Goal: Information Seeking & Learning: Find contact information

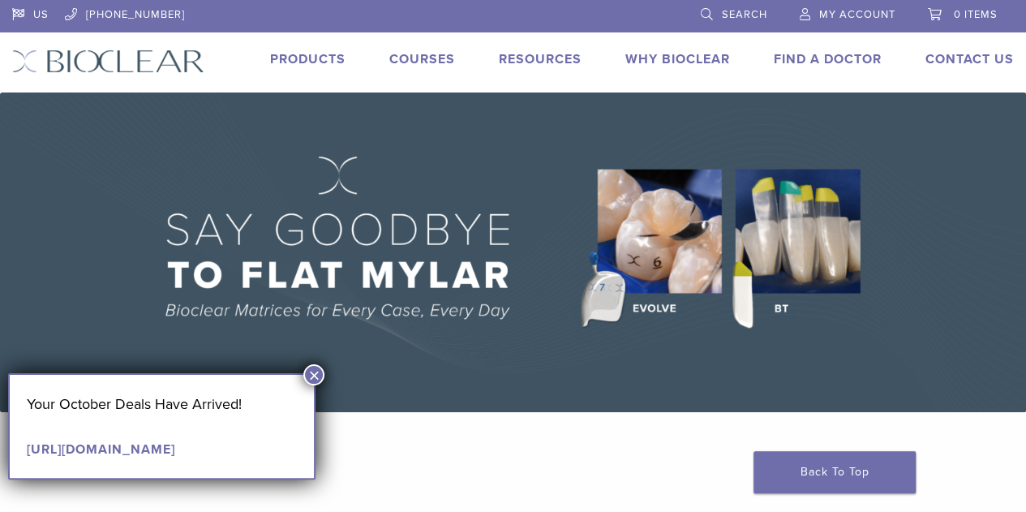
click at [315, 366] on button "×" at bounding box center [313, 374] width 21 height 21
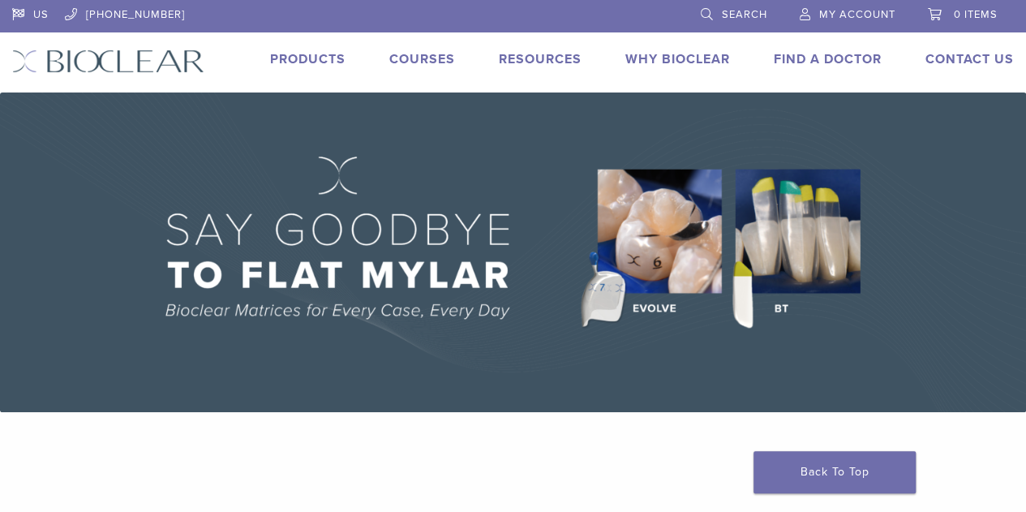
click at [856, 54] on link "Find A Doctor" at bounding box center [828, 59] width 108 height 16
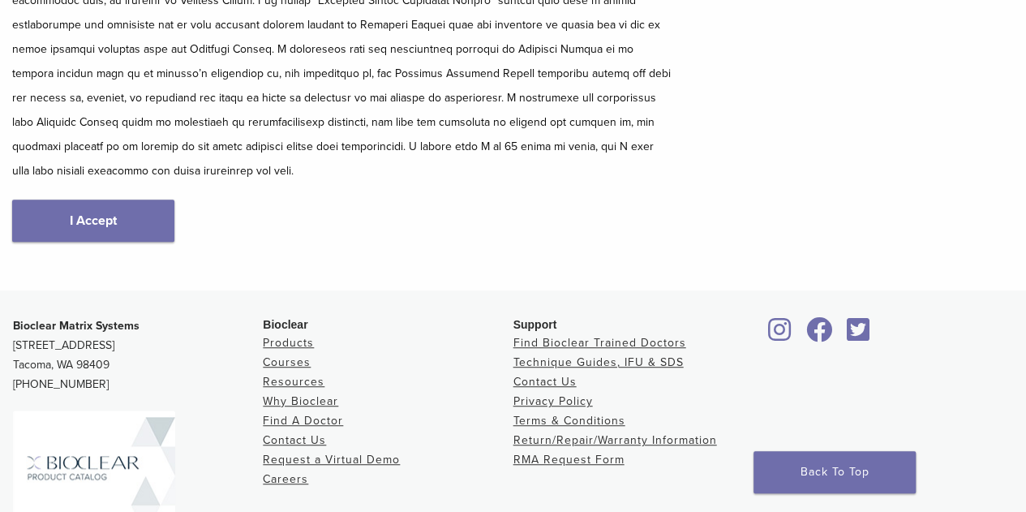
scroll to position [324, 0]
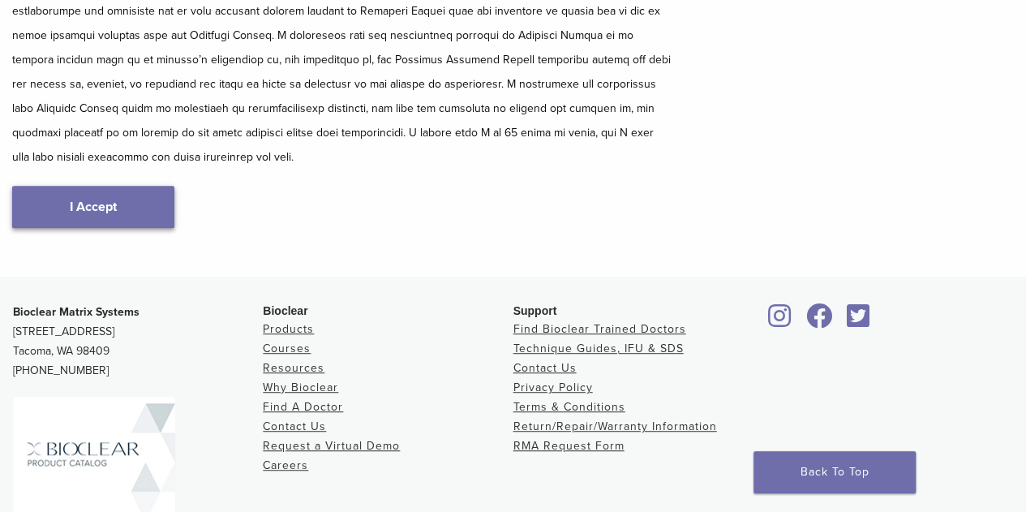
click at [131, 204] on link "I Accept" at bounding box center [93, 207] width 162 height 42
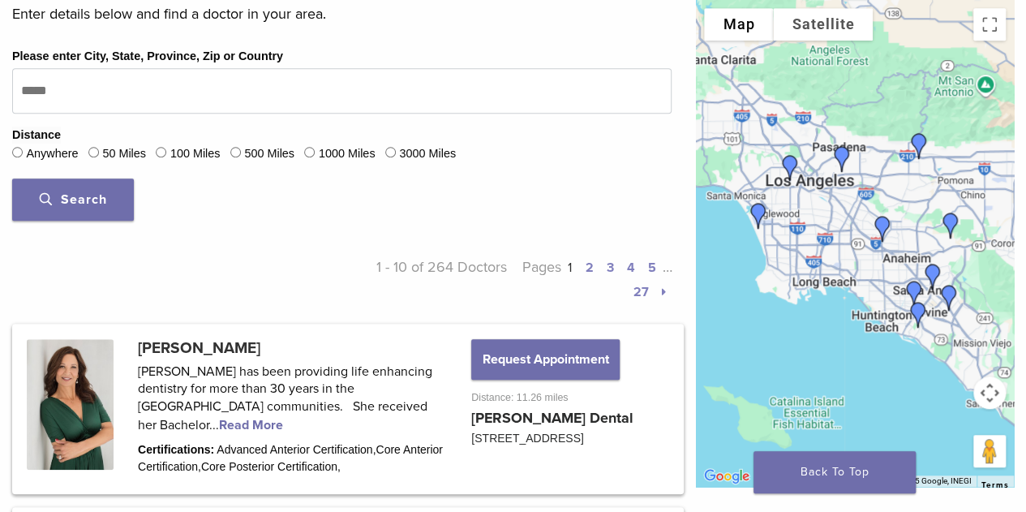
scroll to position [487, 0]
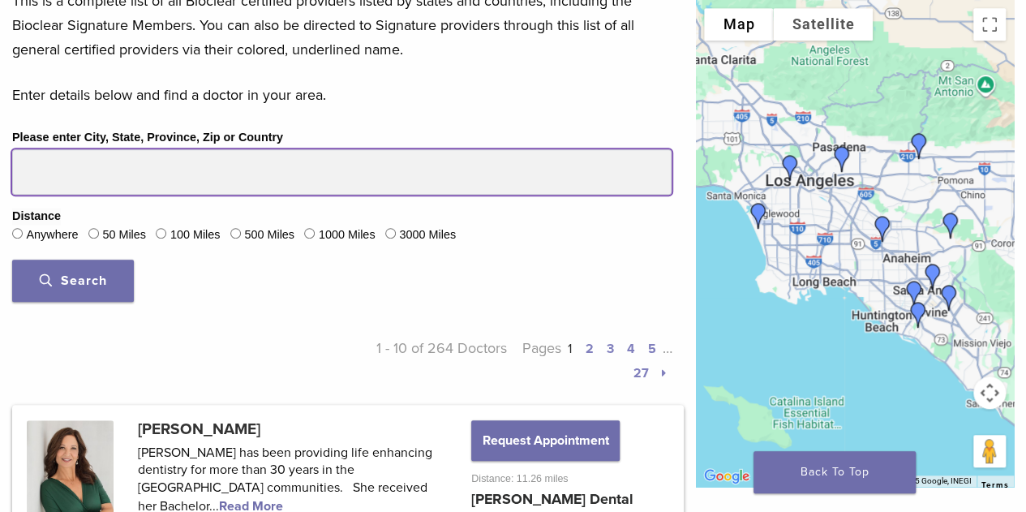
drag, startPoint x: 95, startPoint y: 170, endPoint x: 0, endPoint y: 165, distance: 95.1
click at [0, 165] on div "Please enter City, State, Province, Zip or Country Distance Anywhere 50 Miles 1…" at bounding box center [342, 220] width 684 height 187
click at [103, 169] on input "Please enter City, State, Province, Zip or Country" at bounding box center [341, 171] width 659 height 45
type input "*****"
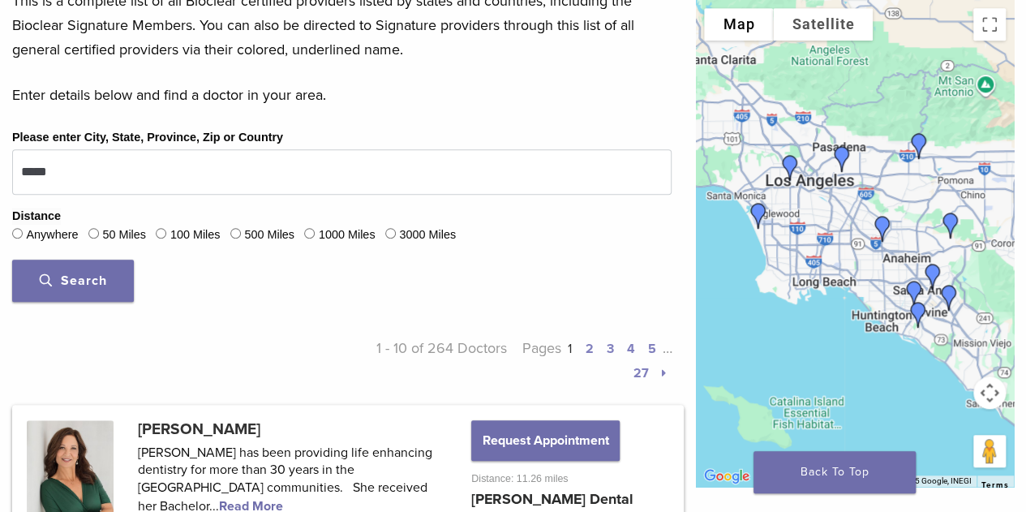
click at [109, 236] on label "50 Miles" at bounding box center [124, 235] width 44 height 18
click at [96, 270] on button "Search" at bounding box center [73, 281] width 122 height 42
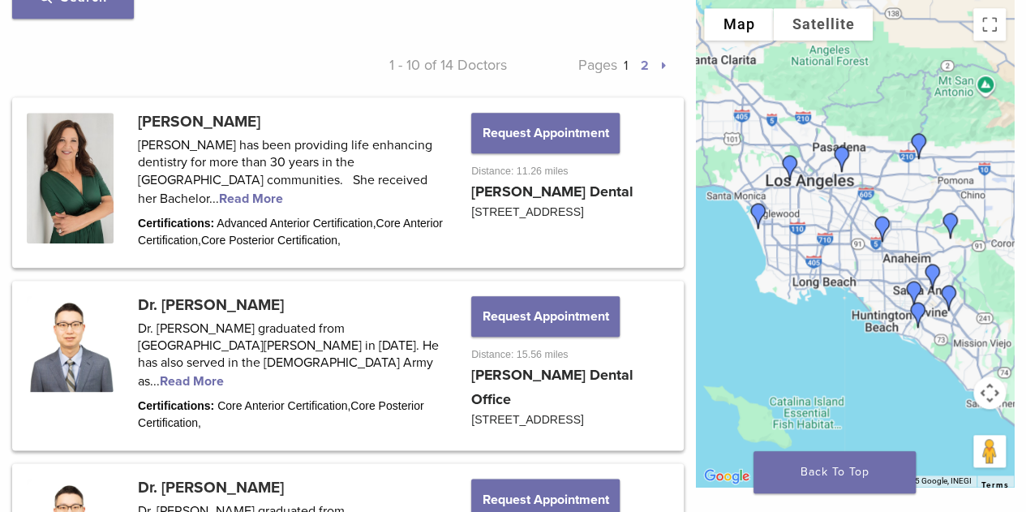
scroll to position [892, 0]
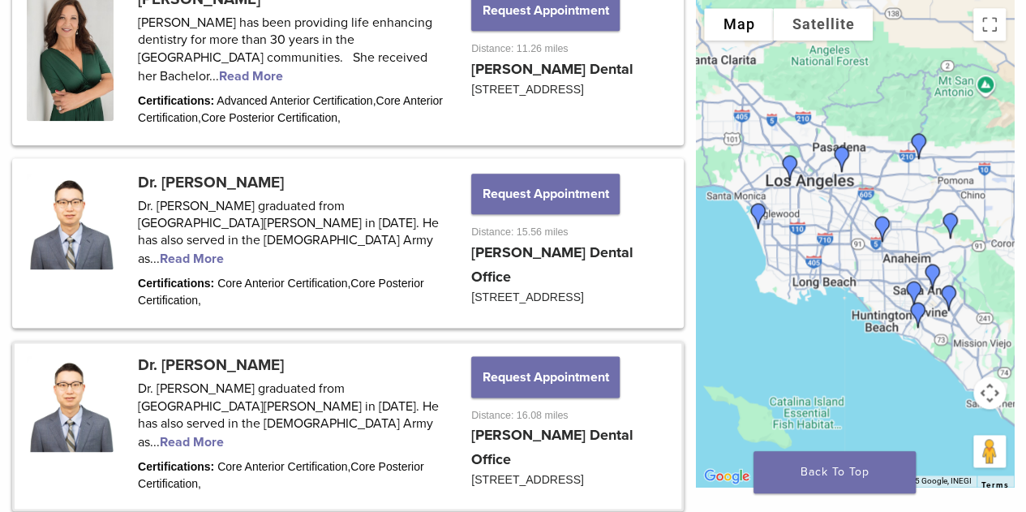
click at [337, 416] on link at bounding box center [348, 425] width 667 height 165
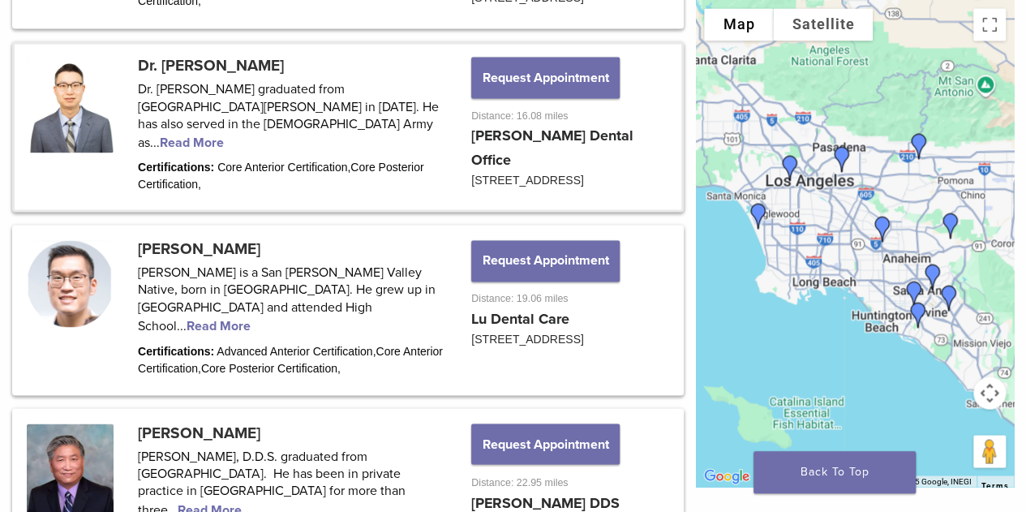
scroll to position [1217, 0]
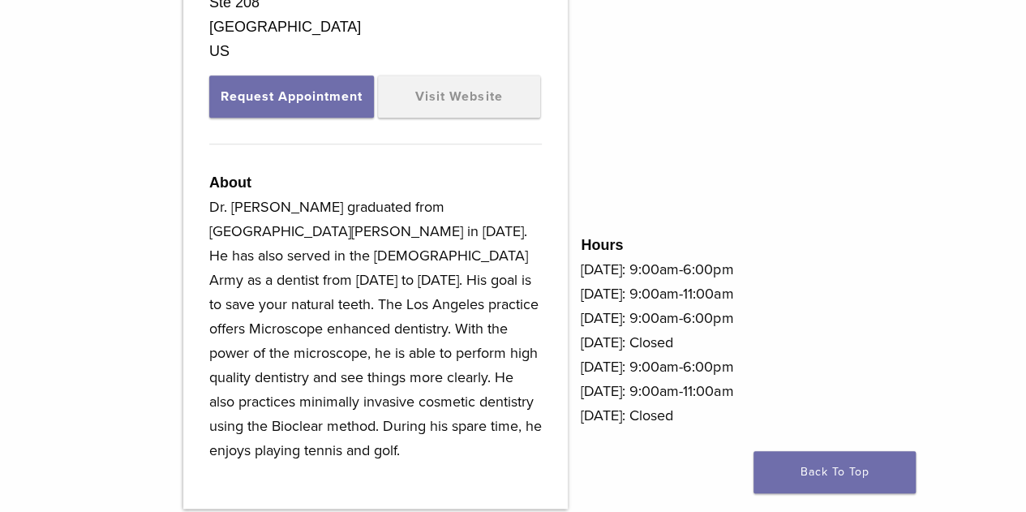
scroll to position [649, 0]
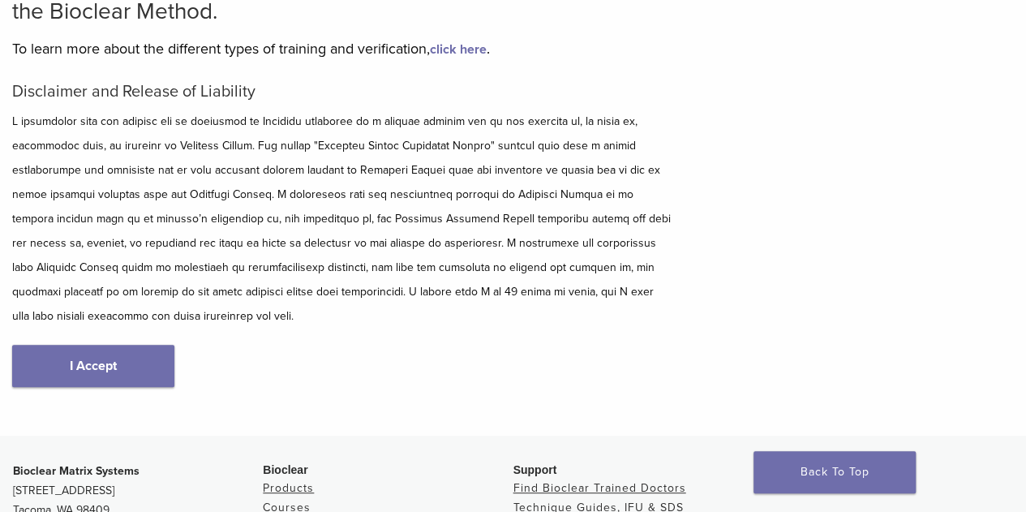
scroll to position [406, 0]
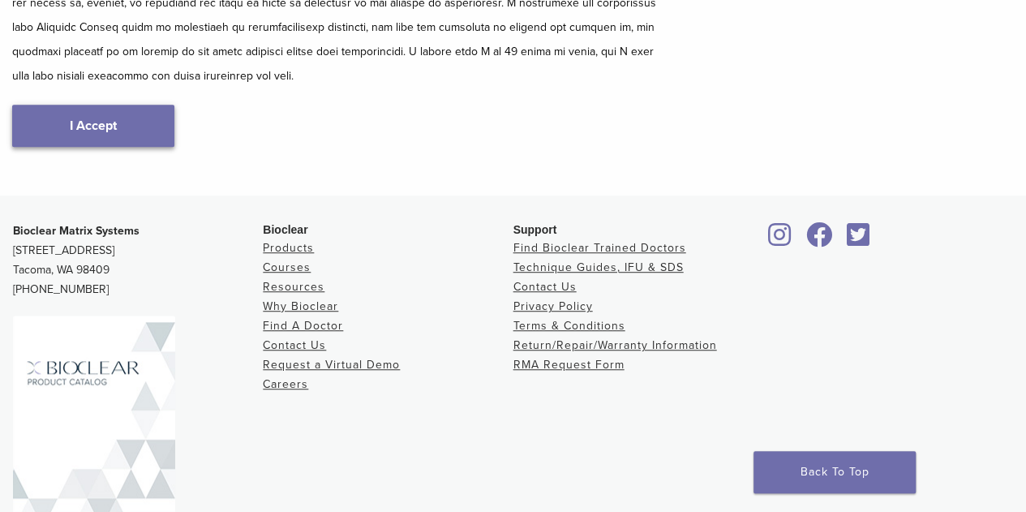
click at [140, 130] on link "I Accept" at bounding box center [93, 126] width 162 height 42
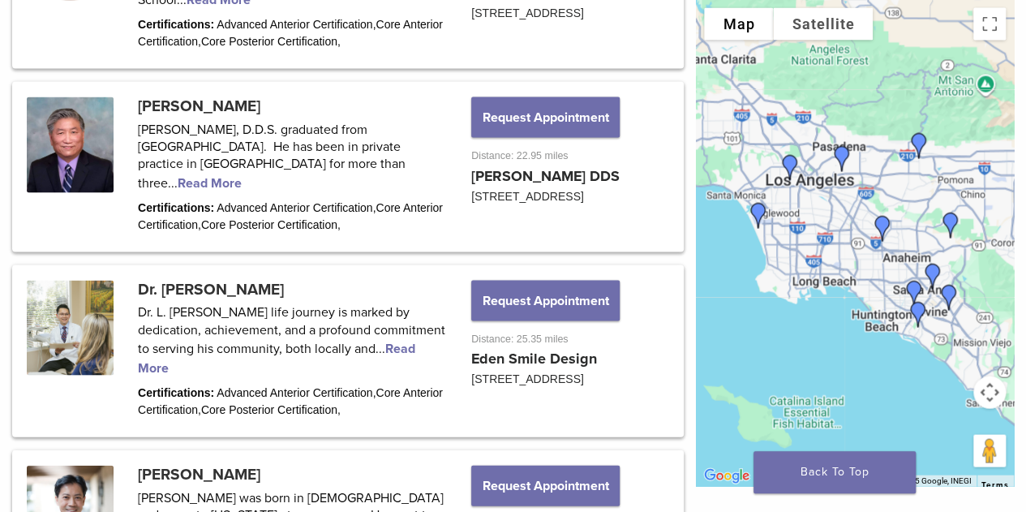
scroll to position [1703, 0]
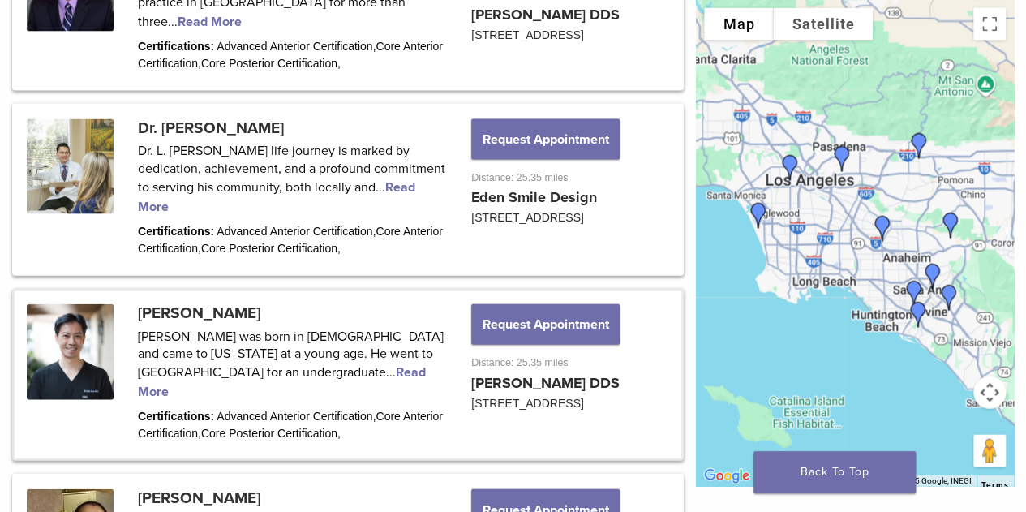
click at [281, 351] on link at bounding box center [348, 374] width 667 height 167
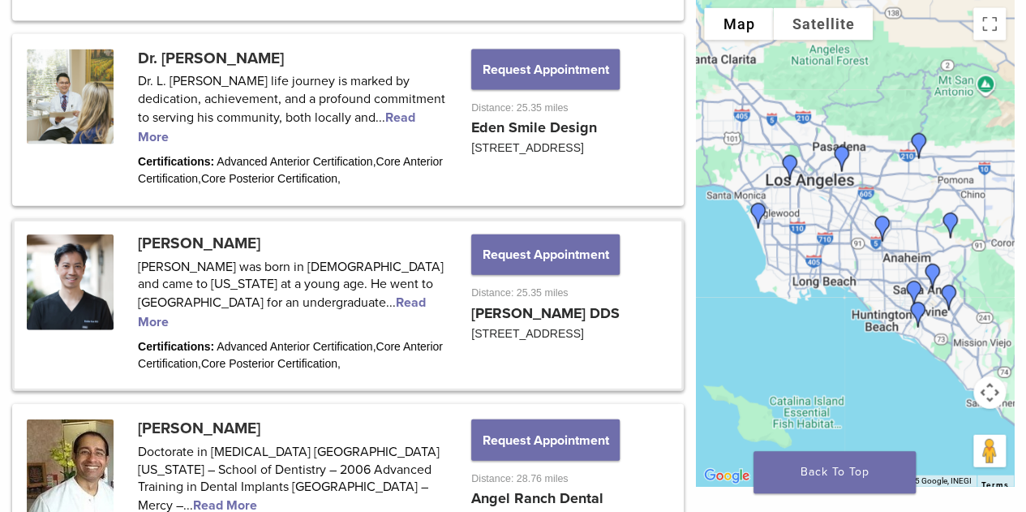
scroll to position [1784, 0]
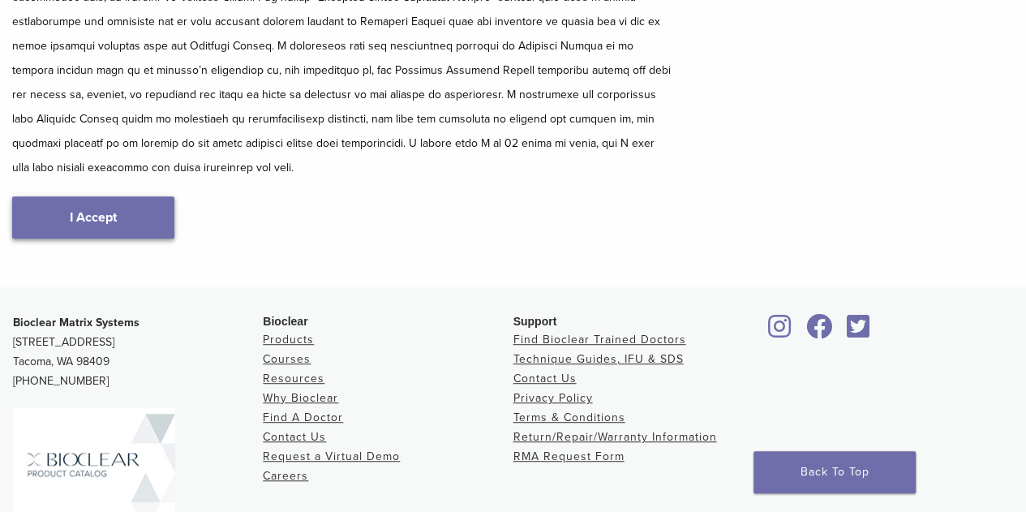
click at [124, 224] on link "I Accept" at bounding box center [93, 217] width 162 height 42
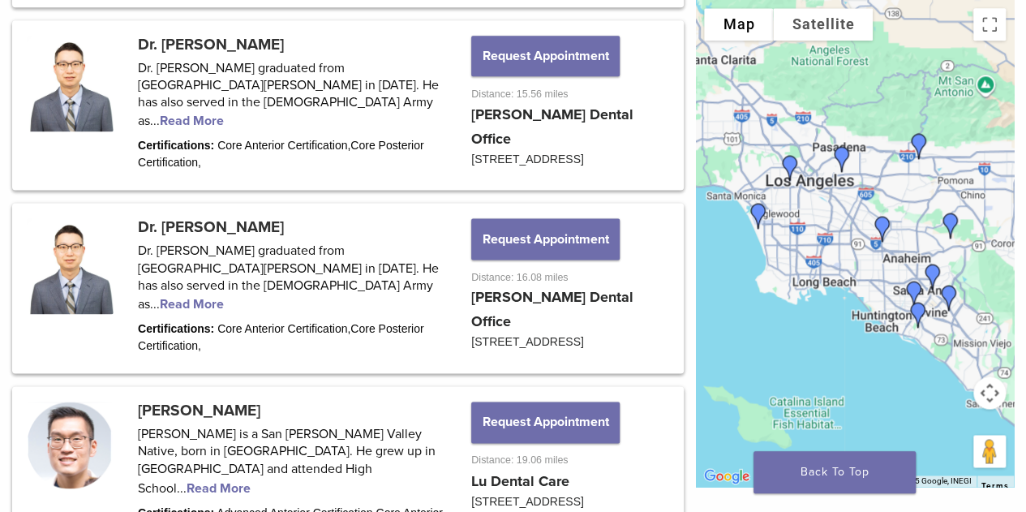
scroll to position [487, 0]
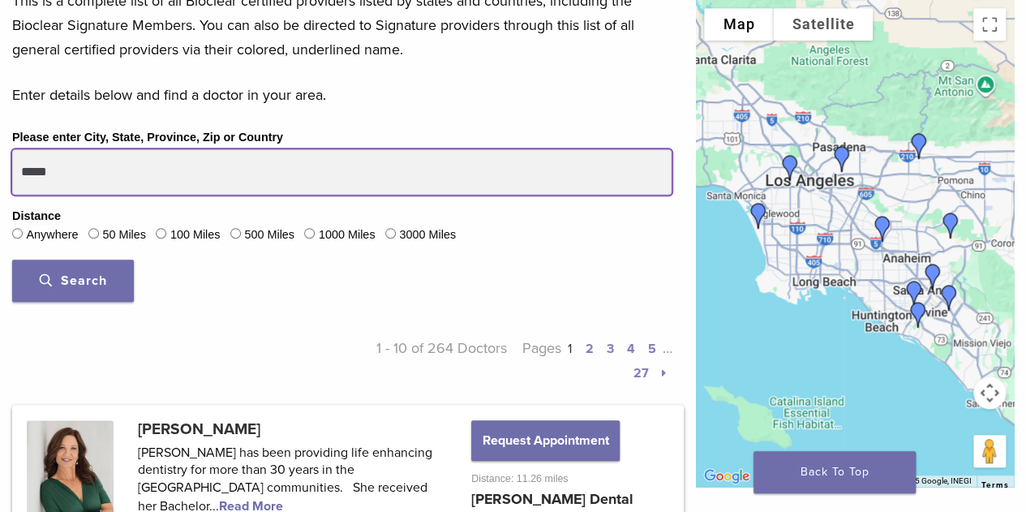
click at [97, 168] on input "*****" at bounding box center [341, 171] width 659 height 45
click at [97, 168] on input "****" at bounding box center [341, 171] width 659 height 45
type input "*****"
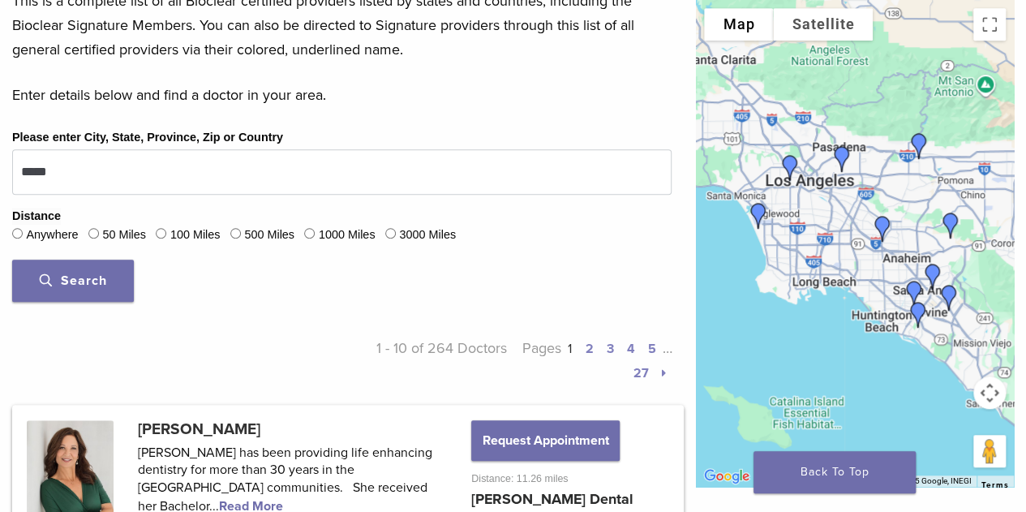
click at [222, 304] on div "Please enter City, State, Province, Zip or Country ***** Distance Anywhere 50 M…" at bounding box center [342, 220] width 684 height 187
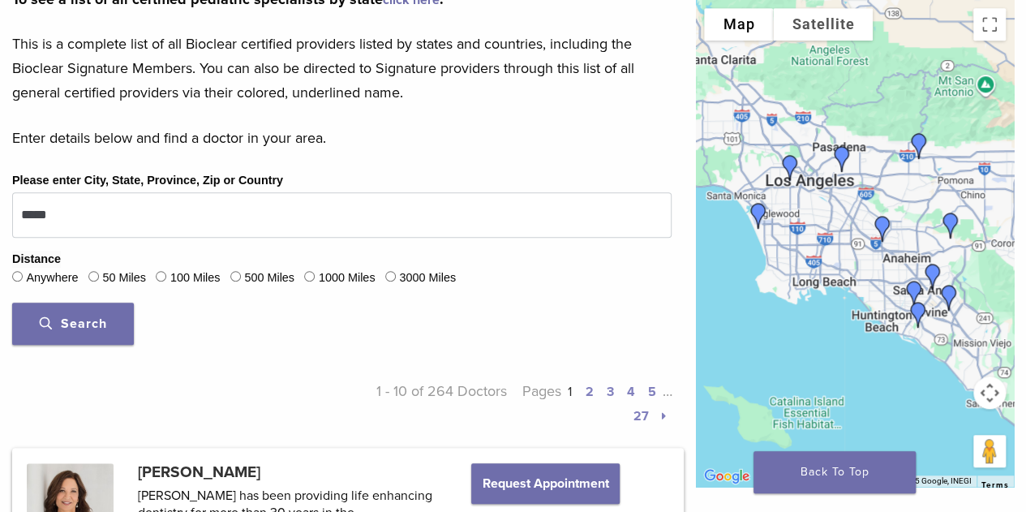
scroll to position [568, 0]
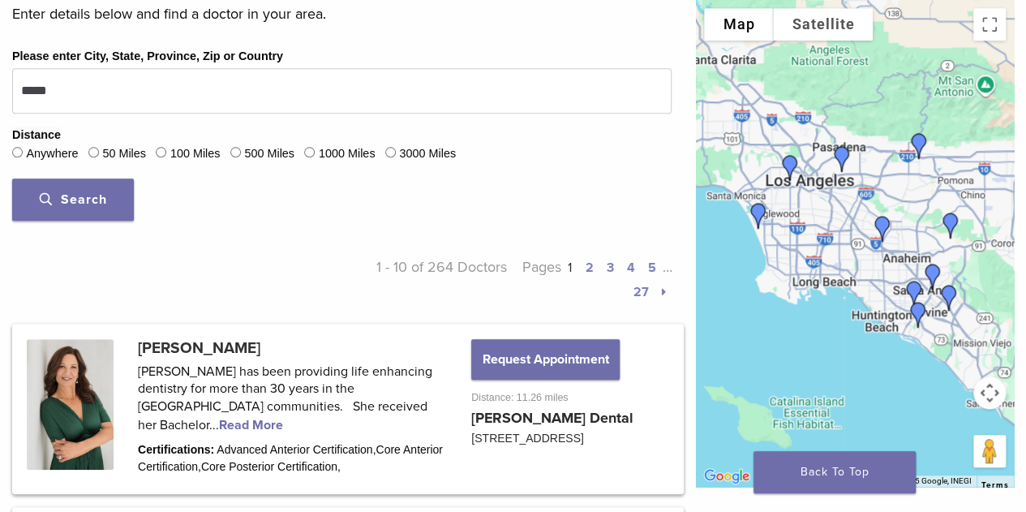
click at [591, 268] on link "2" at bounding box center [589, 268] width 8 height 16
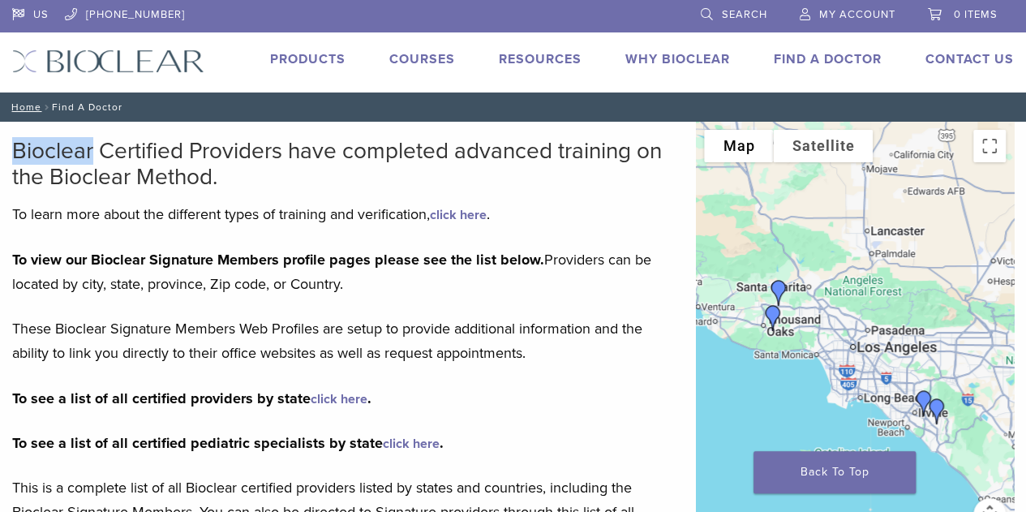
drag, startPoint x: 12, startPoint y: 147, endPoint x: 92, endPoint y: 149, distance: 80.3
click at [92, 149] on h2 "Bioclear Certified Providers have completed advanced training on the Bioclear M…" at bounding box center [341, 164] width 659 height 52
copy h2 "Bioclear"
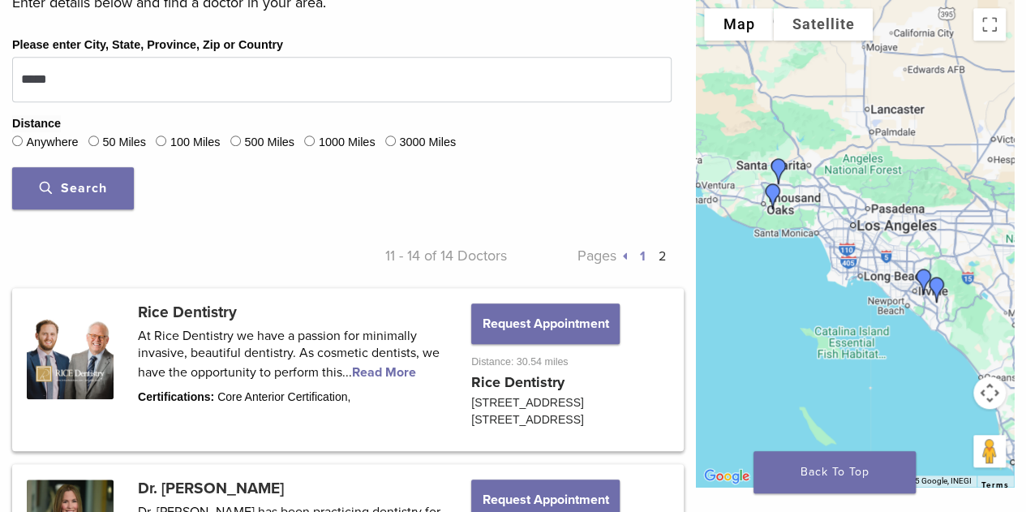
scroll to position [568, 0]
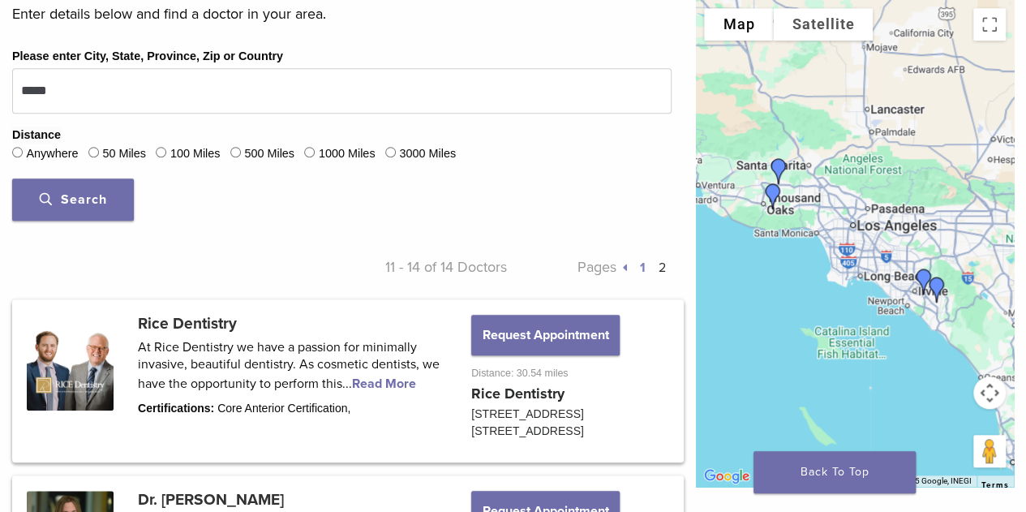
click at [639, 268] on link "1" at bounding box center [642, 268] width 6 height 16
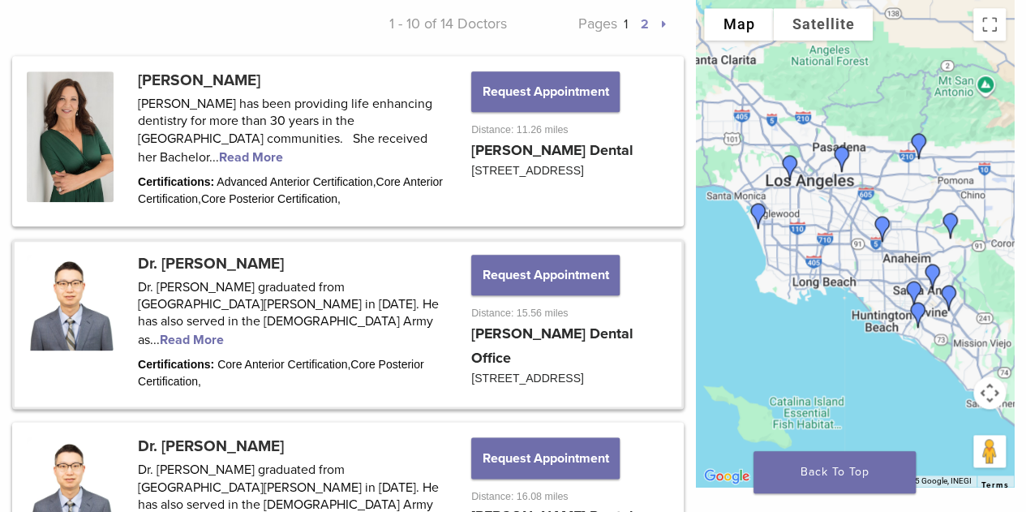
scroll to position [649, 0]
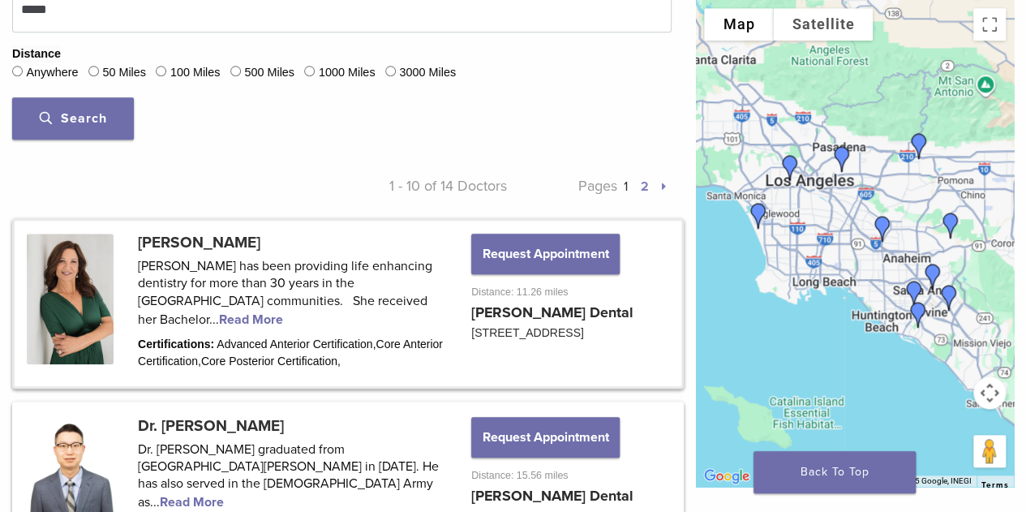
click at [401, 298] on link at bounding box center [348, 303] width 667 height 165
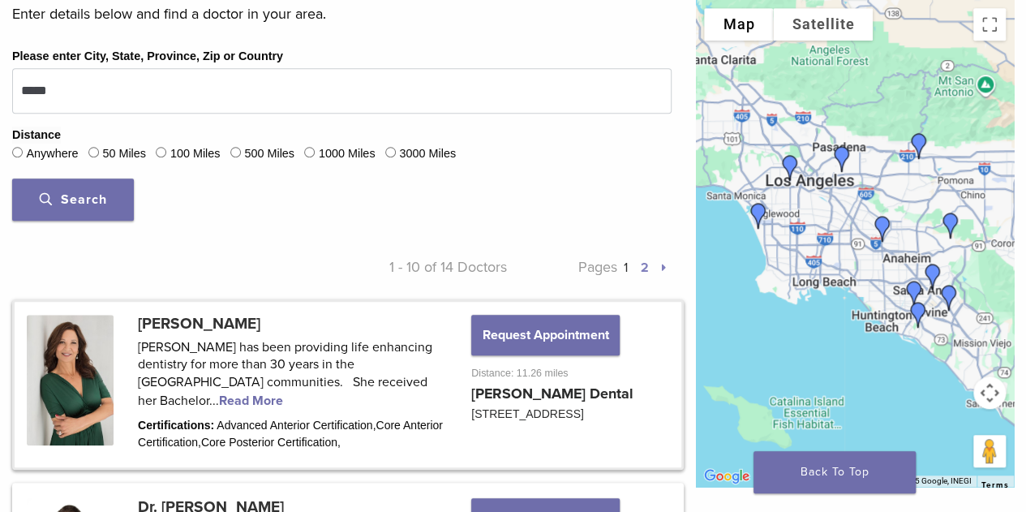
scroll to position [626, 0]
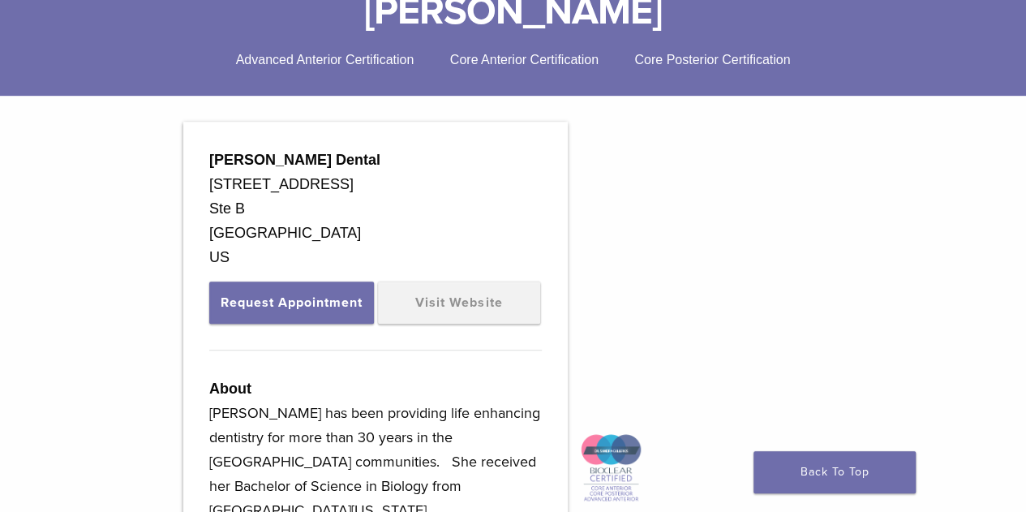
scroll to position [406, 0]
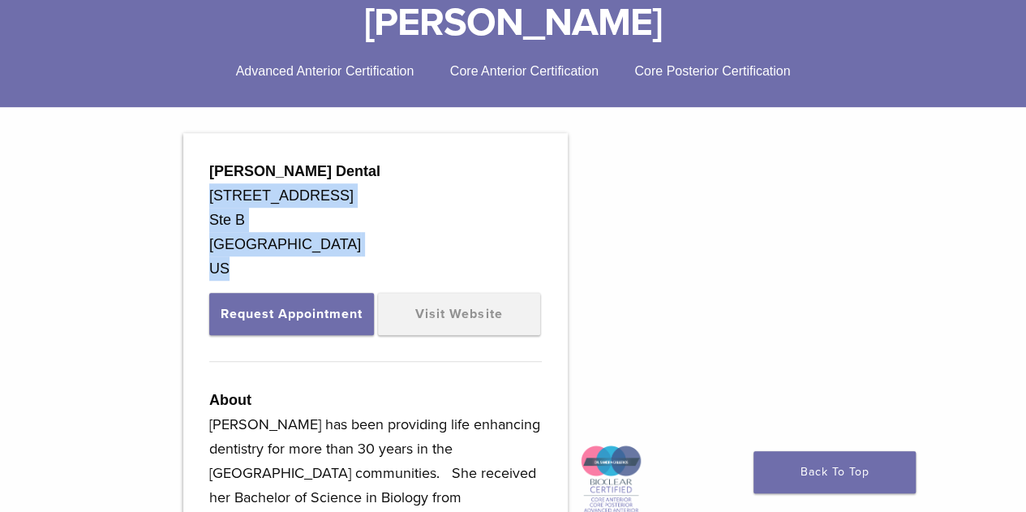
drag, startPoint x: 245, startPoint y: 271, endPoint x: 206, endPoint y: 195, distance: 84.9
click at [272, 234] on div "[GEOGRAPHIC_DATA] US" at bounding box center [375, 256] width 333 height 49
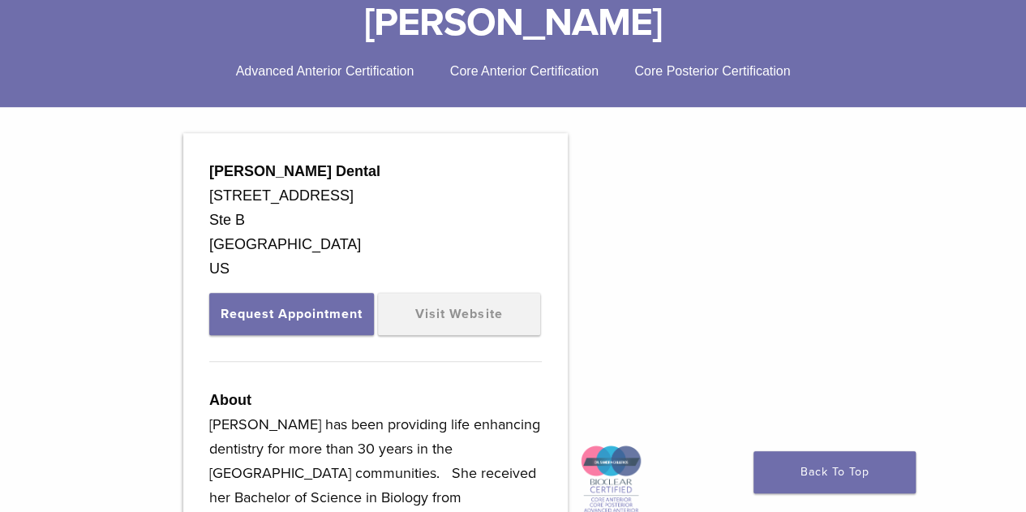
click at [234, 170] on strong "[PERSON_NAME] Dental" at bounding box center [294, 171] width 171 height 16
click at [233, 170] on strong "[PERSON_NAME] Dental" at bounding box center [294, 171] width 171 height 16
copy div "[PERSON_NAME] Dental"
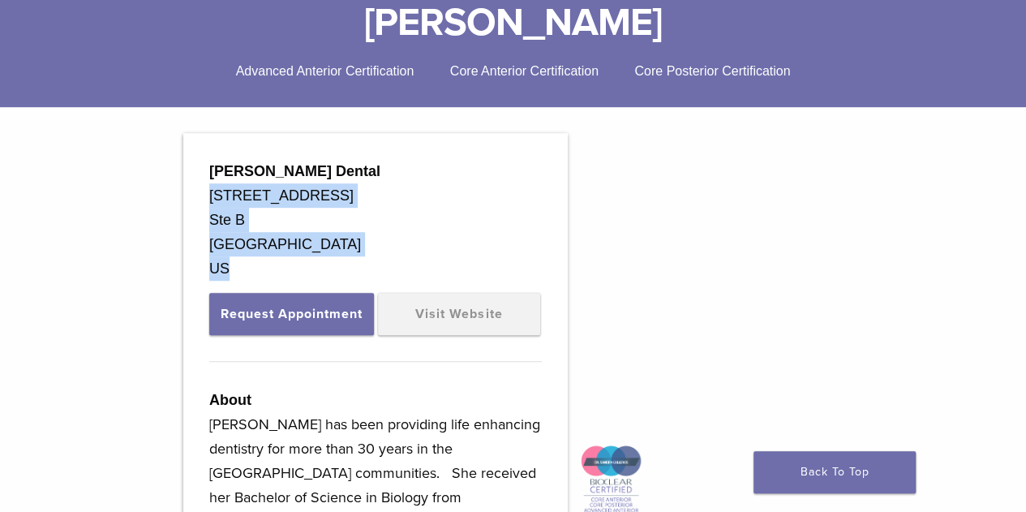
drag, startPoint x: 286, startPoint y: 266, endPoint x: 204, endPoint y: 195, distance: 108.6
copy div "[STREET_ADDRESS]"
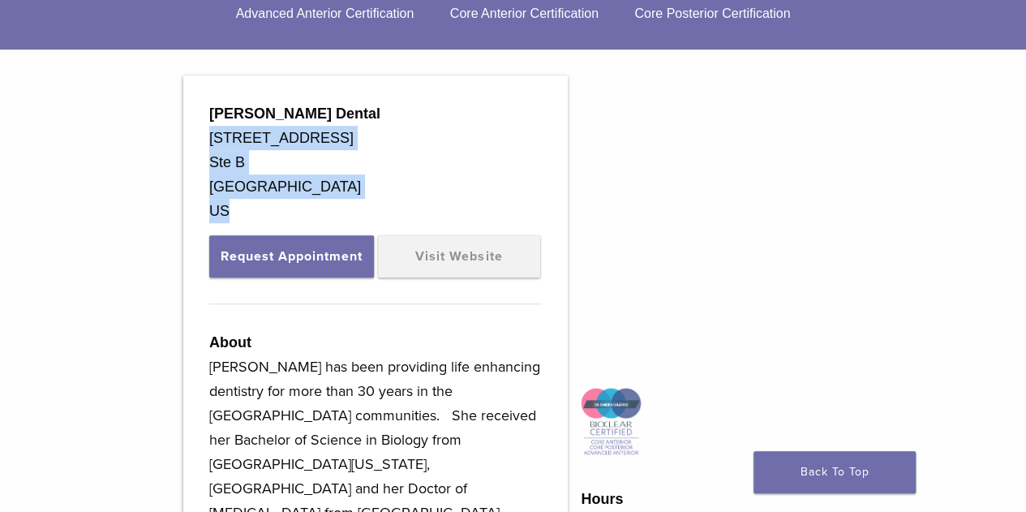
scroll to position [162, 0]
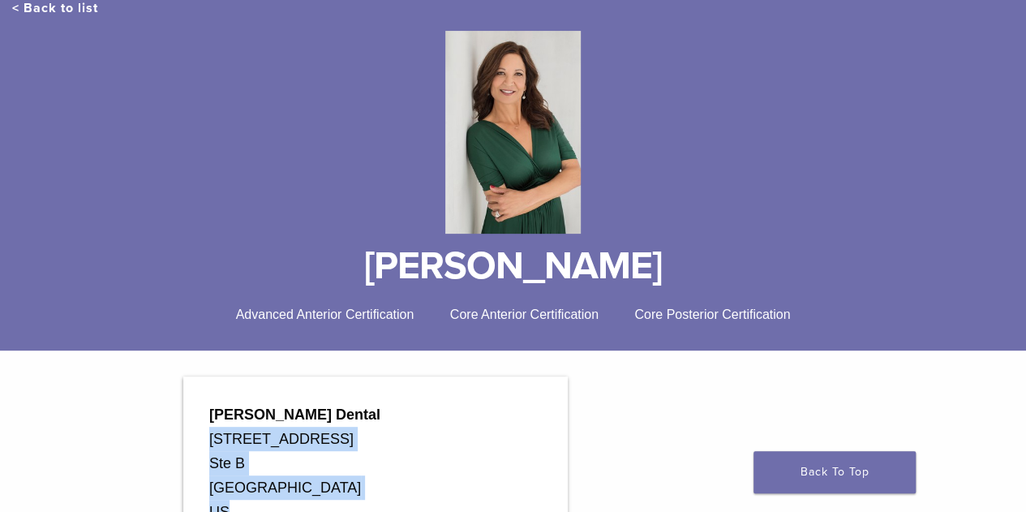
drag, startPoint x: 358, startPoint y: 267, endPoint x: 714, endPoint y: 270, distance: 356.1
click at [714, 270] on h1 "[PERSON_NAME]" at bounding box center [513, 266] width 1002 height 39
copy h1 "[PERSON_NAME]"
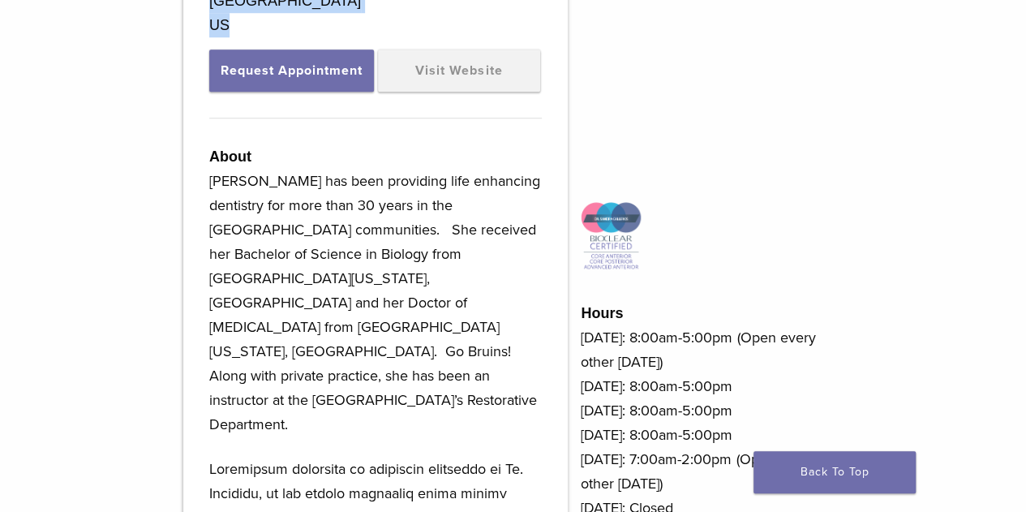
scroll to position [770, 0]
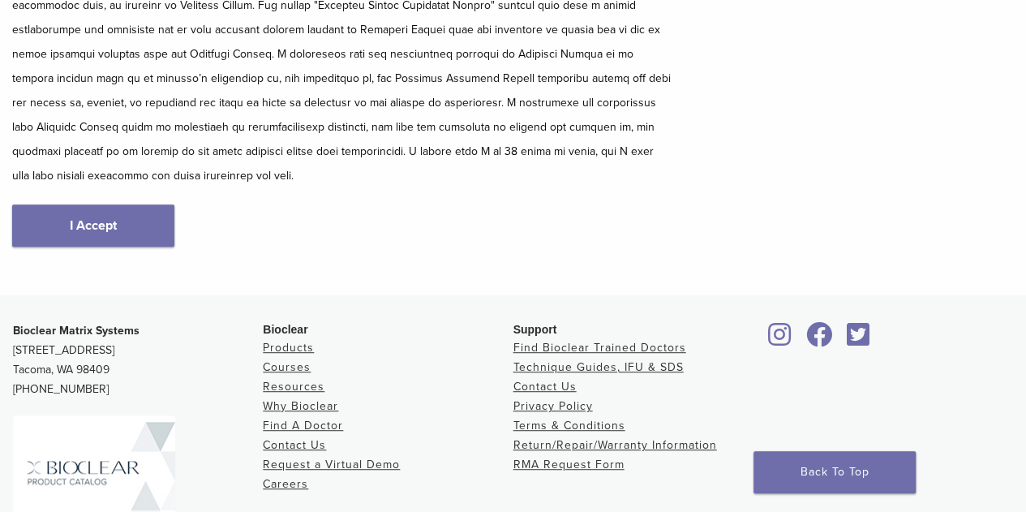
scroll to position [152, 0]
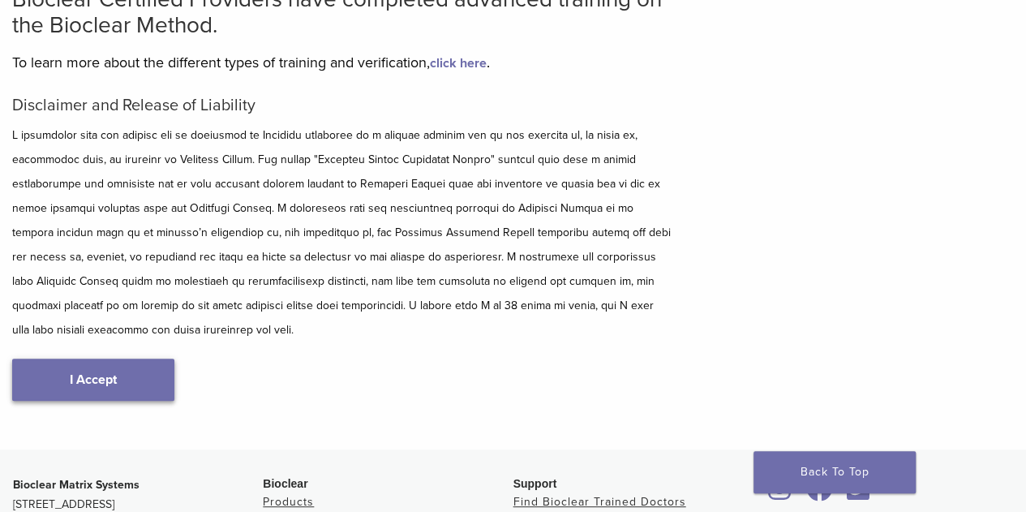
click at [104, 371] on link "I Accept" at bounding box center [93, 379] width 162 height 42
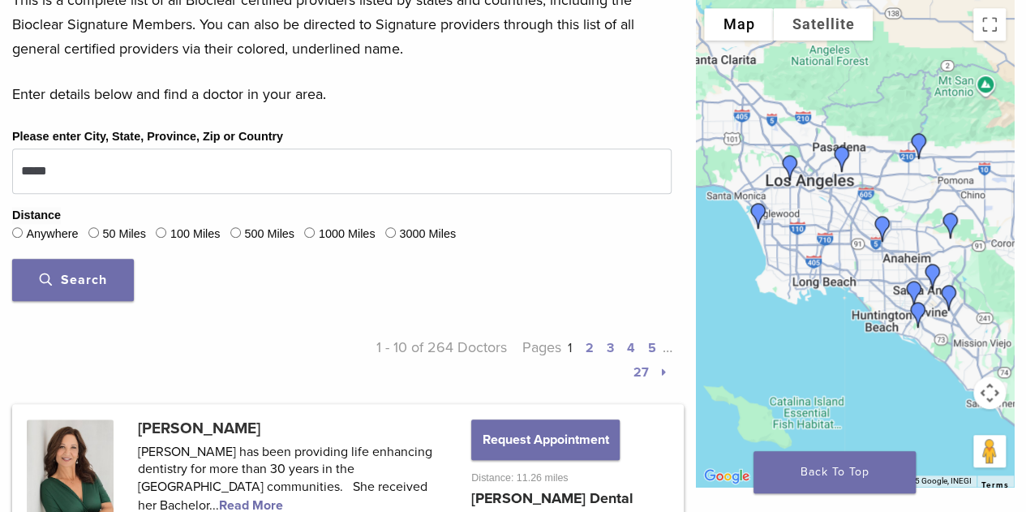
scroll to position [487, 0]
click at [82, 283] on span "Search" at bounding box center [73, 281] width 67 height 16
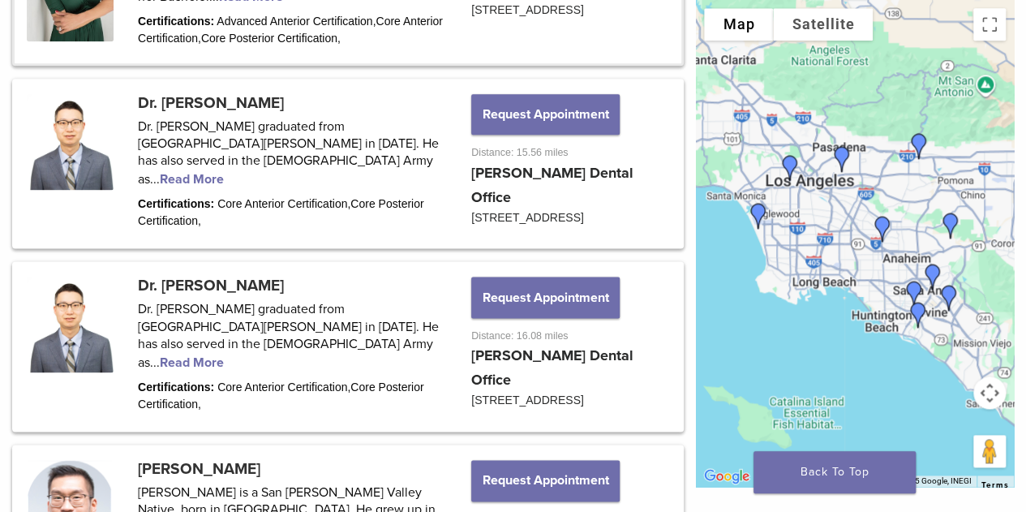
scroll to position [973, 0]
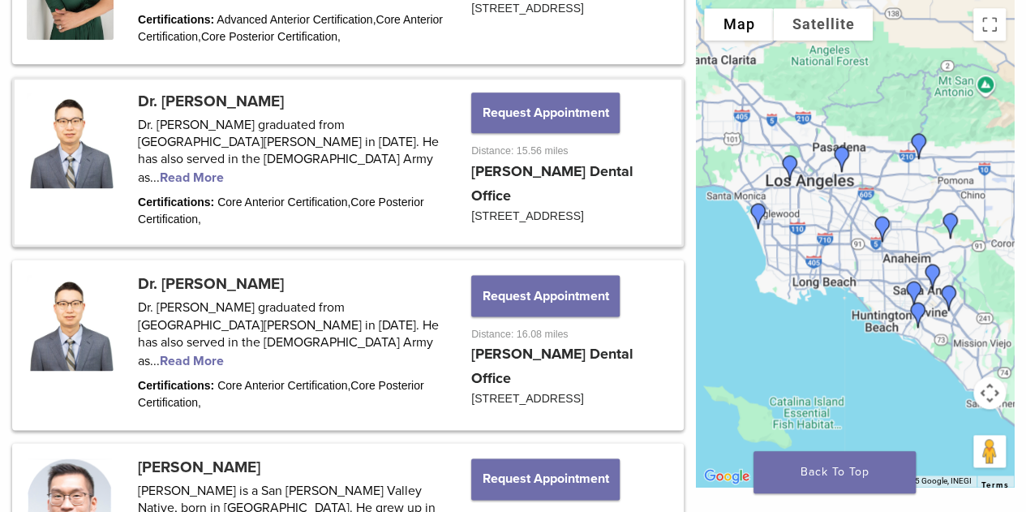
click at [308, 158] on link at bounding box center [348, 161] width 667 height 165
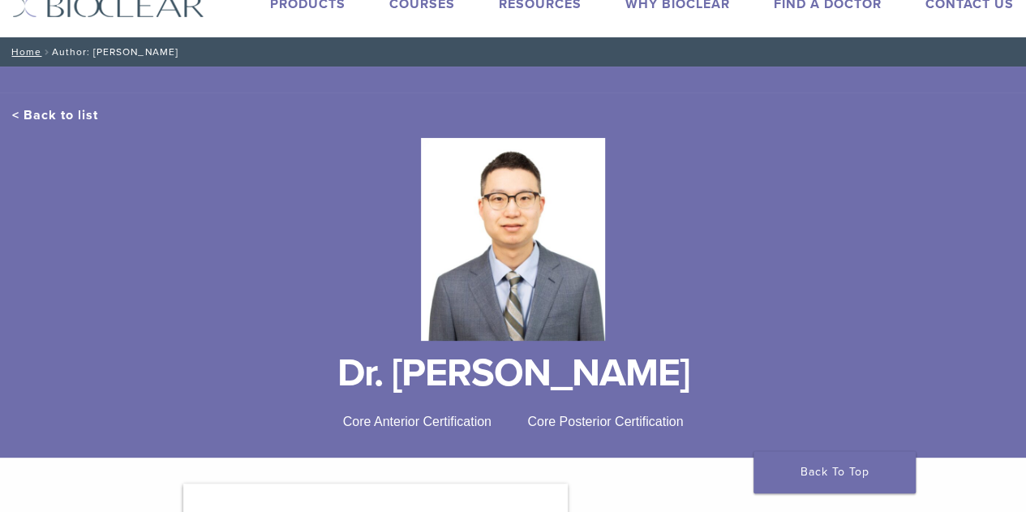
scroll to position [324, 0]
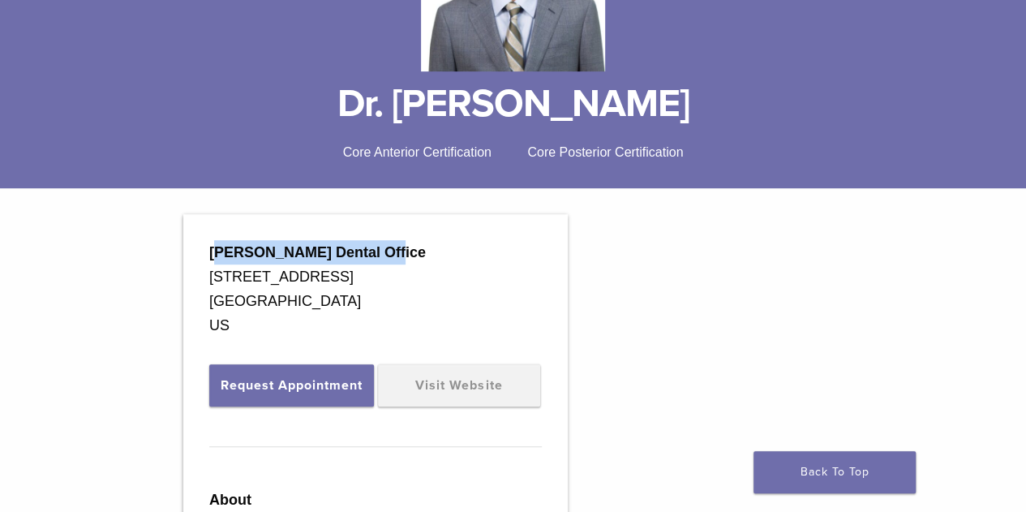
drag, startPoint x: 216, startPoint y: 250, endPoint x: 380, endPoint y: 257, distance: 164.0
click at [380, 257] on strong "[PERSON_NAME] Dental Office" at bounding box center [317, 252] width 217 height 16
click at [366, 262] on div "[PERSON_NAME] Dental Office" at bounding box center [375, 252] width 333 height 24
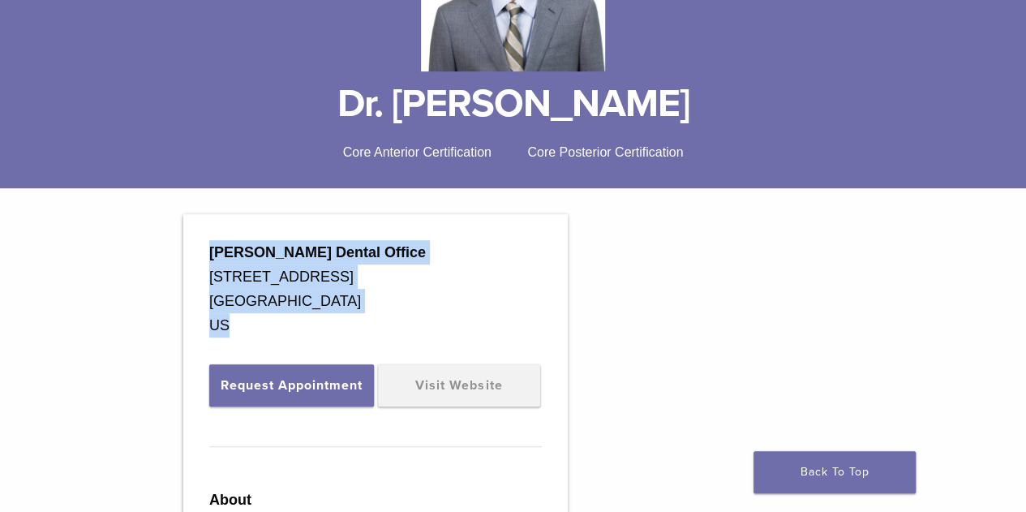
drag, startPoint x: 241, startPoint y: 323, endPoint x: 210, endPoint y: 252, distance: 77.0
click at [210, 252] on div "Dr. Chung's Dental Office 5456 Beach Blvd Buena Park, CA 90621 US" at bounding box center [375, 296] width 333 height 112
copy div "Dr. Chung's Dental Office 5456 Beach Blvd Buena Park, CA 90621 US"
drag, startPoint x: 378, startPoint y: 111, endPoint x: 699, endPoint y: 111, distance: 321.2
click at [699, 111] on h1 "Dr. [PERSON_NAME]" at bounding box center [513, 103] width 1002 height 39
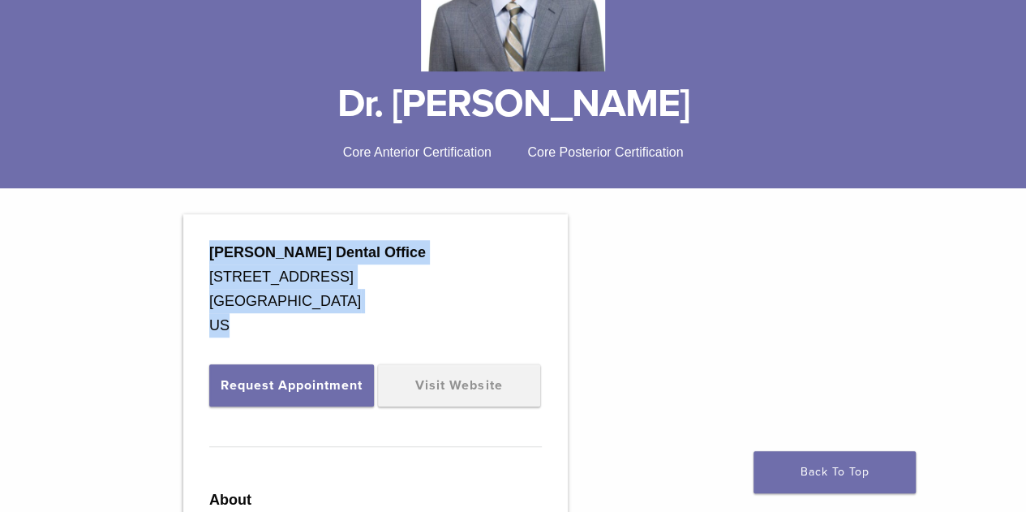
copy h1 "Dr. [PERSON_NAME]"
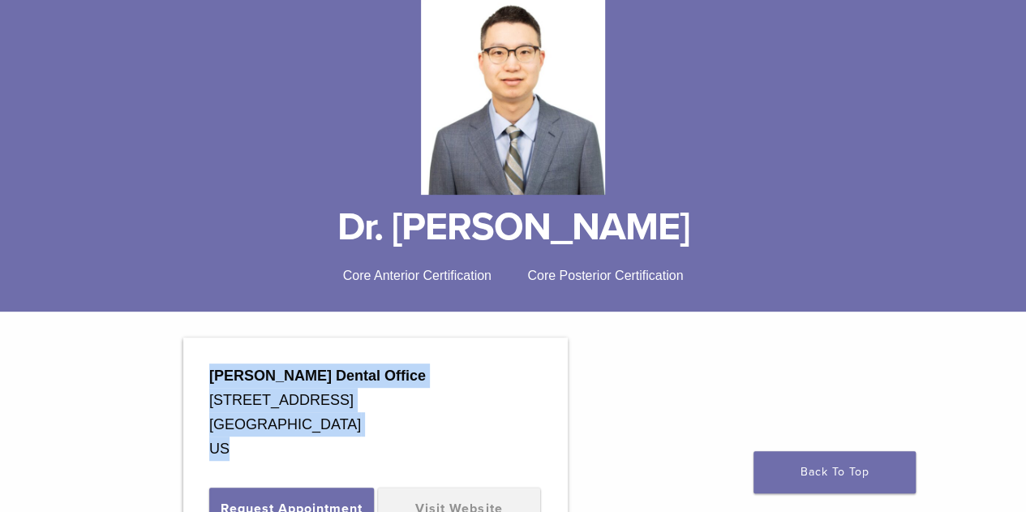
scroll to position [80, 0]
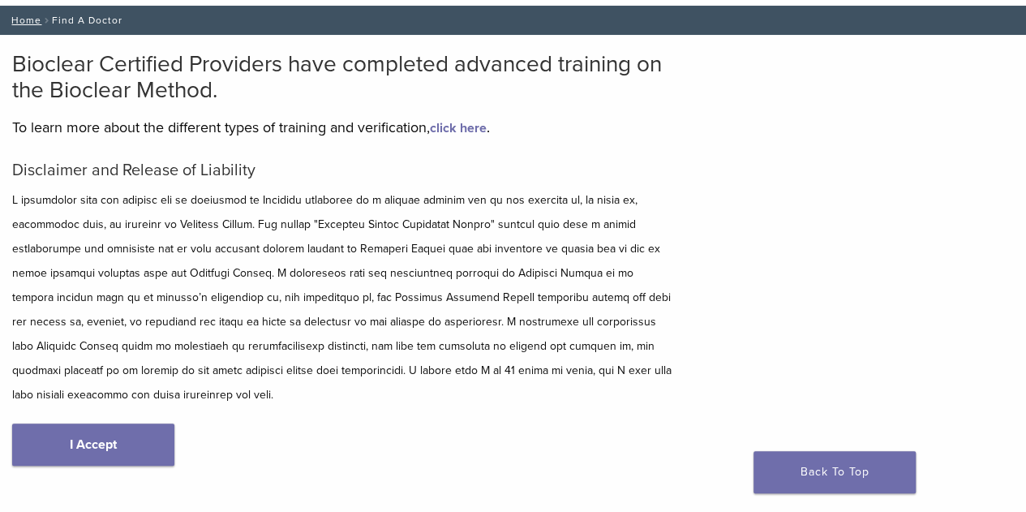
scroll to position [71, 0]
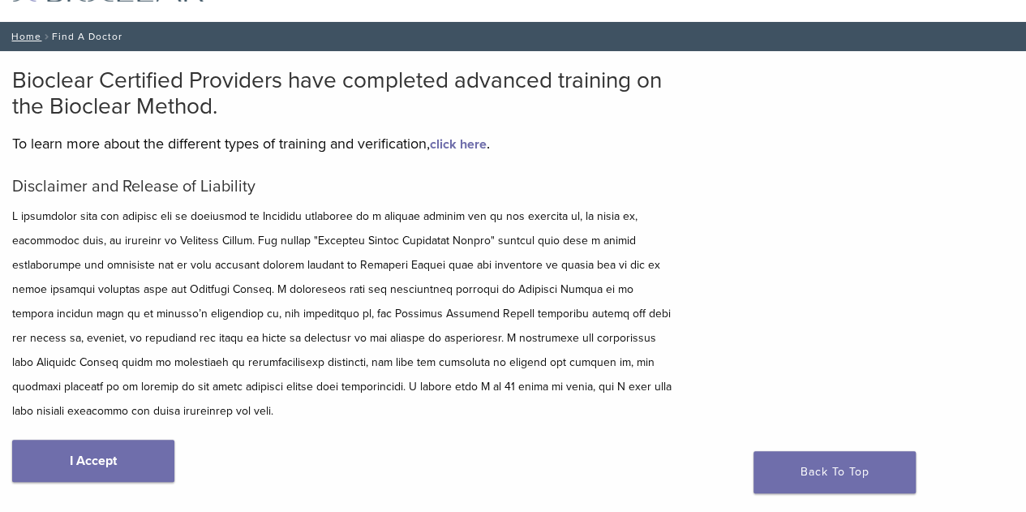
drag, startPoint x: 97, startPoint y: 455, endPoint x: 112, endPoint y: 432, distance: 27.0
click at [96, 455] on link "I Accept" at bounding box center [93, 461] width 162 height 42
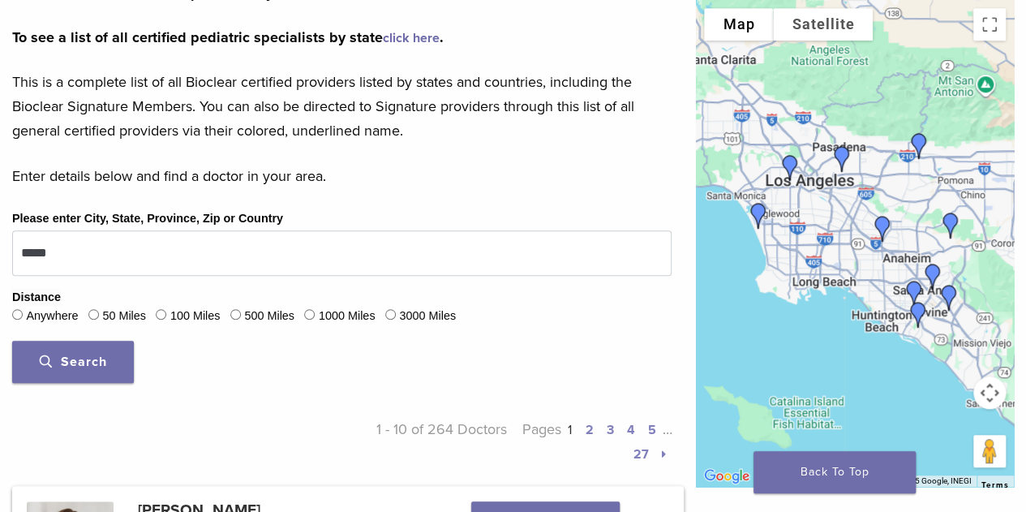
click at [79, 354] on span "Search" at bounding box center [73, 362] width 67 height 16
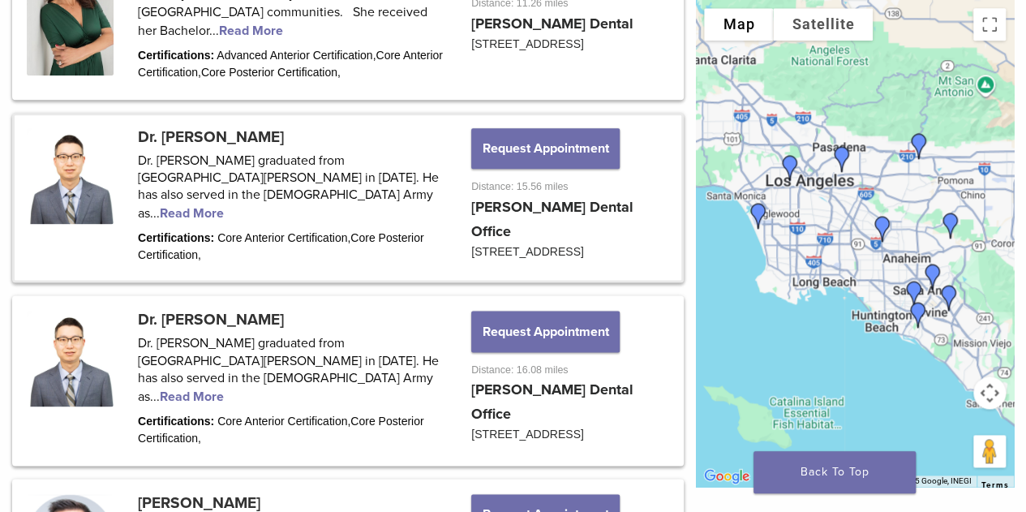
scroll to position [1021, 0]
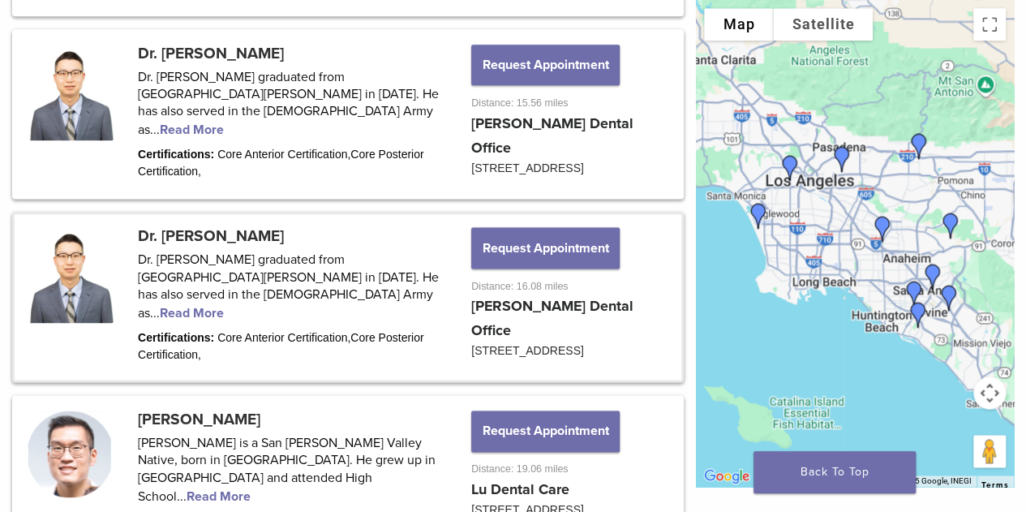
click at [202, 232] on link at bounding box center [348, 296] width 667 height 165
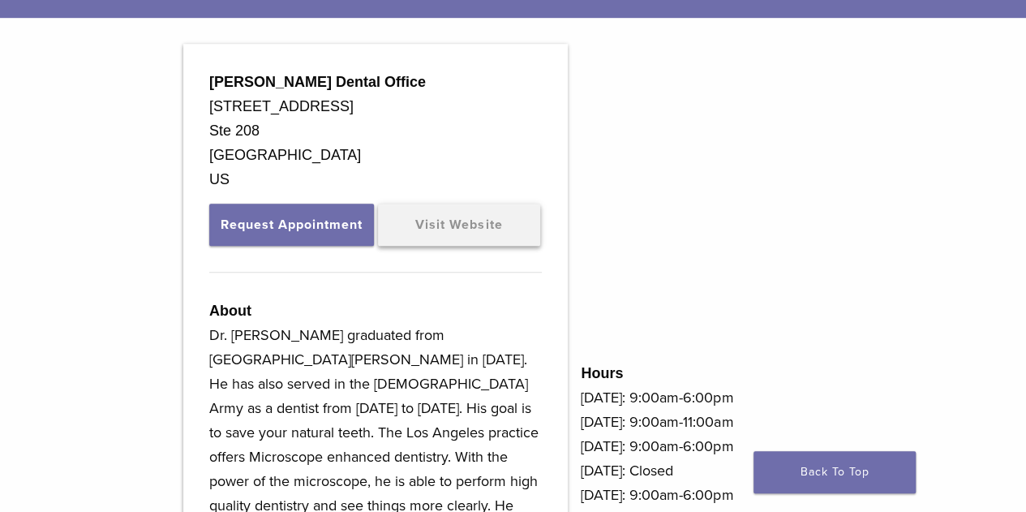
scroll to position [406, 0]
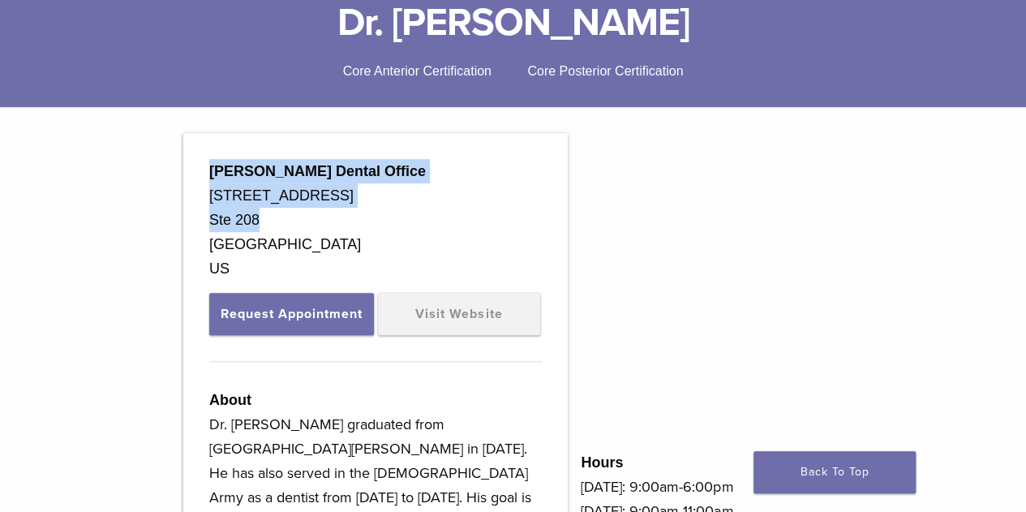
drag, startPoint x: 264, startPoint y: 220, endPoint x: 192, endPoint y: 170, distance: 88.0
click at [192, 170] on div "[PERSON_NAME] Dental Office [STREET_ADDRESS] Request Appointment Visit Website …" at bounding box center [375, 429] width 384 height 593
click at [271, 170] on strong "[PERSON_NAME] Dental Office" at bounding box center [317, 171] width 217 height 16
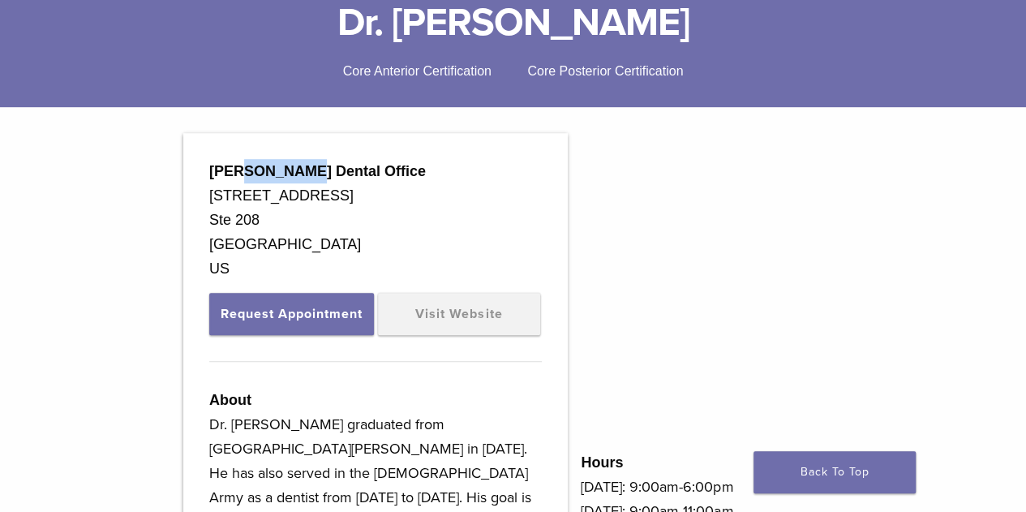
click at [271, 170] on strong "[PERSON_NAME] Dental Office" at bounding box center [317, 171] width 217 height 16
click at [287, 221] on div "Ste 208" at bounding box center [375, 220] width 333 height 24
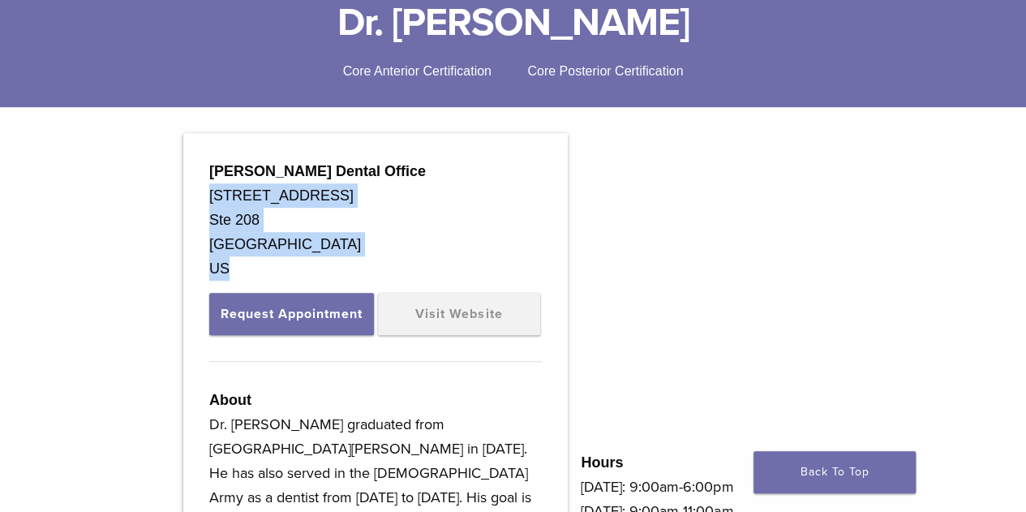
drag, startPoint x: 263, startPoint y: 268, endPoint x: 203, endPoint y: 196, distance: 93.9
click at [203, 196] on div "Dr. Chung's Dental Office 3250 W Olympic Blvd Ste 208 Los Angeles, CA 90006 US …" at bounding box center [375, 429] width 384 height 593
copy div "3250 W Olympic Blvd Ste 208 Los Angeles, CA 90006 US"
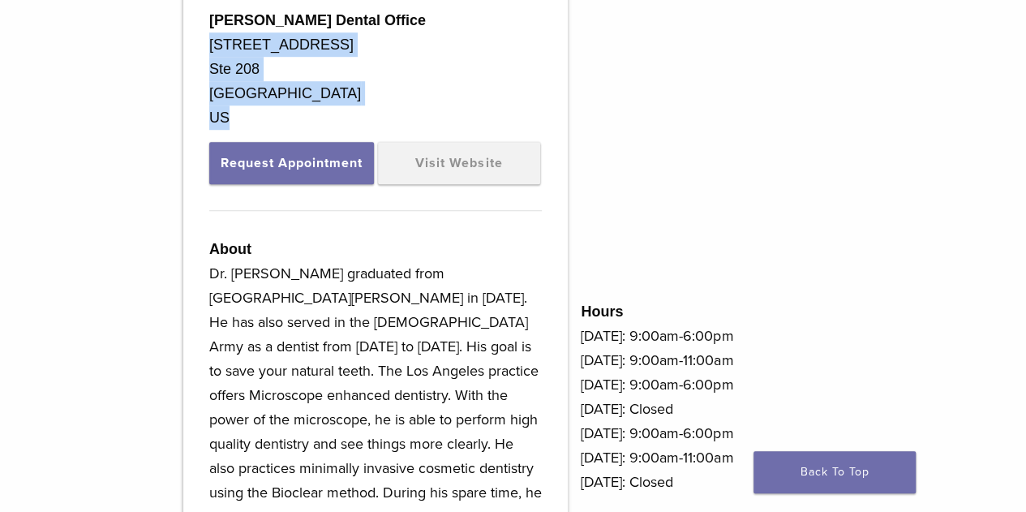
scroll to position [485, 0]
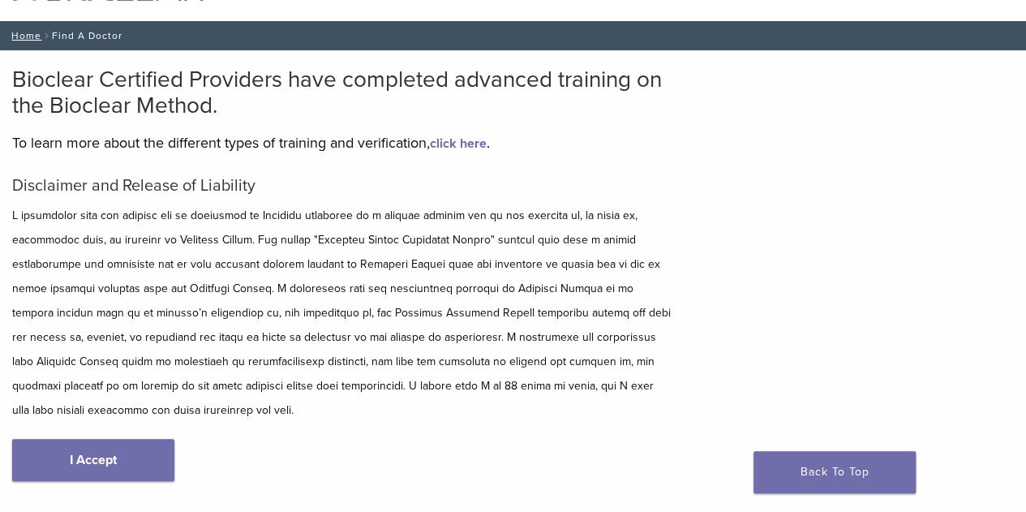
scroll to position [71, 0]
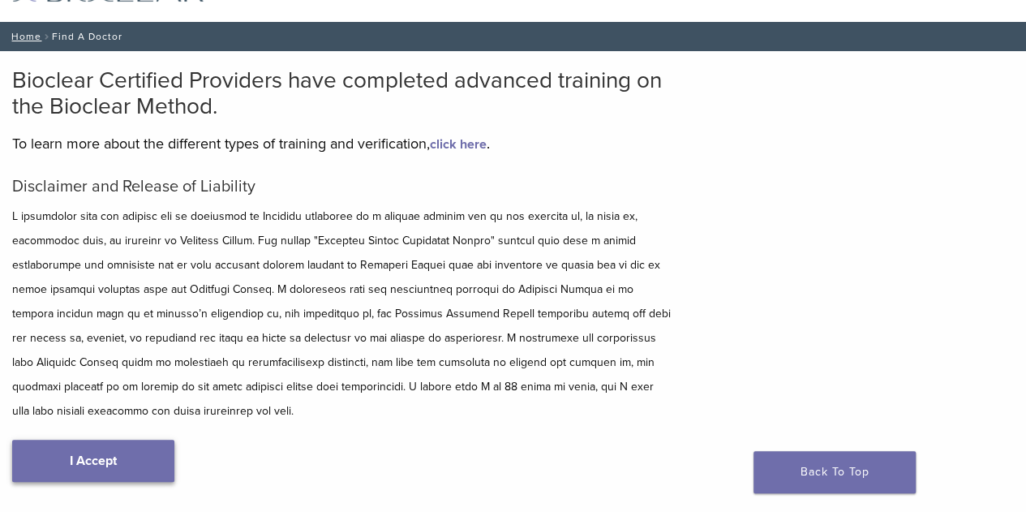
click at [116, 449] on link "I Accept" at bounding box center [93, 461] width 162 height 42
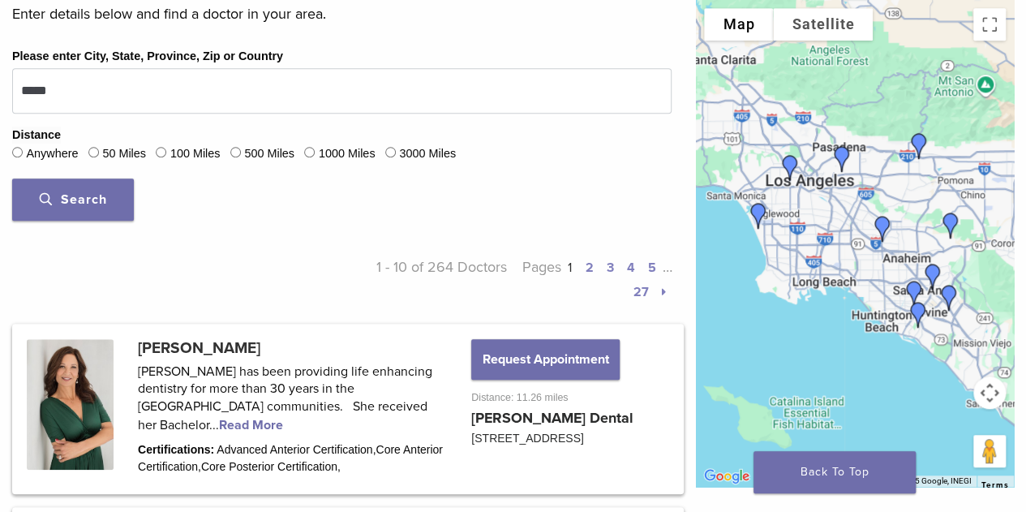
click at [73, 204] on span "Search" at bounding box center [73, 199] width 67 height 16
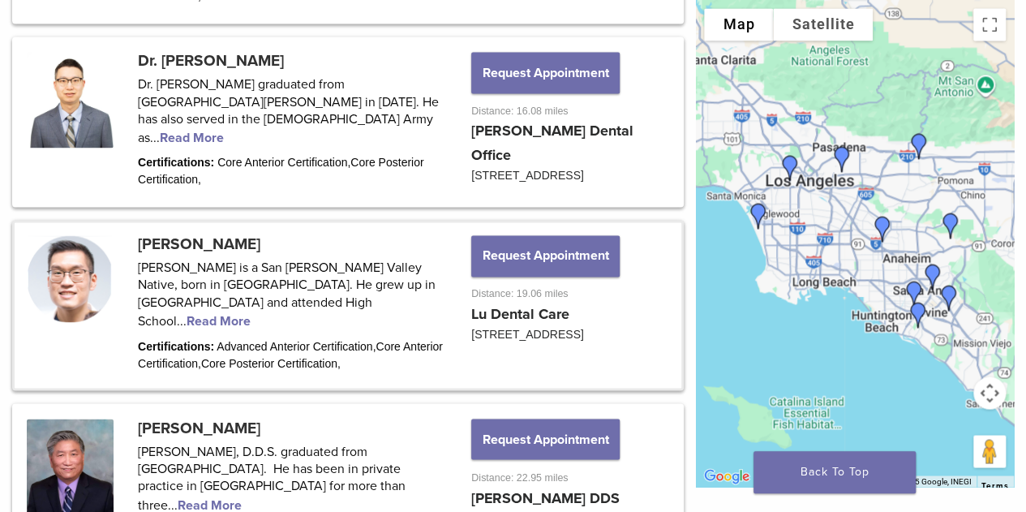
scroll to position [1346, 0]
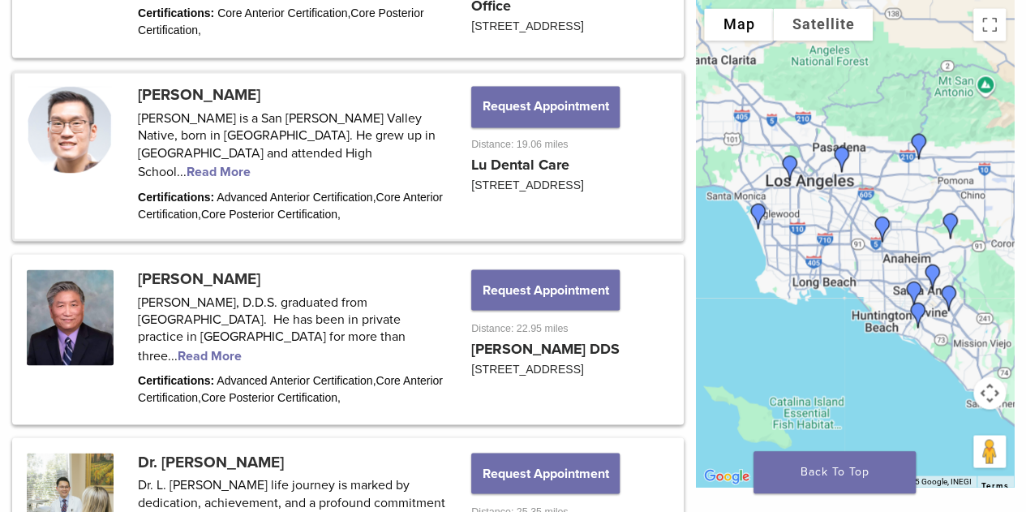
click at [492, 153] on link at bounding box center [348, 155] width 667 height 165
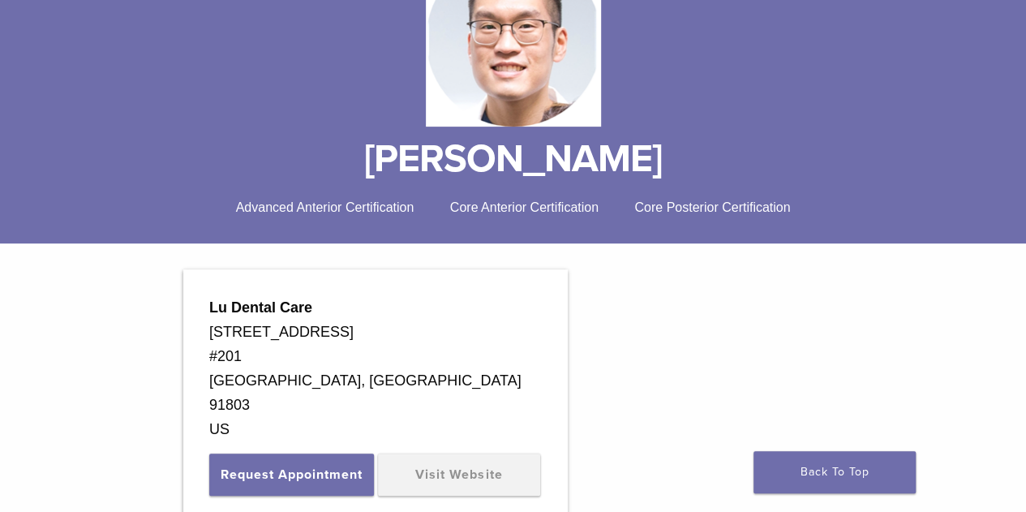
scroll to position [243, 0]
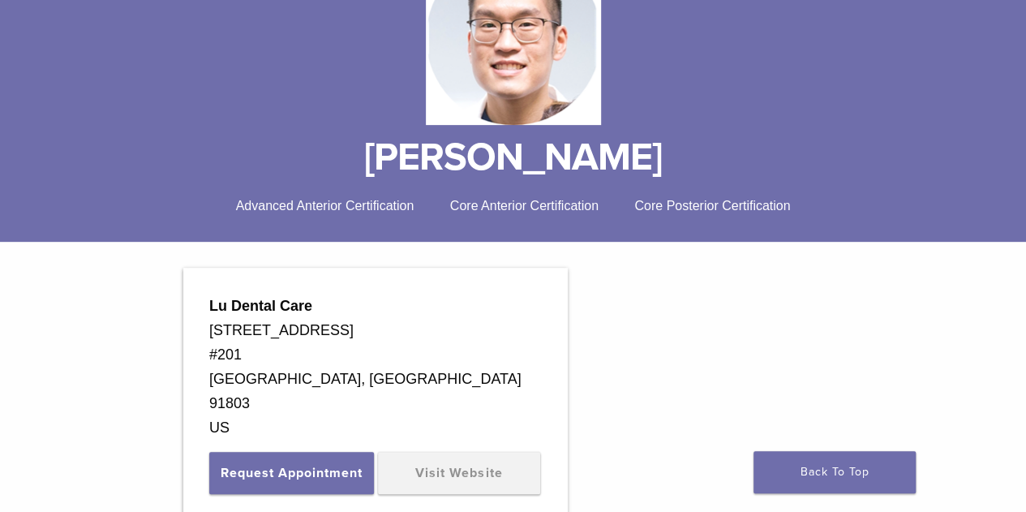
click at [397, 161] on h1 "[PERSON_NAME]" at bounding box center [513, 157] width 1002 height 39
drag, startPoint x: 389, startPoint y: 160, endPoint x: 668, endPoint y: 152, distance: 279.1
click at [668, 152] on h1 "[PERSON_NAME]" at bounding box center [513, 157] width 1002 height 39
copy h1 "[PERSON_NAME]"
click at [237, 313] on strong "Lu Dental Care" at bounding box center [260, 306] width 103 height 16
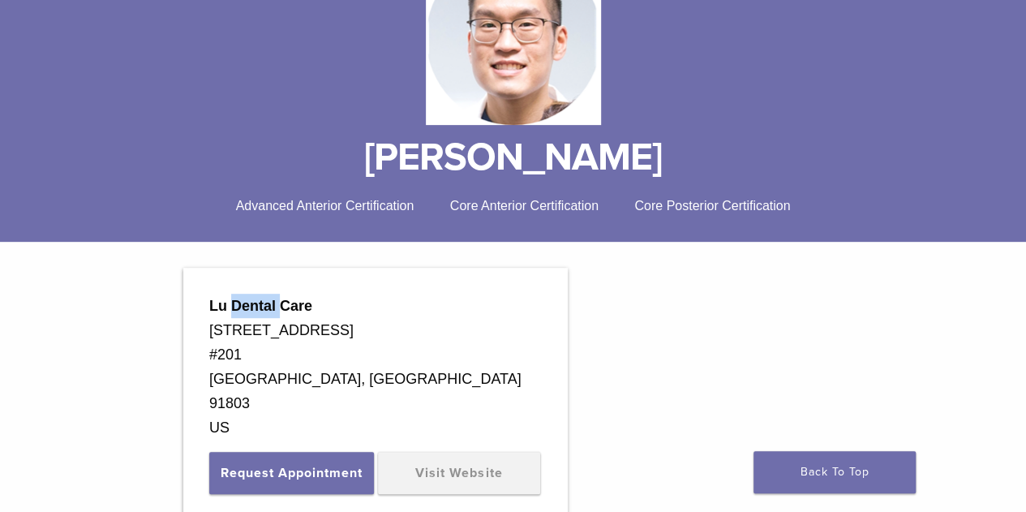
click at [237, 313] on strong "Lu Dental Care" at bounding box center [260, 306] width 103 height 16
copy div "Lu Dental Care"
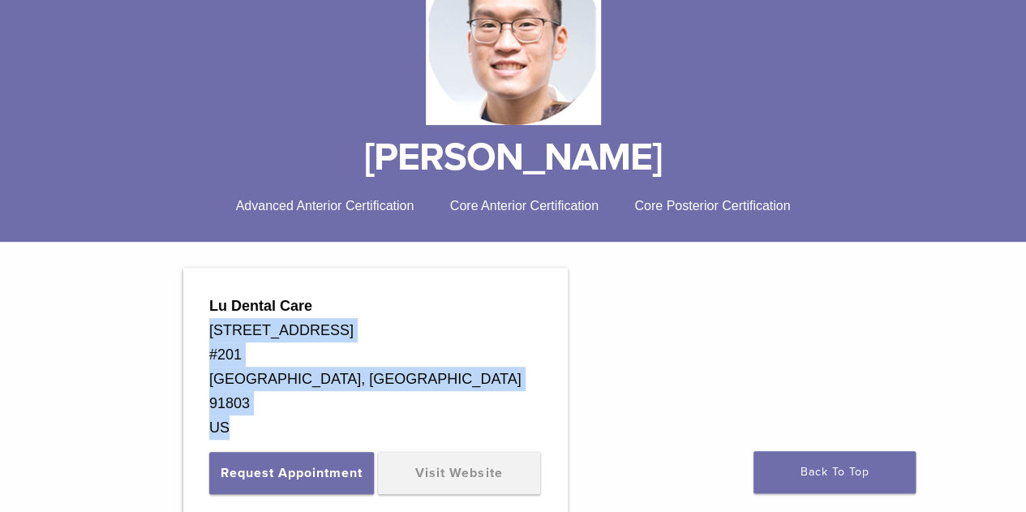
drag, startPoint x: 300, startPoint y: 404, endPoint x: 206, endPoint y: 327, distance: 121.6
copy div "801 W Valley Blvd #201 Alhambra, CA 91803 US"
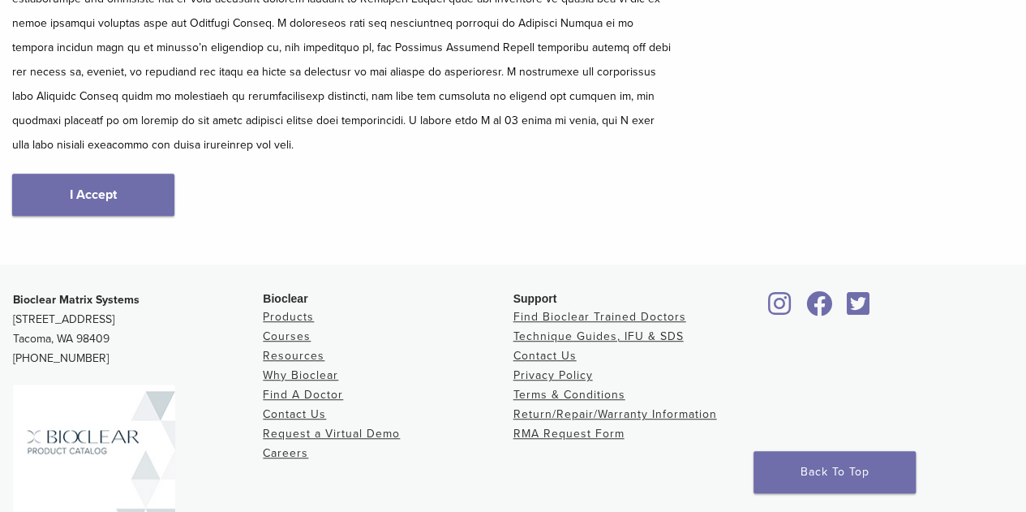
scroll to position [233, 0]
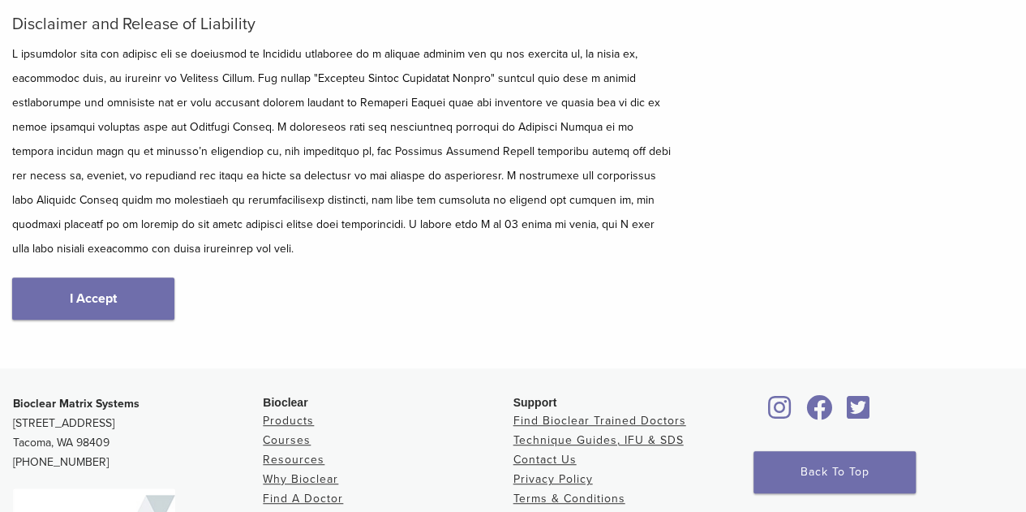
click at [110, 298] on link "I Accept" at bounding box center [93, 298] width 162 height 42
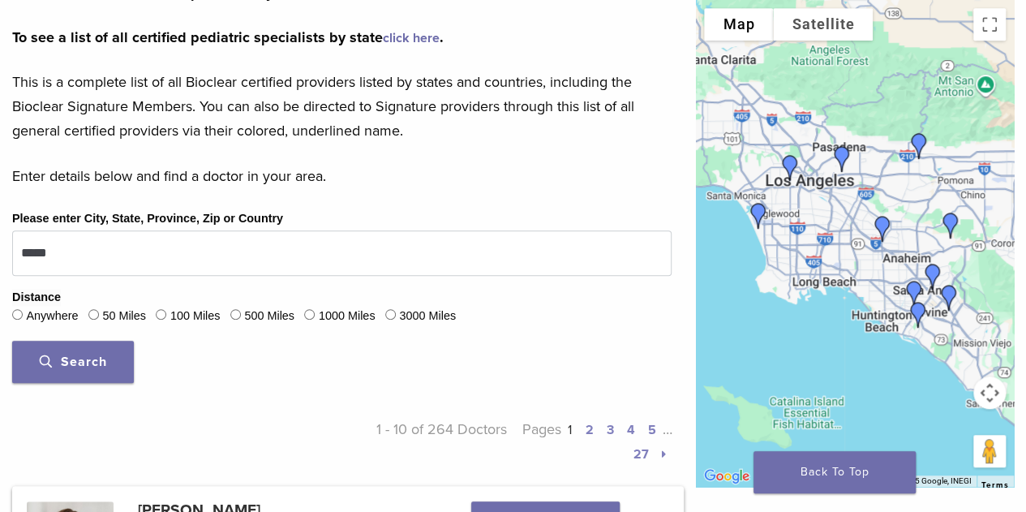
click at [104, 364] on span "Search" at bounding box center [73, 362] width 67 height 16
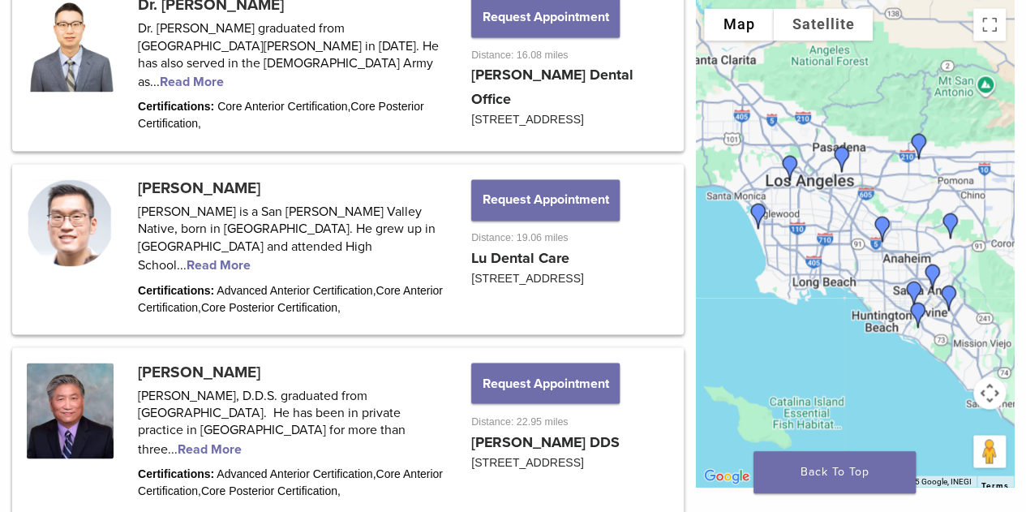
scroll to position [1346, 0]
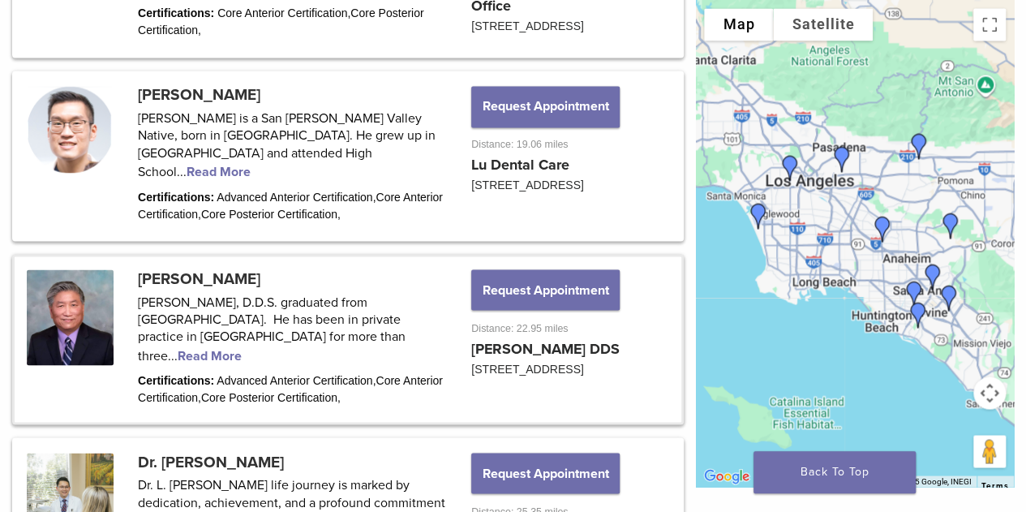
click at [423, 313] on link at bounding box center [348, 338] width 667 height 165
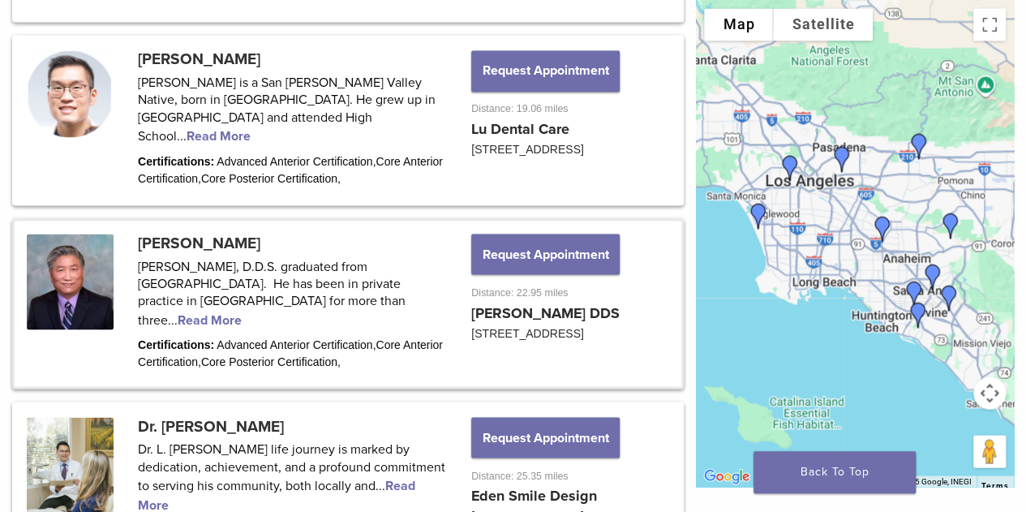
scroll to position [1543, 0]
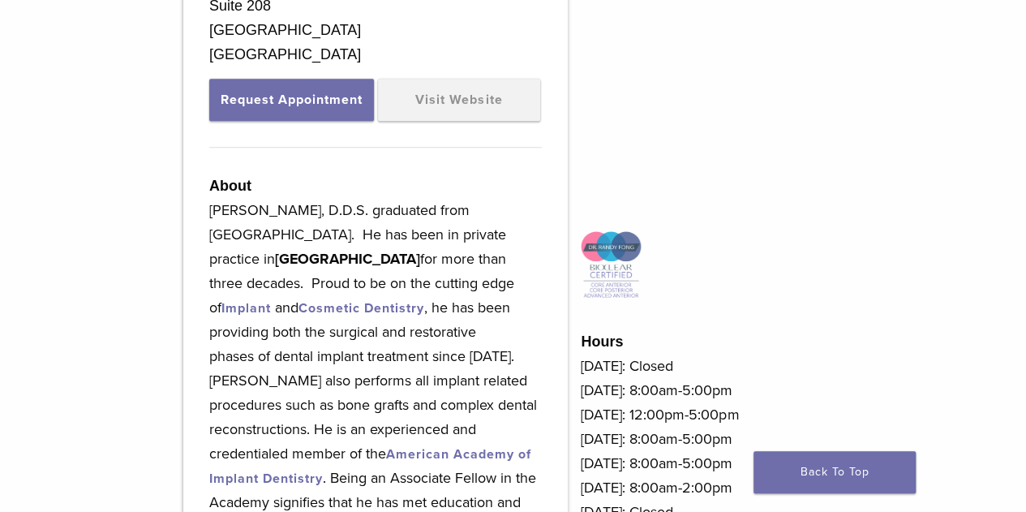
scroll to position [469, 0]
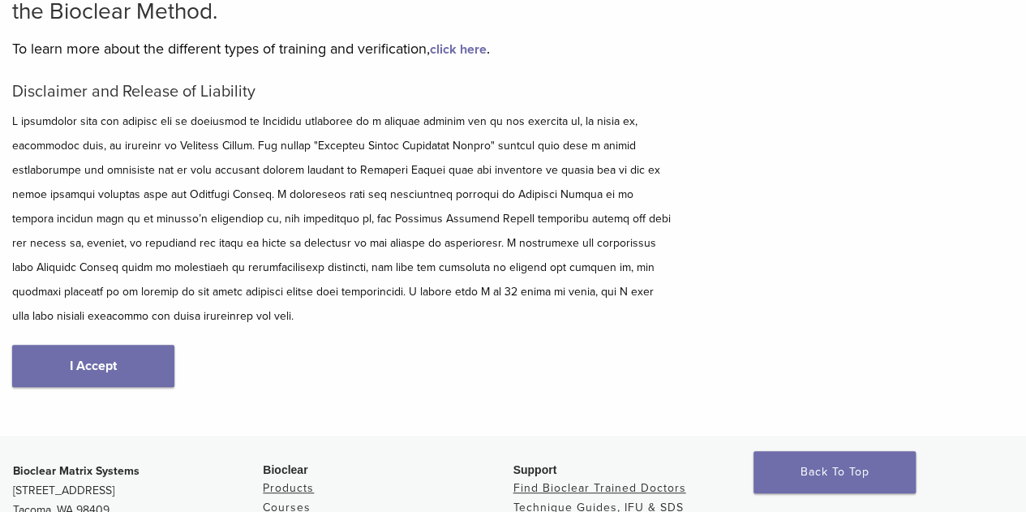
scroll to position [152, 0]
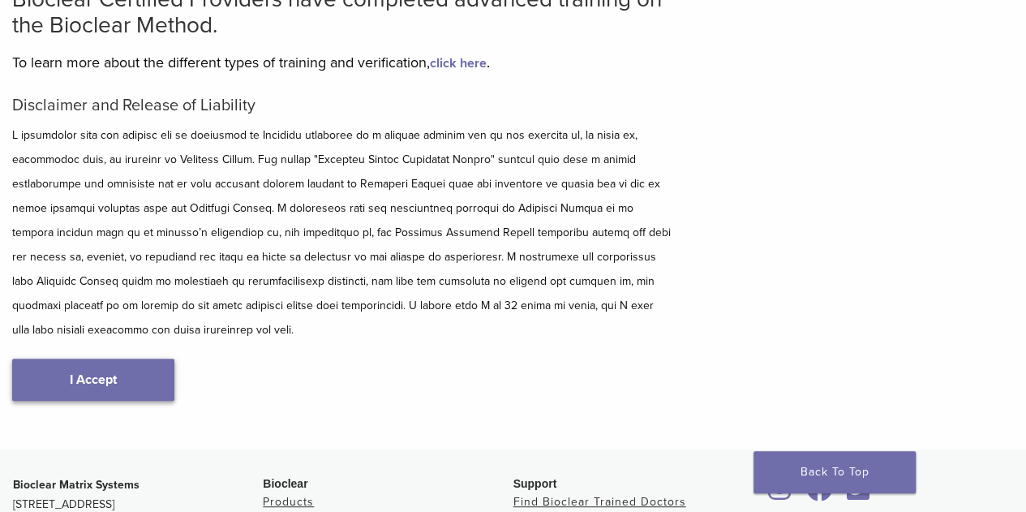
click at [103, 374] on link "I Accept" at bounding box center [93, 379] width 162 height 42
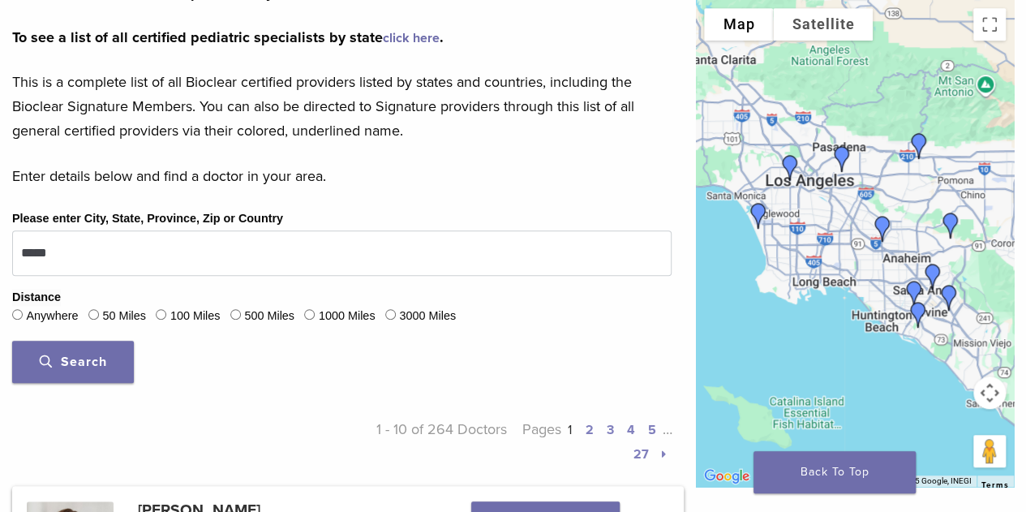
click at [97, 356] on span "Search" at bounding box center [73, 362] width 67 height 16
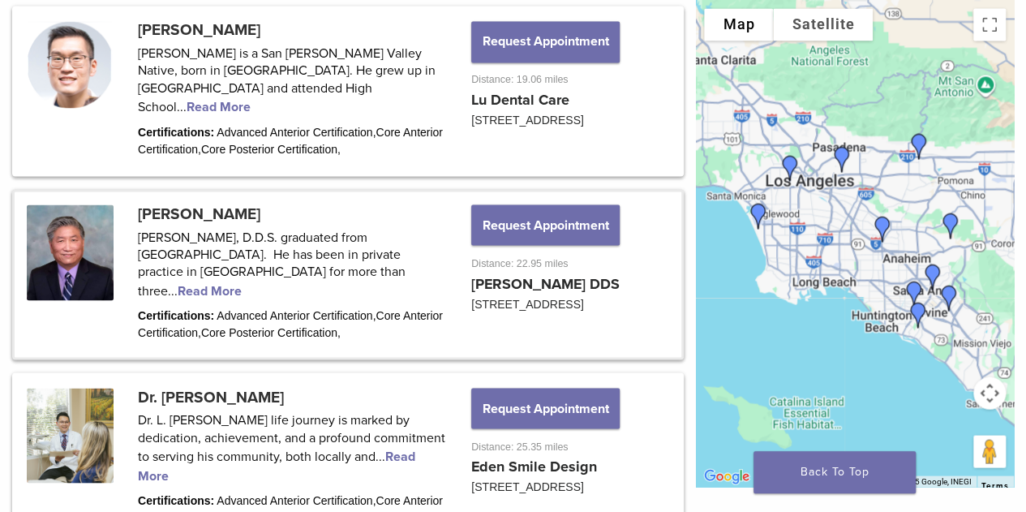
scroll to position [1427, 0]
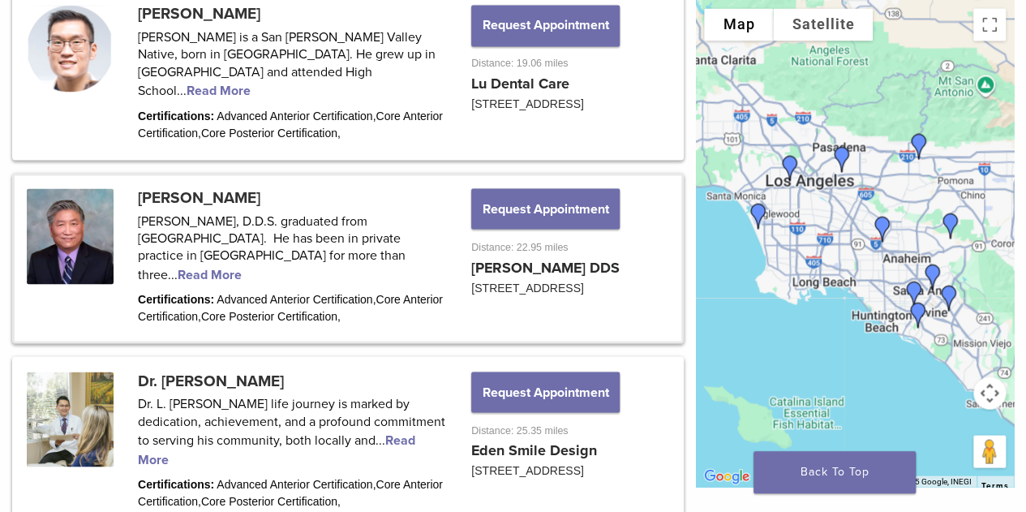
click at [191, 175] on link at bounding box center [348, 257] width 667 height 165
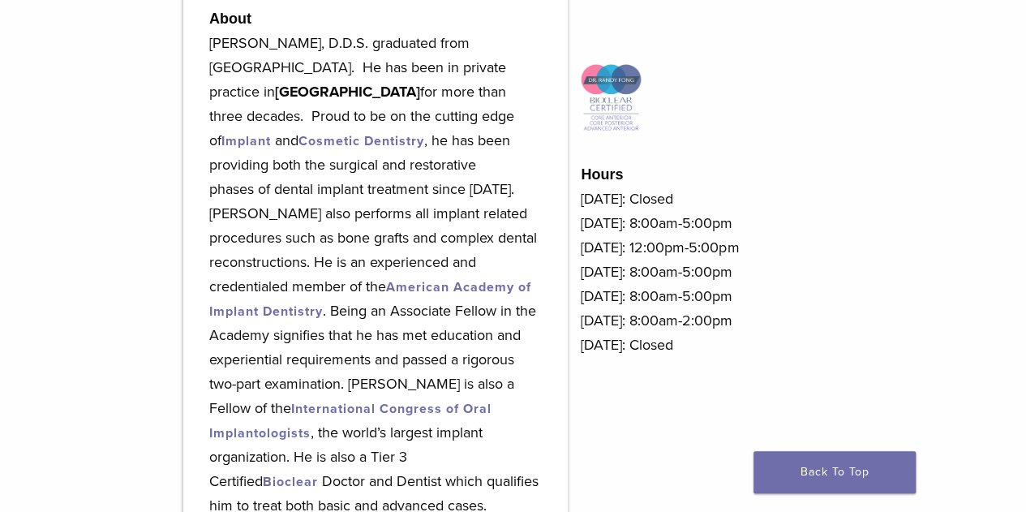
scroll to position [225, 0]
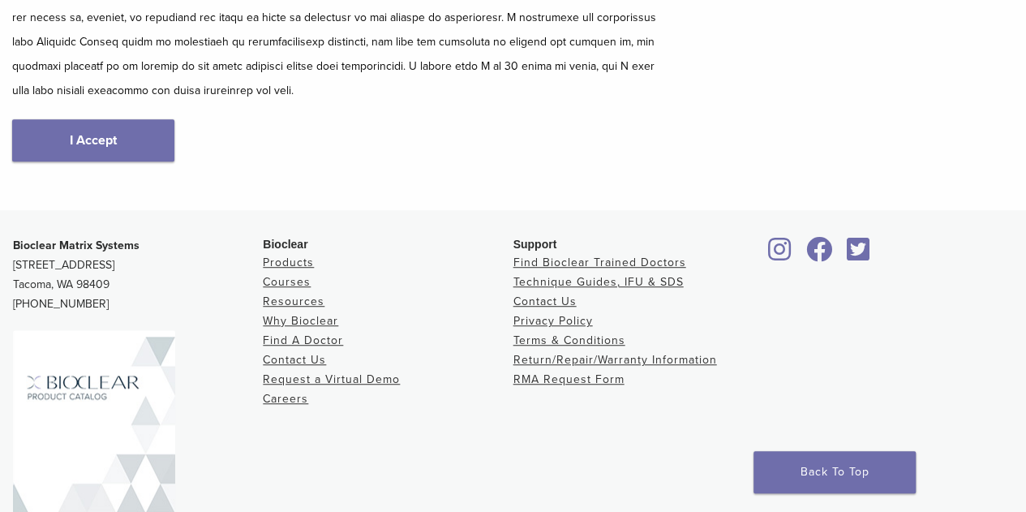
scroll to position [233, 0]
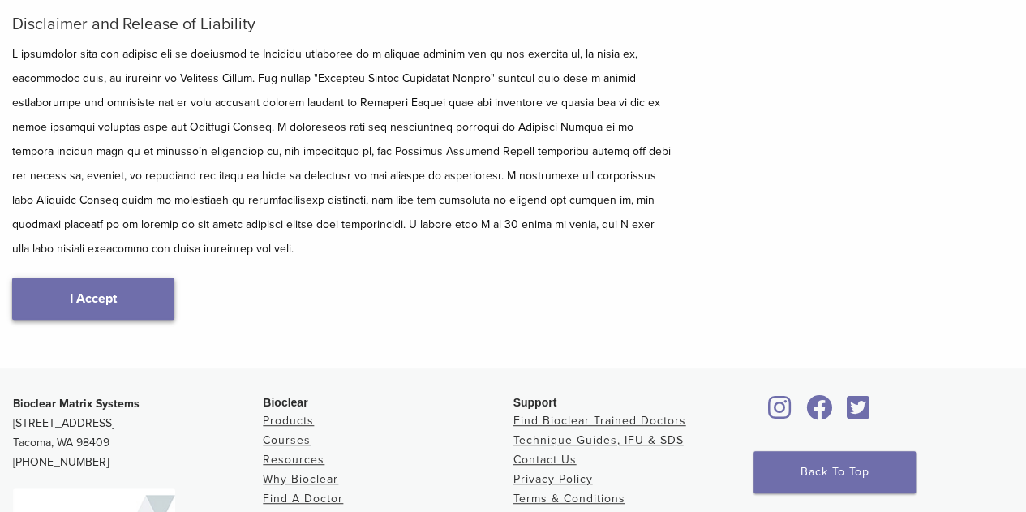
click at [148, 297] on link "I Accept" at bounding box center [93, 298] width 162 height 42
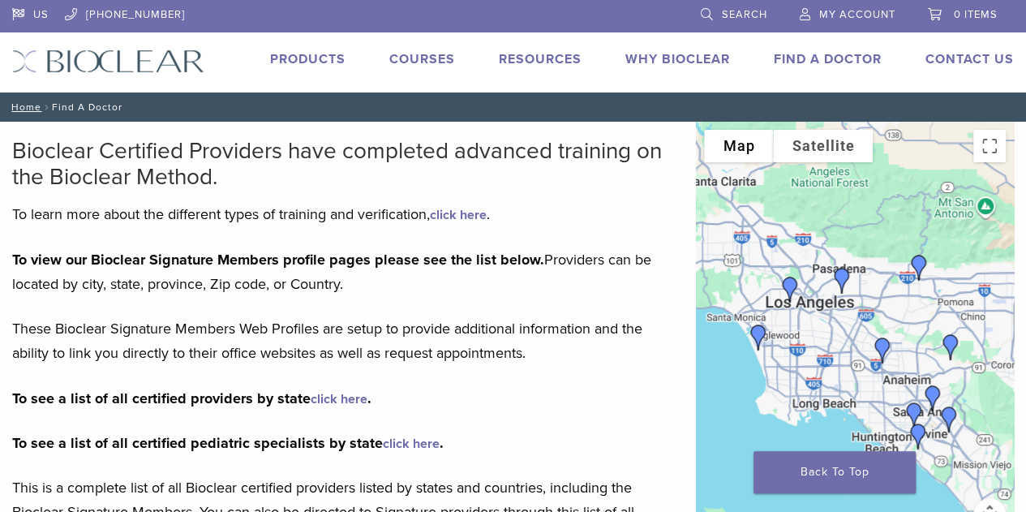
scroll to position [406, 0]
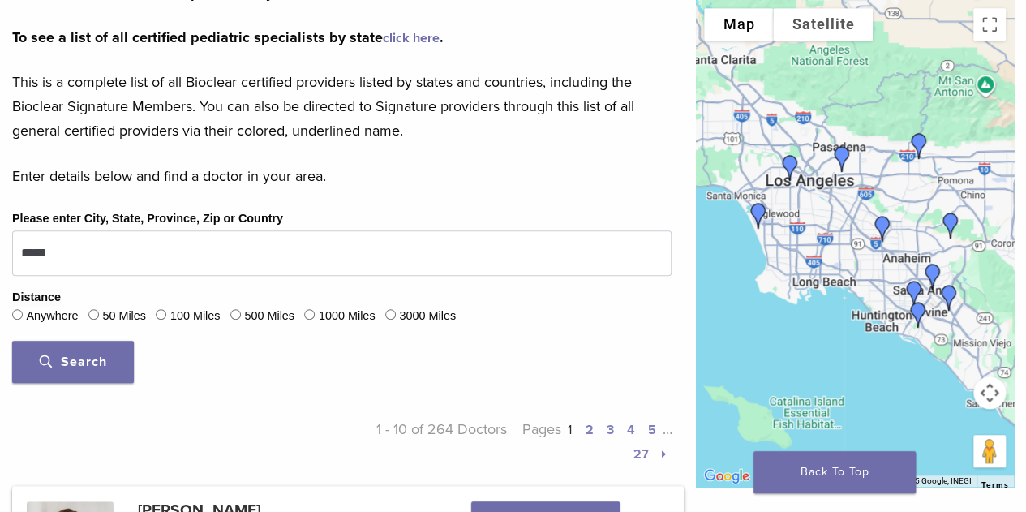
click at [105, 348] on button "Search" at bounding box center [73, 362] width 122 height 42
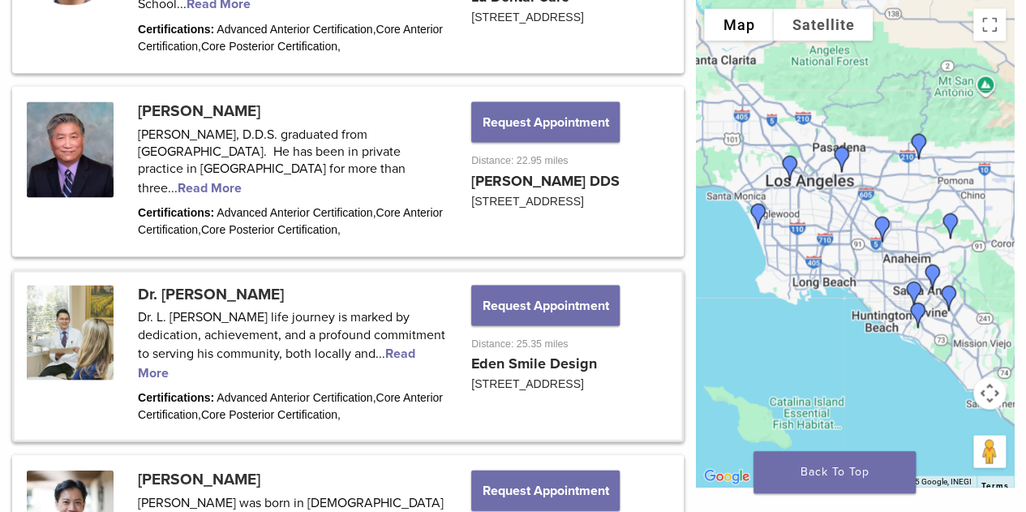
scroll to position [1508, 0]
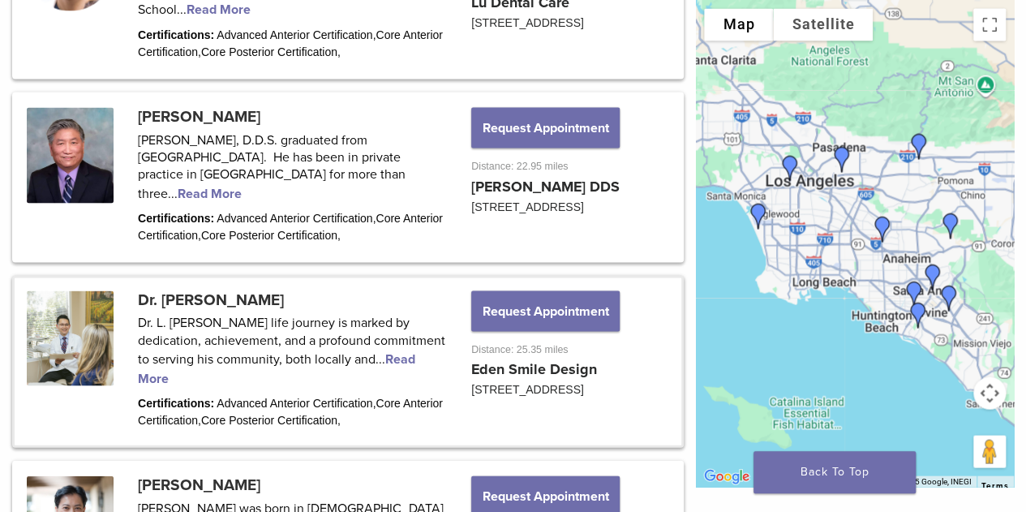
click at [187, 280] on link at bounding box center [348, 360] width 667 height 167
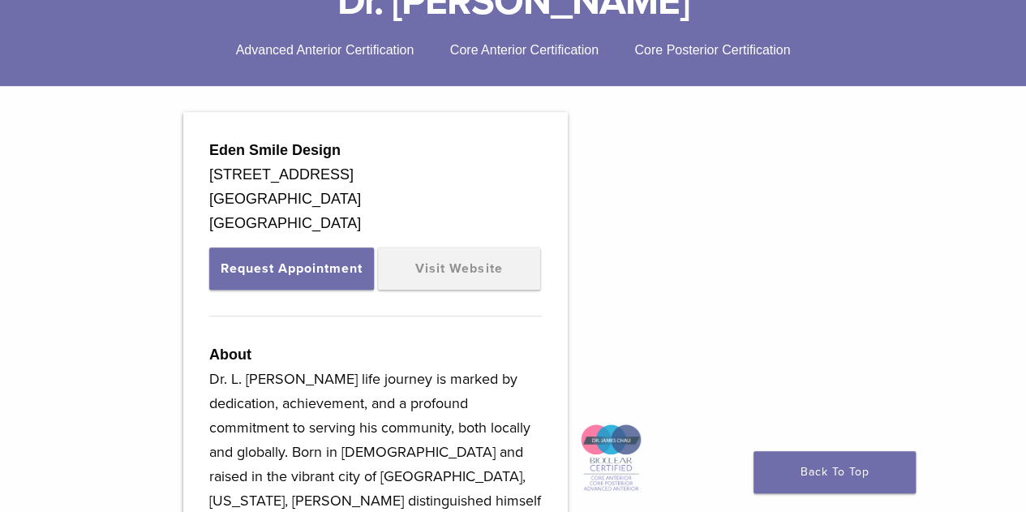
scroll to position [406, 0]
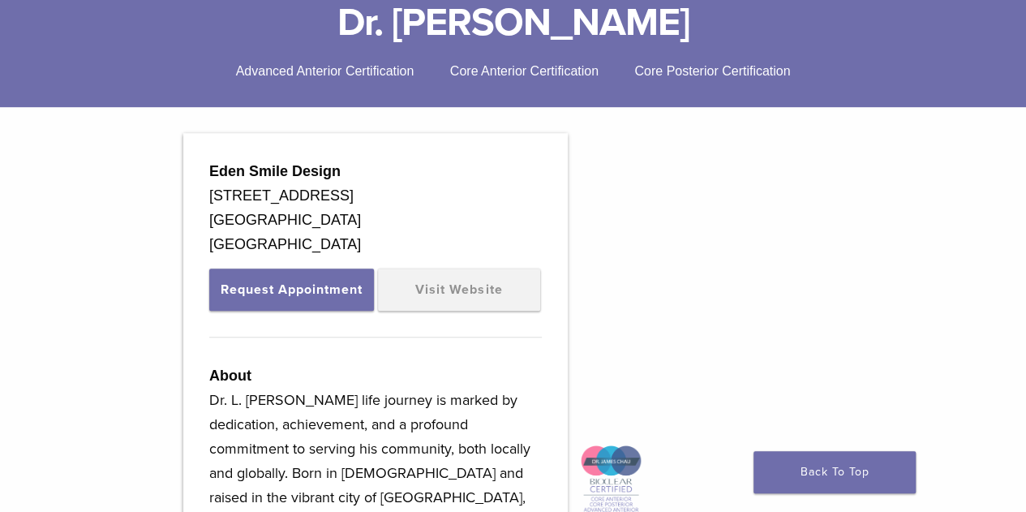
drag, startPoint x: 384, startPoint y: 28, endPoint x: 659, endPoint y: 25, distance: 275.0
click at [659, 25] on h1 "Dr. [PERSON_NAME]" at bounding box center [513, 22] width 1002 height 39
copy h1 "Dr. [PERSON_NAME]"
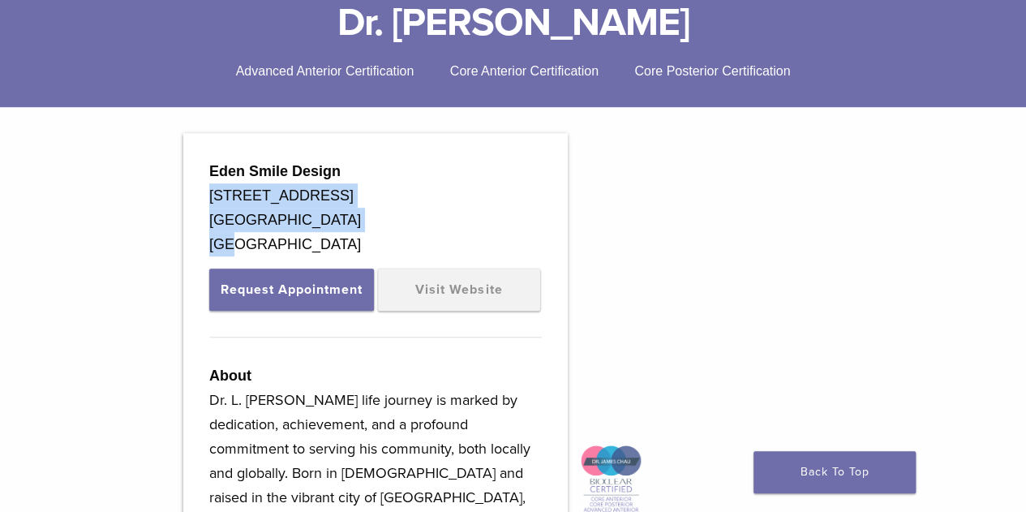
drag, startPoint x: 278, startPoint y: 257, endPoint x: 208, endPoint y: 192, distance: 95.9
copy div "2503 East Bluff Dr Ste 101 & 102 Newport Beach, CA 92660 USA"
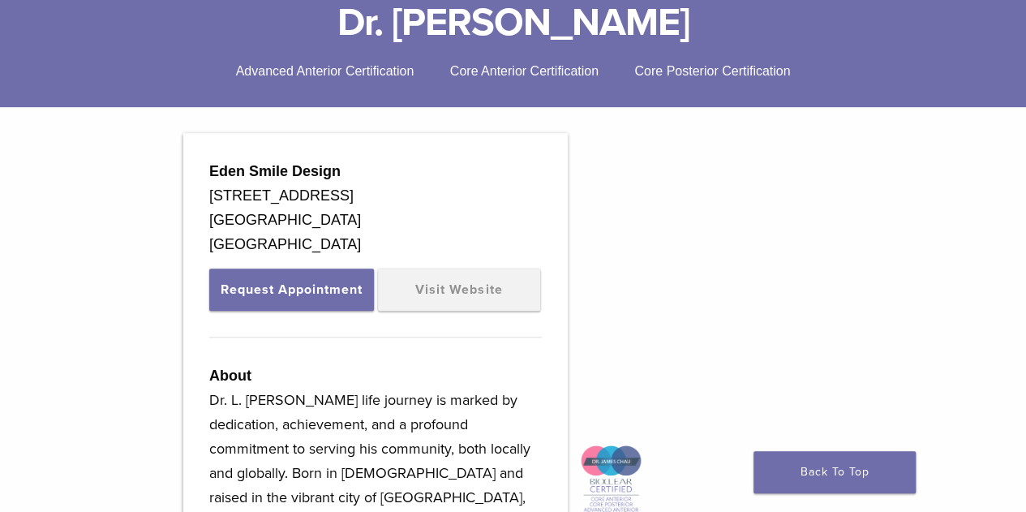
click at [253, 178] on strong "Eden Smile Design" at bounding box center [274, 171] width 131 height 16
copy div "Eden Smile Design"
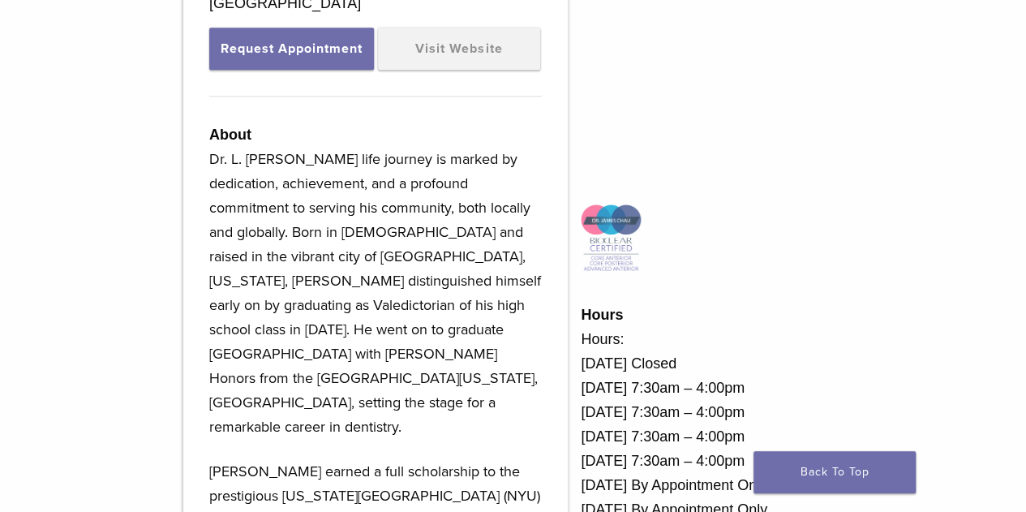
scroll to position [649, 0]
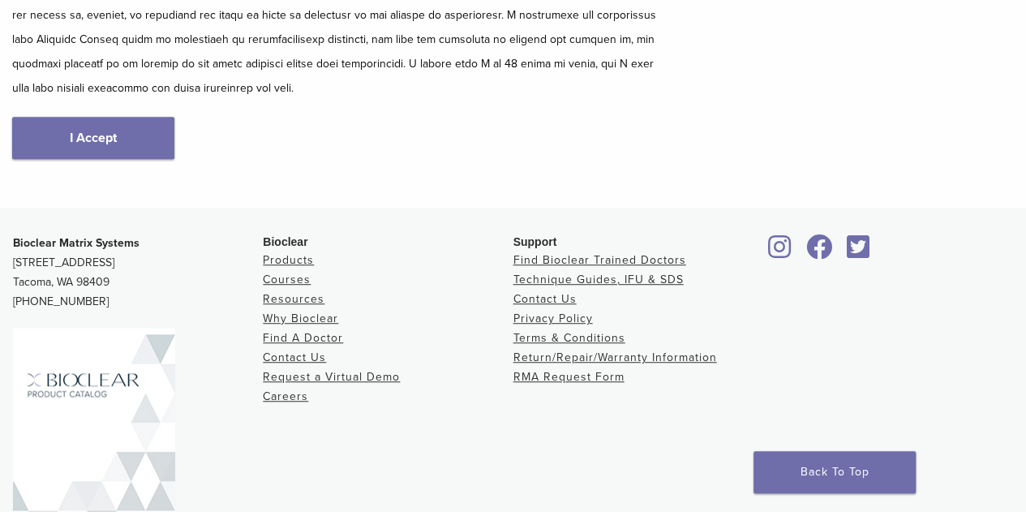
scroll to position [314, 0]
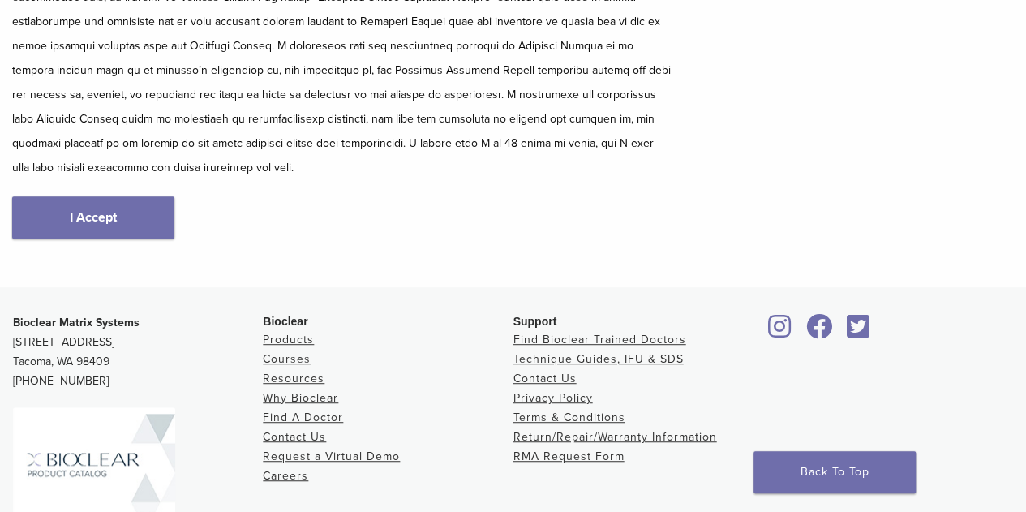
drag, startPoint x: 143, startPoint y: 215, endPoint x: 183, endPoint y: 199, distance: 43.7
click at [143, 215] on link "I Accept" at bounding box center [93, 217] width 162 height 42
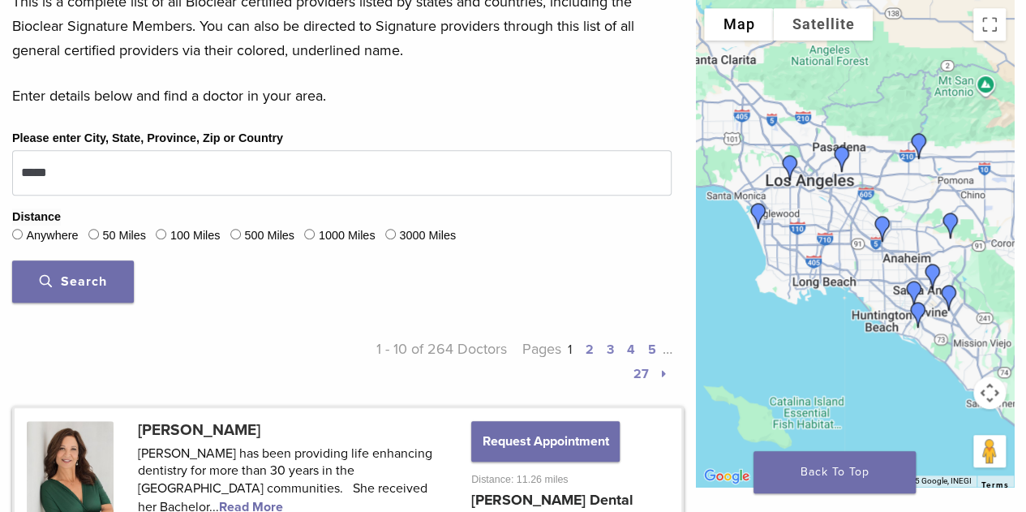
scroll to position [487, 0]
click at [85, 279] on span "Search" at bounding box center [73, 281] width 67 height 16
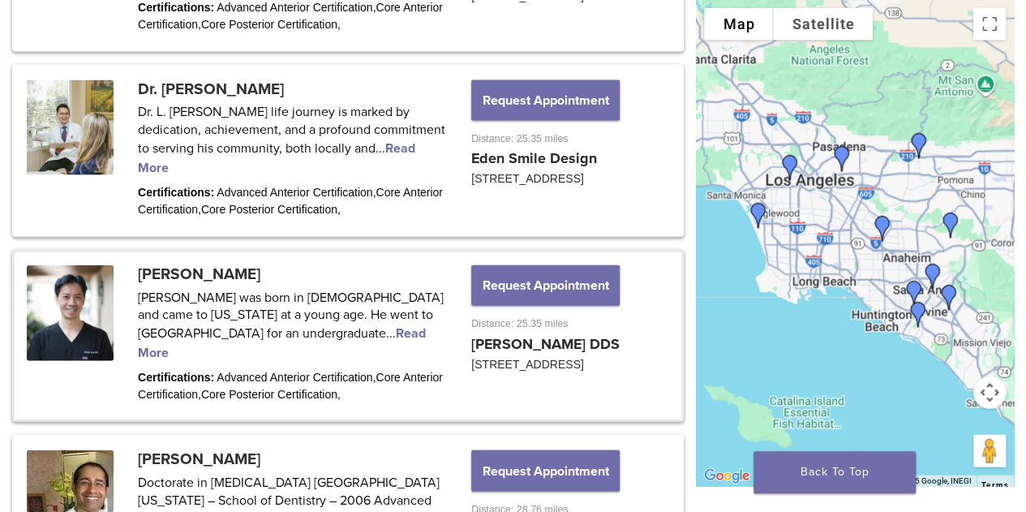
scroll to position [1751, 0]
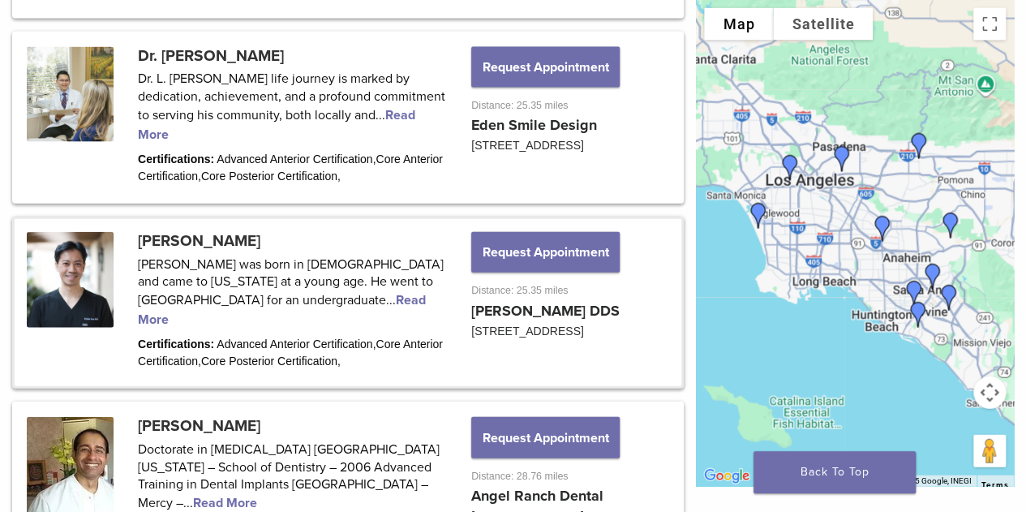
click at [171, 219] on link at bounding box center [348, 302] width 667 height 167
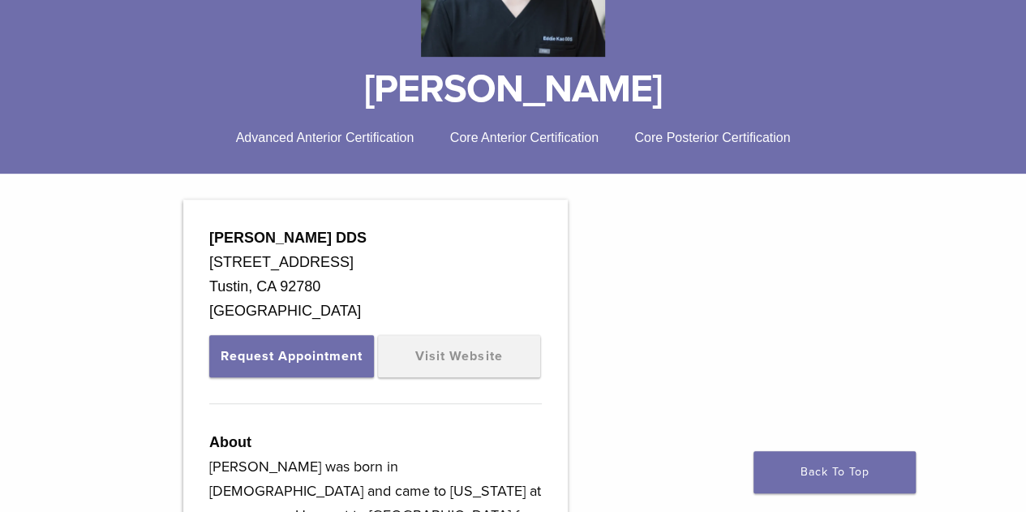
scroll to position [324, 0]
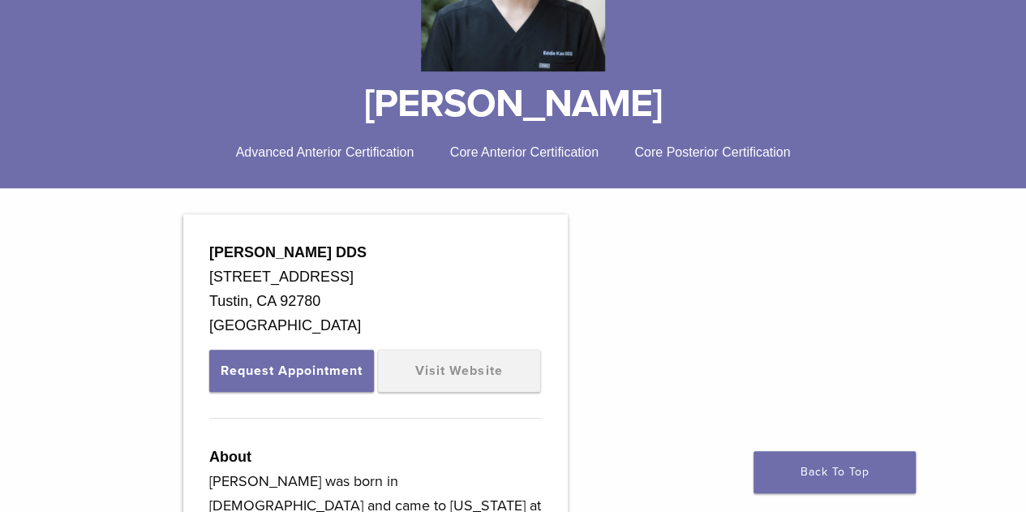
click at [440, 109] on h1 "[PERSON_NAME]" at bounding box center [513, 103] width 1002 height 39
copy div "[PERSON_NAME]"
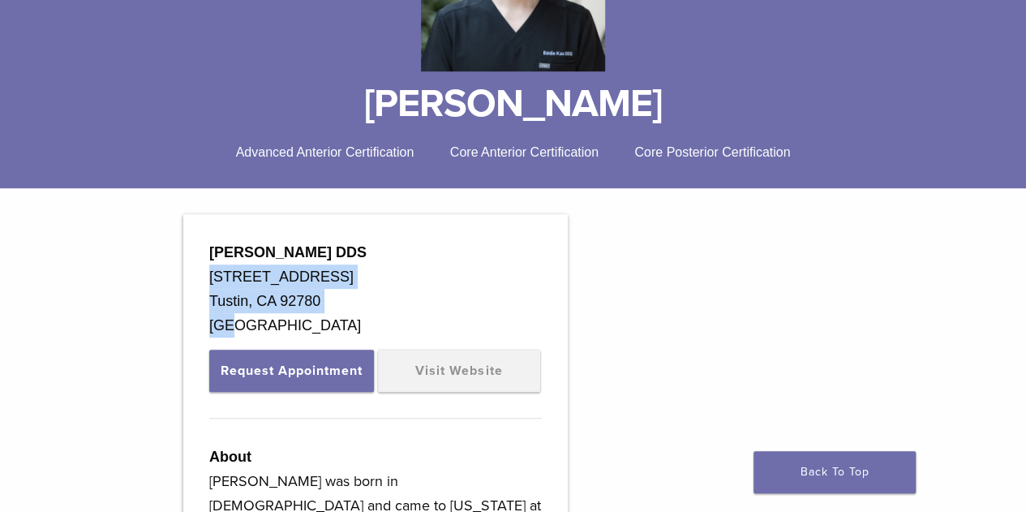
drag, startPoint x: 268, startPoint y: 317, endPoint x: 203, endPoint y: 275, distance: 77.4
copy div "[STREET_ADDRESS]"
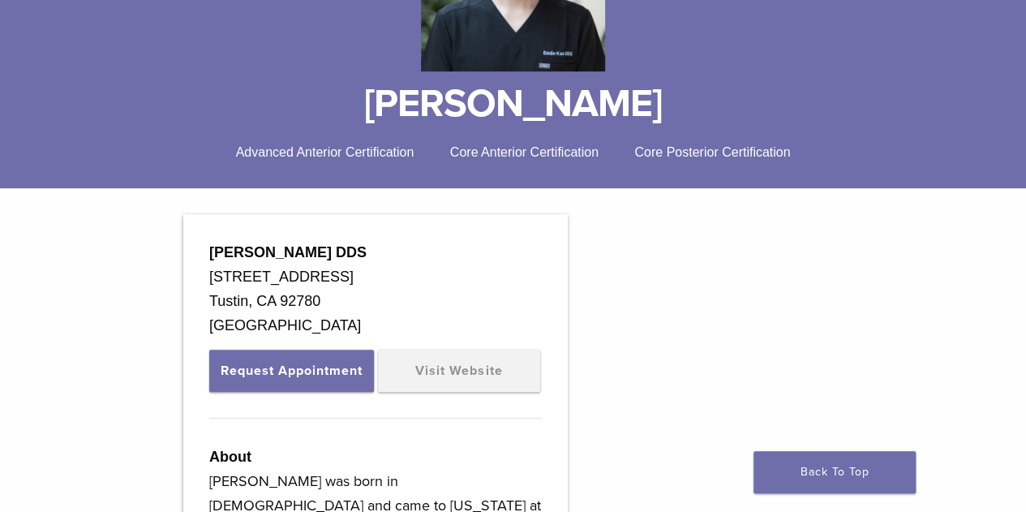
click at [297, 245] on strong "[PERSON_NAME] DDS" at bounding box center [287, 252] width 157 height 16
click at [297, 245] on strong "Eddie Kao DDS" at bounding box center [287, 252] width 157 height 16
copy div "Eddie Kao DDS"
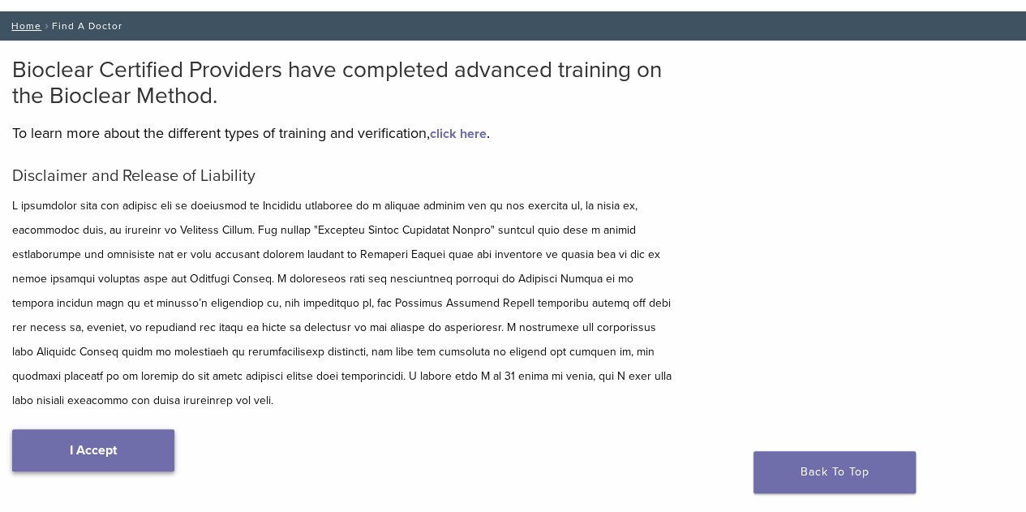
click at [133, 440] on link "I Accept" at bounding box center [93, 450] width 162 height 42
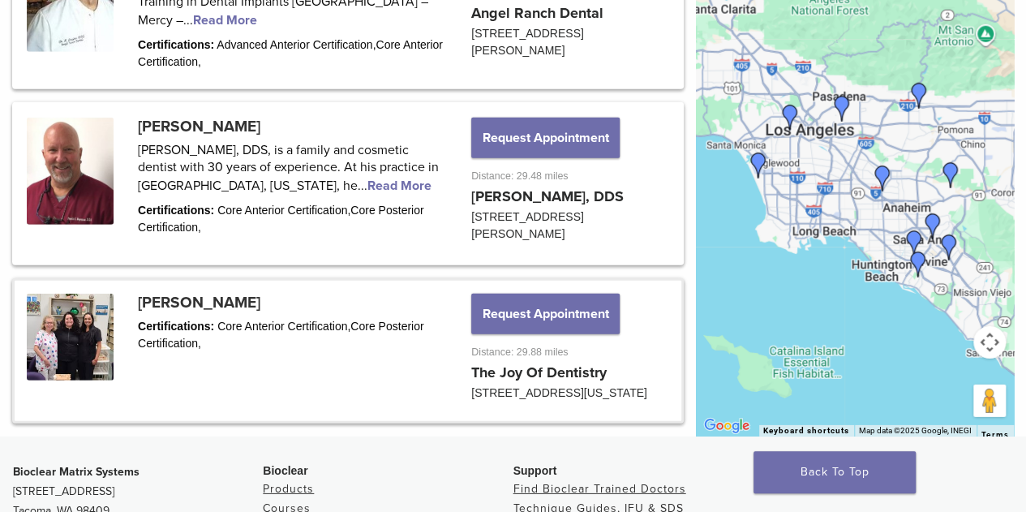
scroll to position [2262, 0]
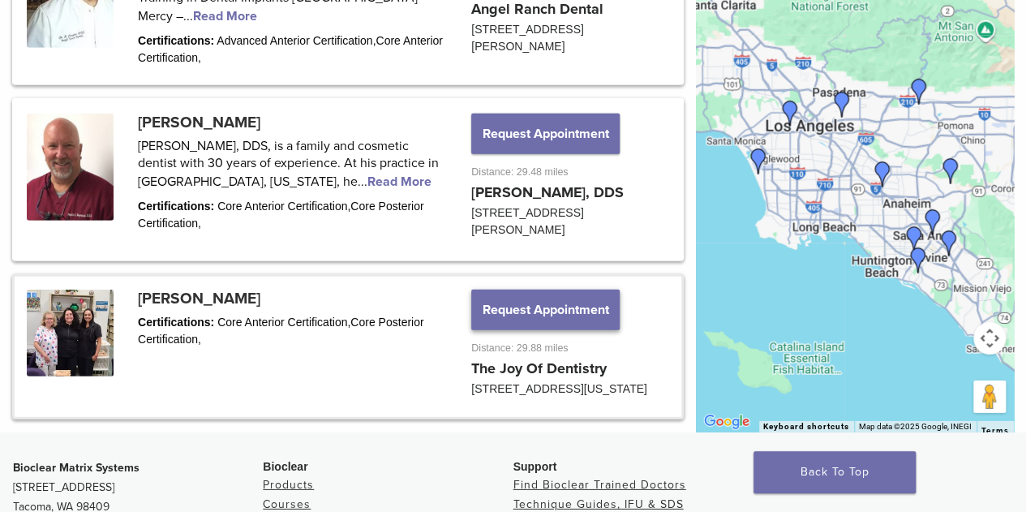
click at [491, 290] on button "Request Appointment" at bounding box center [545, 310] width 148 height 41
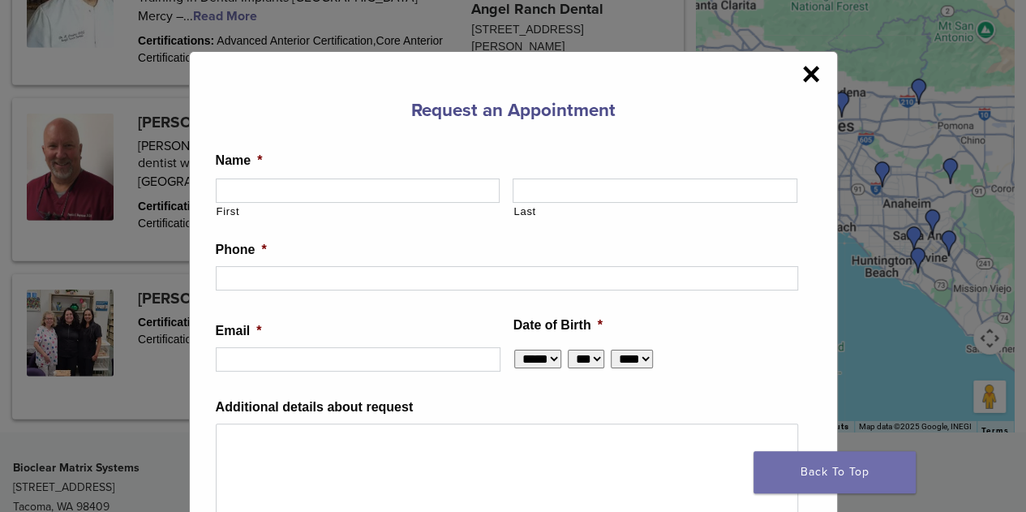
click at [806, 69] on span "×" at bounding box center [810, 74] width 19 height 32
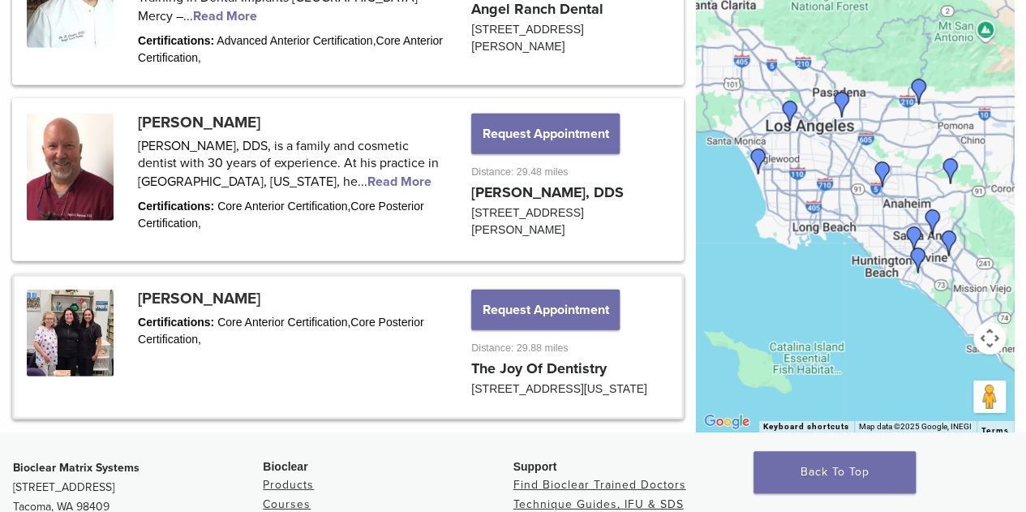
click at [164, 285] on link at bounding box center [348, 347] width 667 height 141
click at [165, 277] on link at bounding box center [348, 347] width 667 height 141
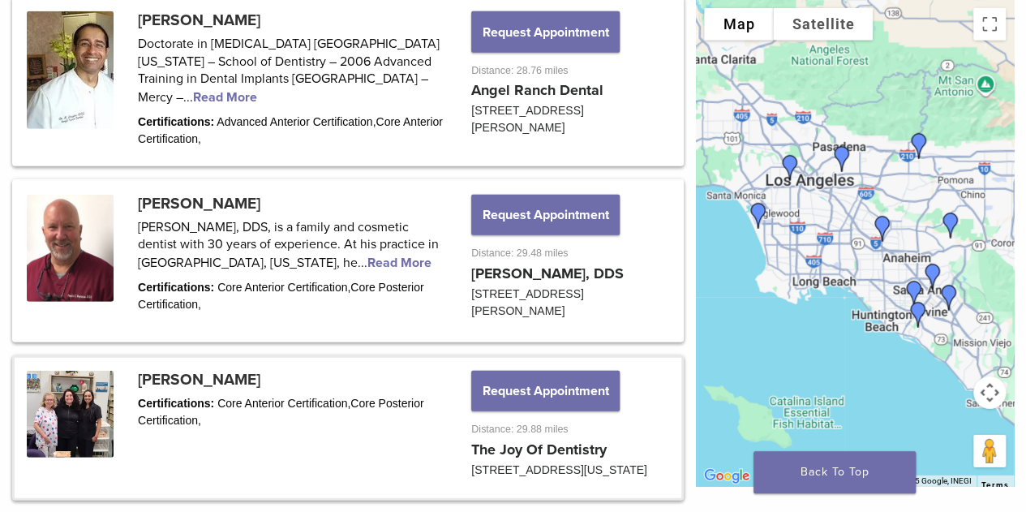
scroll to position [2202, 0]
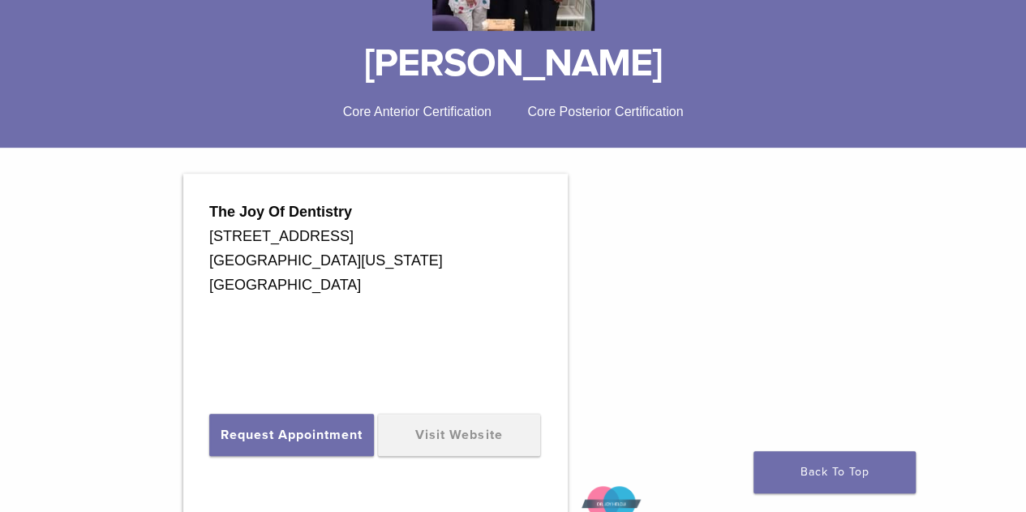
scroll to position [324, 0]
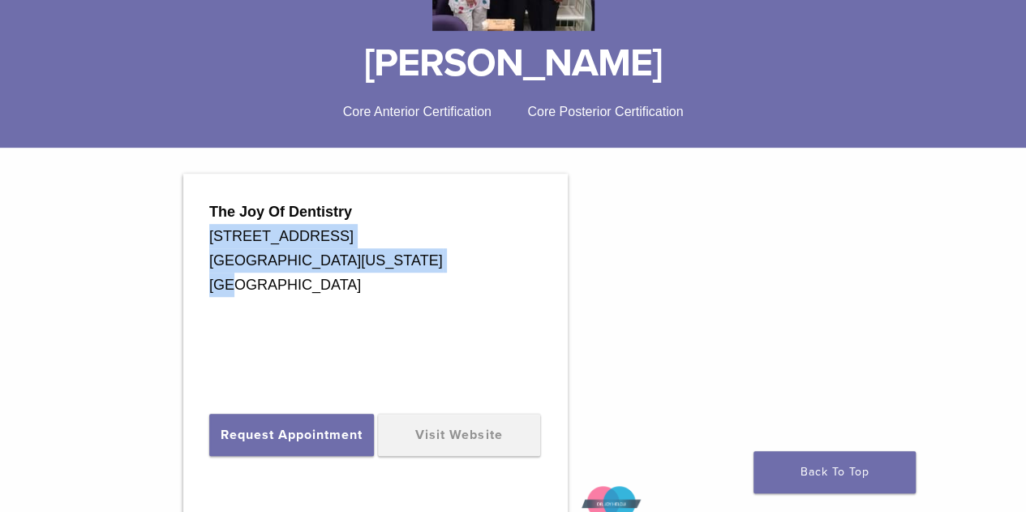
drag, startPoint x: 283, startPoint y: 301, endPoint x: 201, endPoint y: 229, distance: 109.2
click at [201, 229] on div "The Joy Of Dentistry [STREET_ADDRESS][US_STATE] Request Appointment Visit Websi…" at bounding box center [375, 459] width 384 height 570
copy div "[STREET_ADDRESS][US_STATE]"
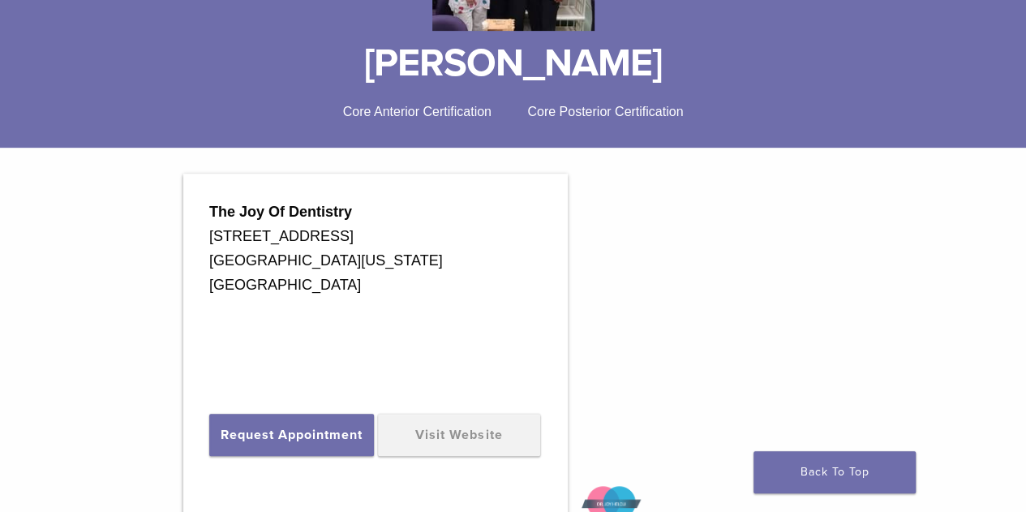
click at [233, 212] on strong "The Joy Of Dentistry" at bounding box center [280, 212] width 143 height 16
copy div "The Joy Of Dentistry"
click at [517, 69] on h1 "[PERSON_NAME]" at bounding box center [513, 63] width 1002 height 39
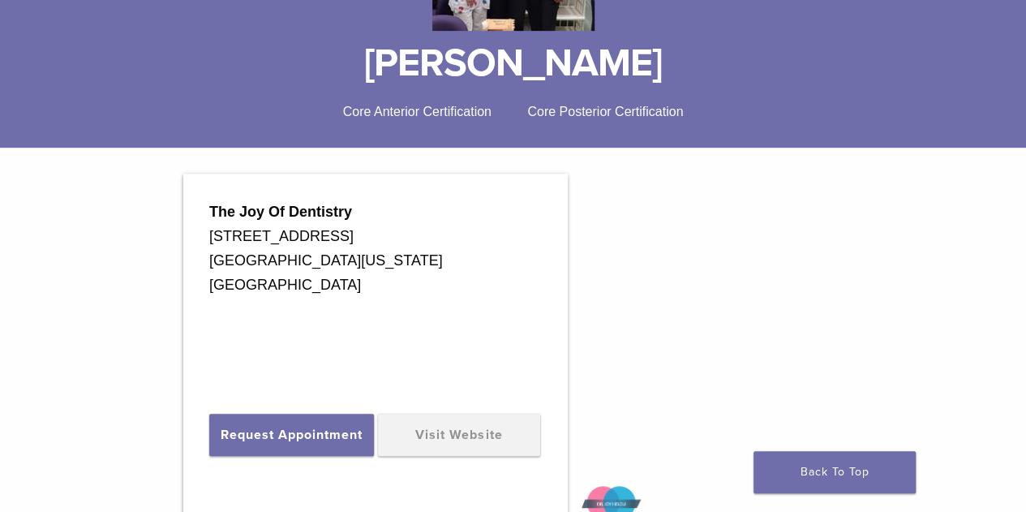
click at [517, 69] on h1 "Dr. Joy Helou" at bounding box center [513, 63] width 1002 height 39
copy div "Dr. Joy Helou"
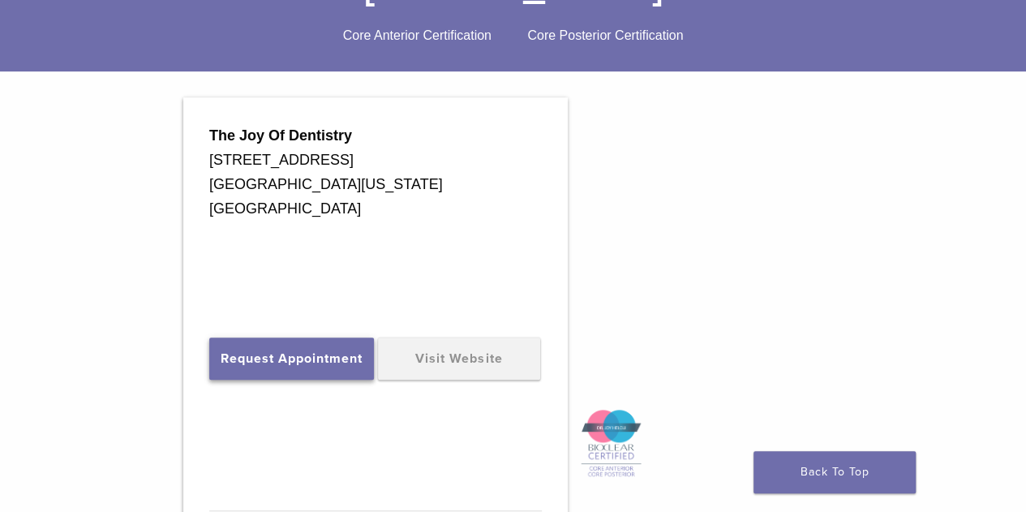
scroll to position [568, 0]
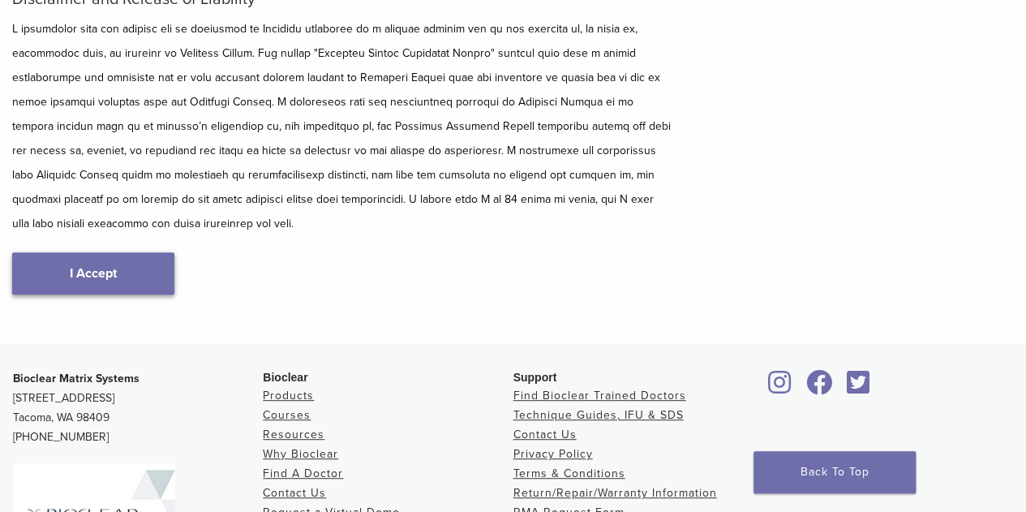
scroll to position [233, 0]
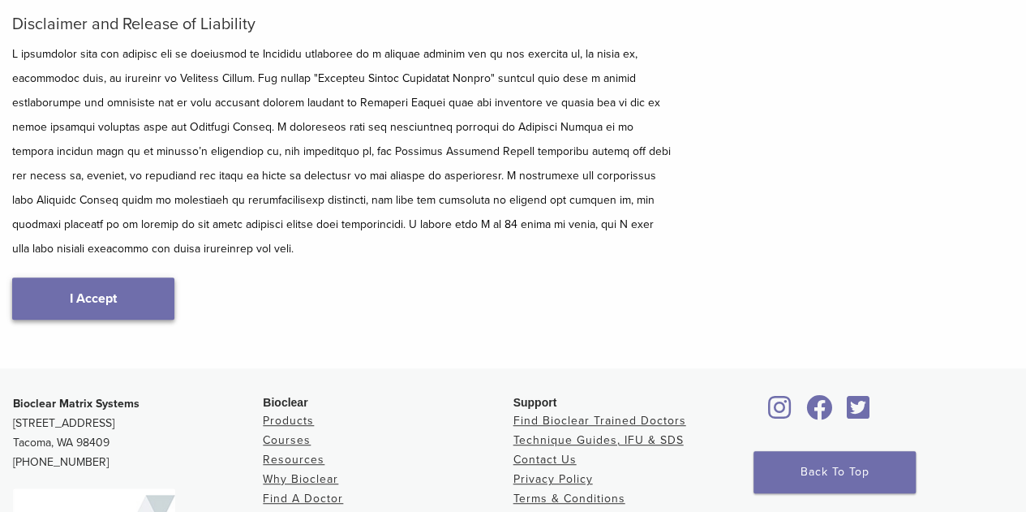
click at [117, 306] on link "I Accept" at bounding box center [93, 298] width 162 height 42
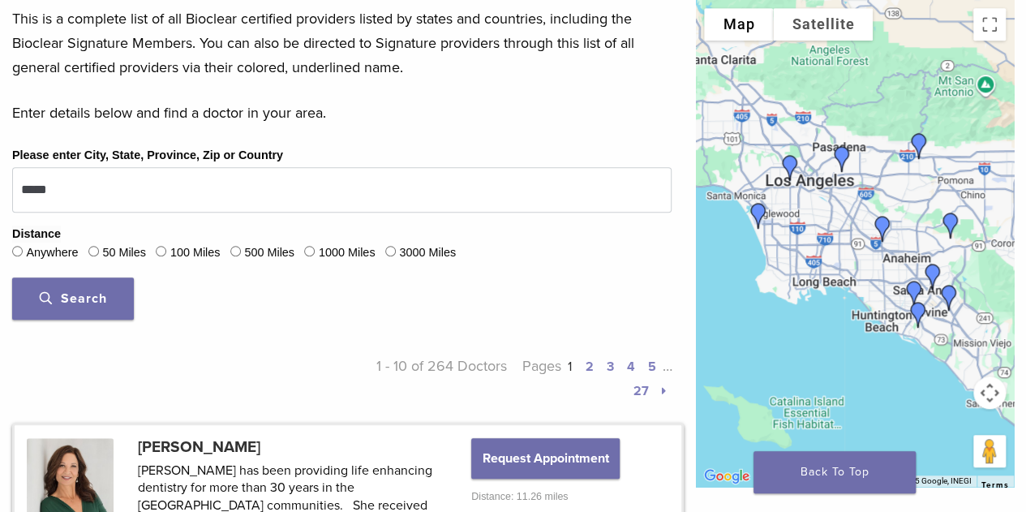
scroll to position [649, 0]
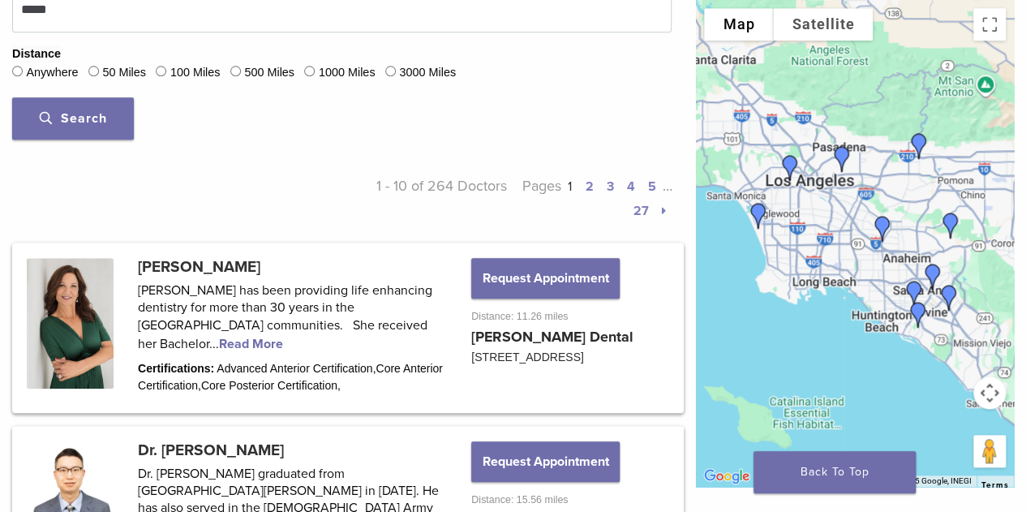
click at [92, 108] on button "Search" at bounding box center [73, 118] width 122 height 42
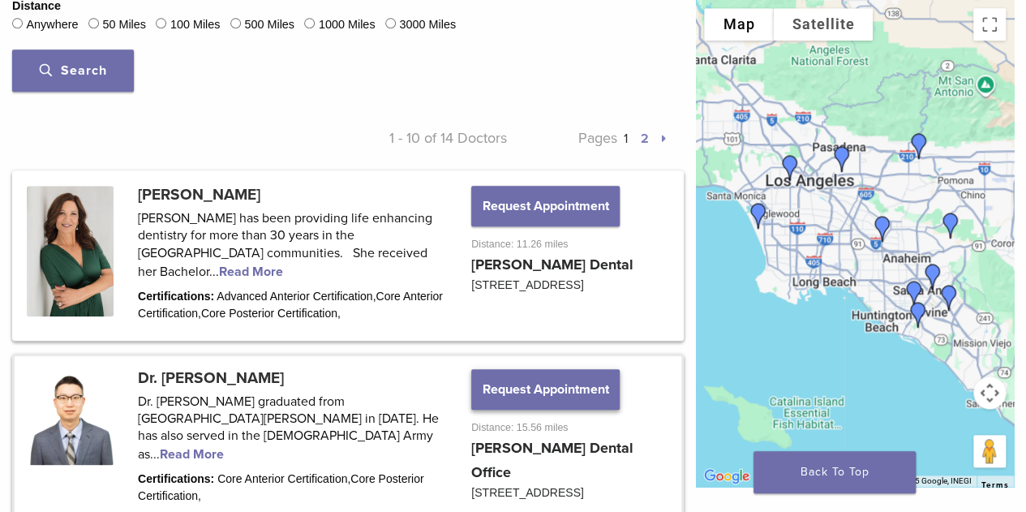
scroll to position [616, 0]
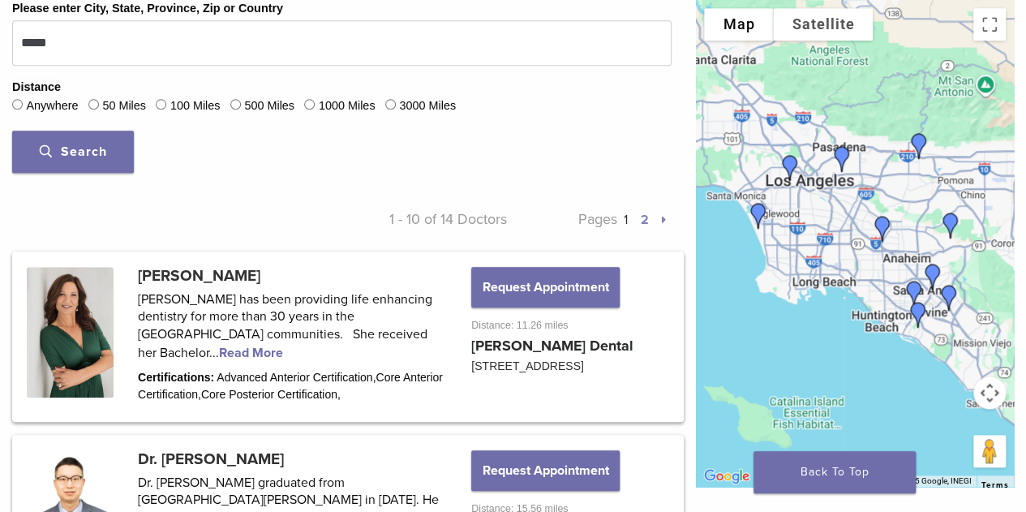
click at [641, 220] on link "2" at bounding box center [644, 220] width 8 height 16
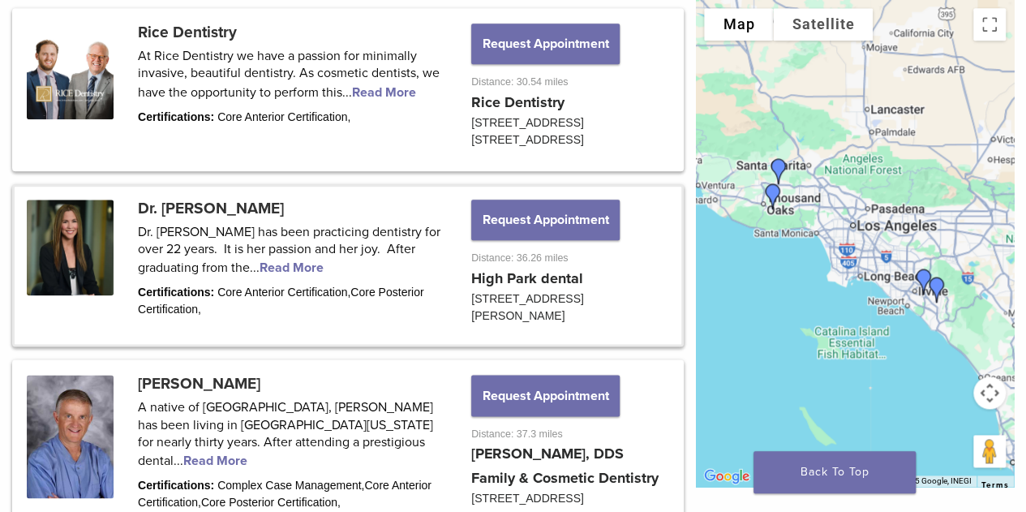
scroll to position [697, 0]
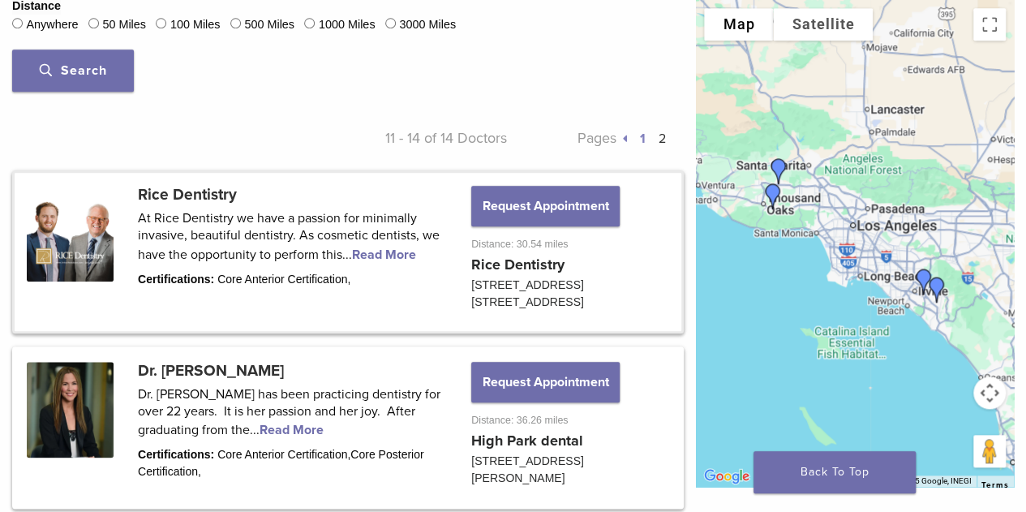
click at [195, 187] on link at bounding box center [348, 252] width 667 height 158
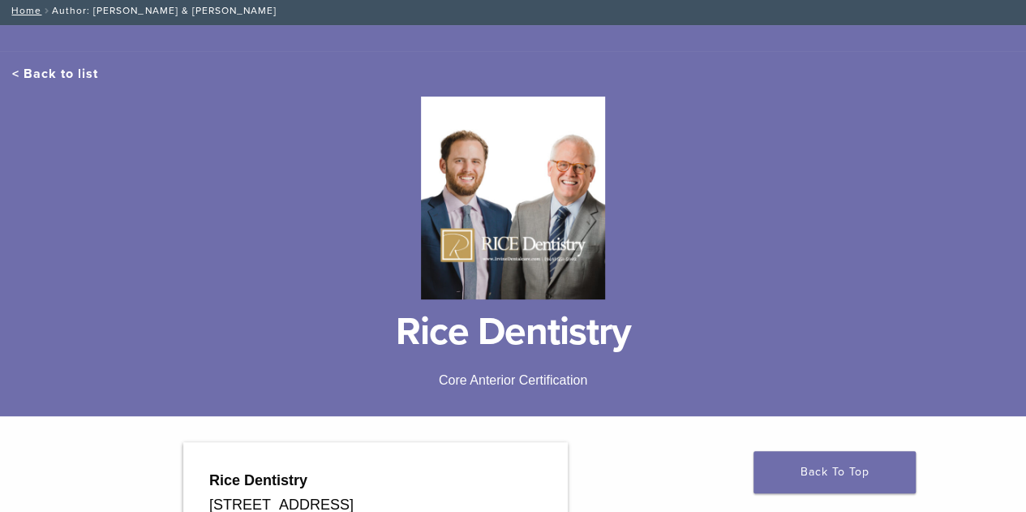
scroll to position [324, 0]
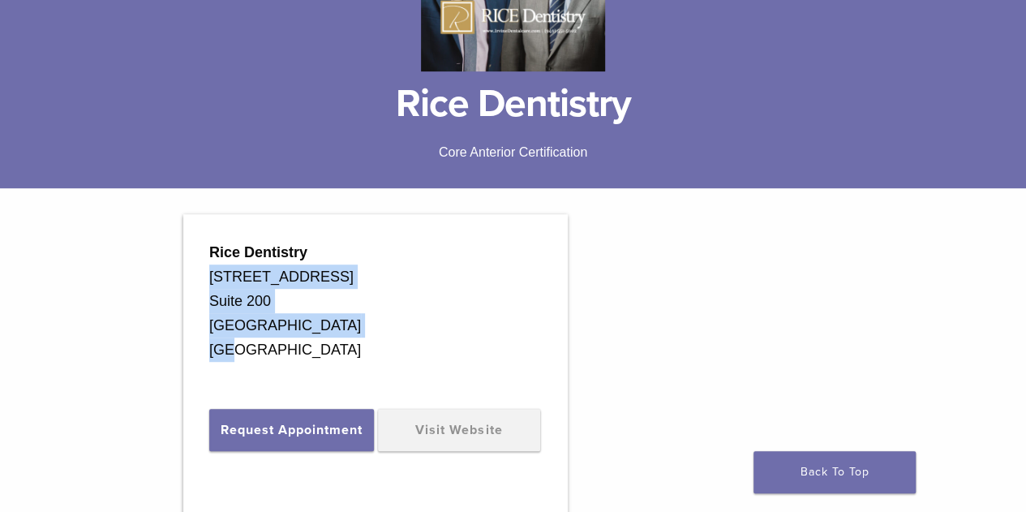
drag, startPoint x: 279, startPoint y: 354, endPoint x: 206, endPoint y: 266, distance: 114.0
click at [206, 266] on div "Rice Dentistry [STREET_ADDRESS] [STREET_ADDRESS] Request Appointment Visit Webs…" at bounding box center [375, 496] width 384 height 564
copy div "15785 Laguna Canyon Rd. Suite 200 Irvine, CA 92618 USA"
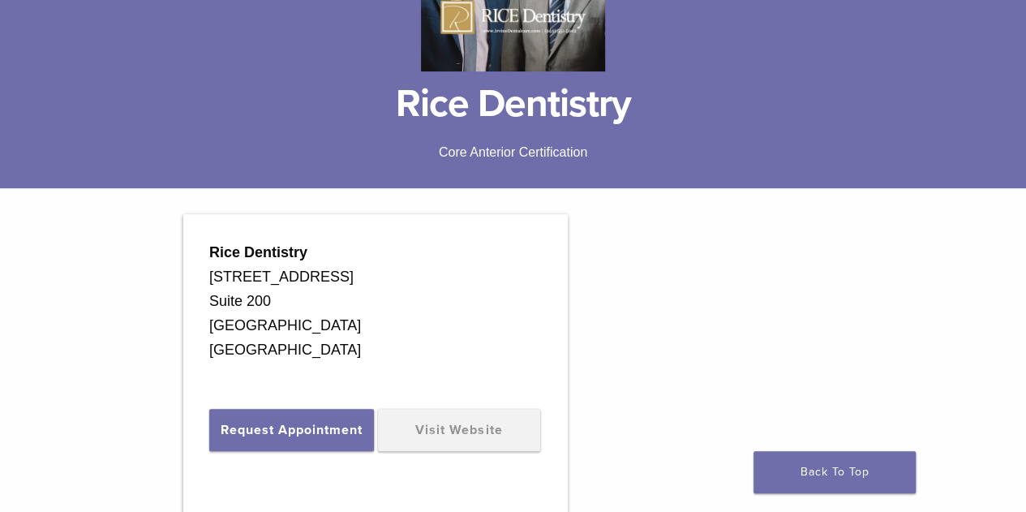
click at [258, 251] on strong "Rice Dentistry" at bounding box center [258, 252] width 98 height 16
copy div "Rice Dentistry"
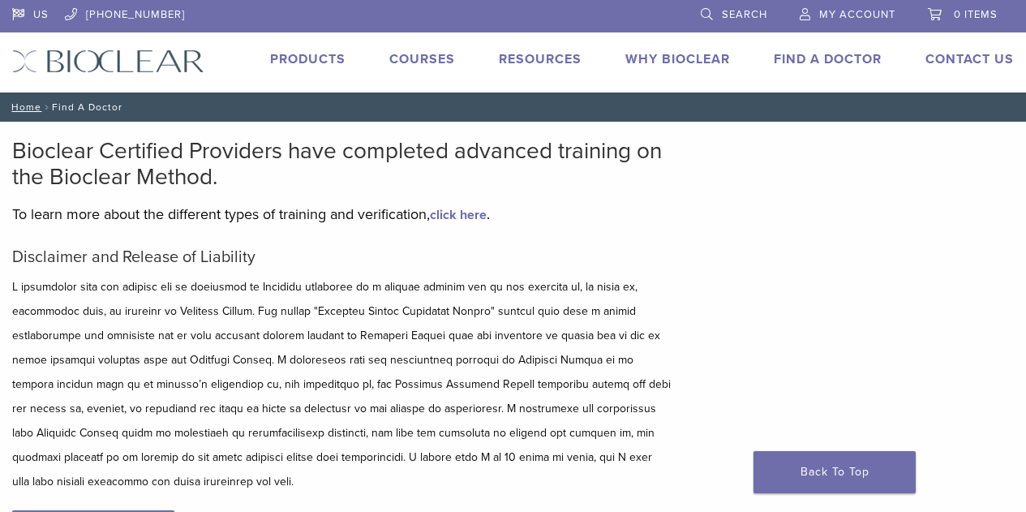
scroll to position [476, 0]
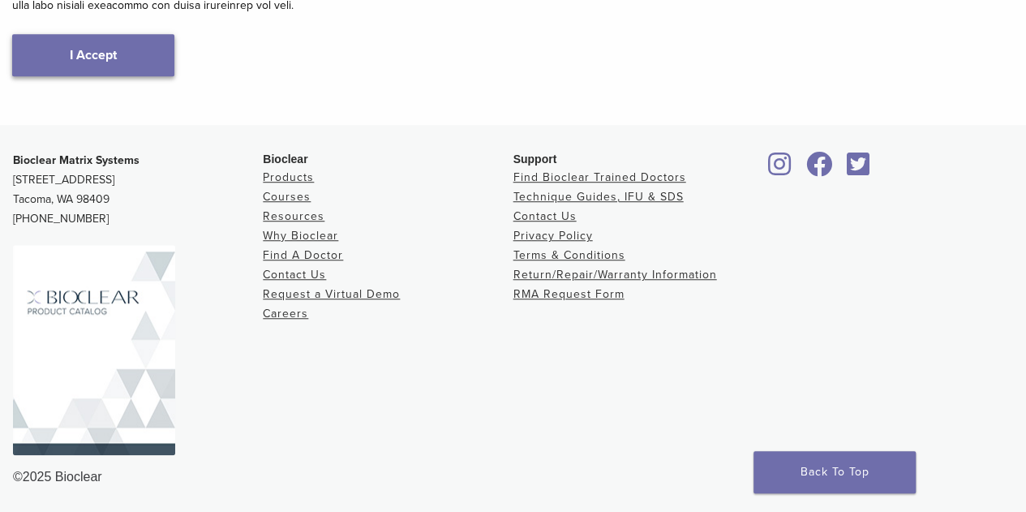
click at [140, 58] on link "I Accept" at bounding box center [93, 55] width 162 height 42
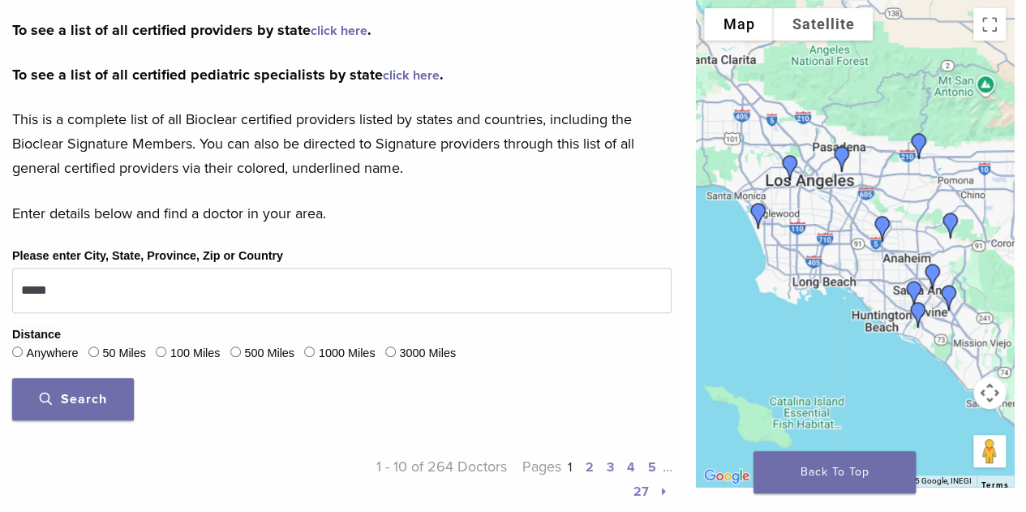
scroll to position [487, 0]
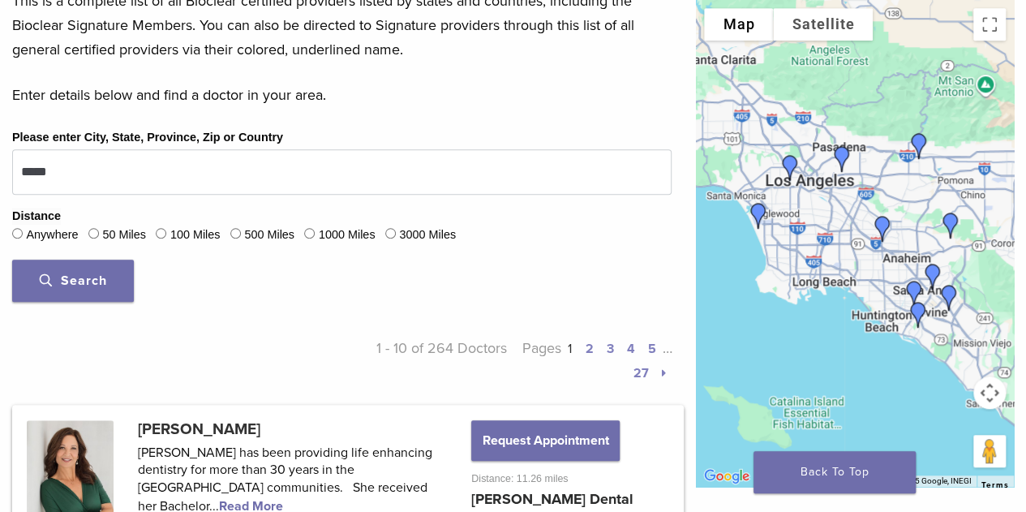
click at [102, 279] on span "Search" at bounding box center [73, 281] width 67 height 16
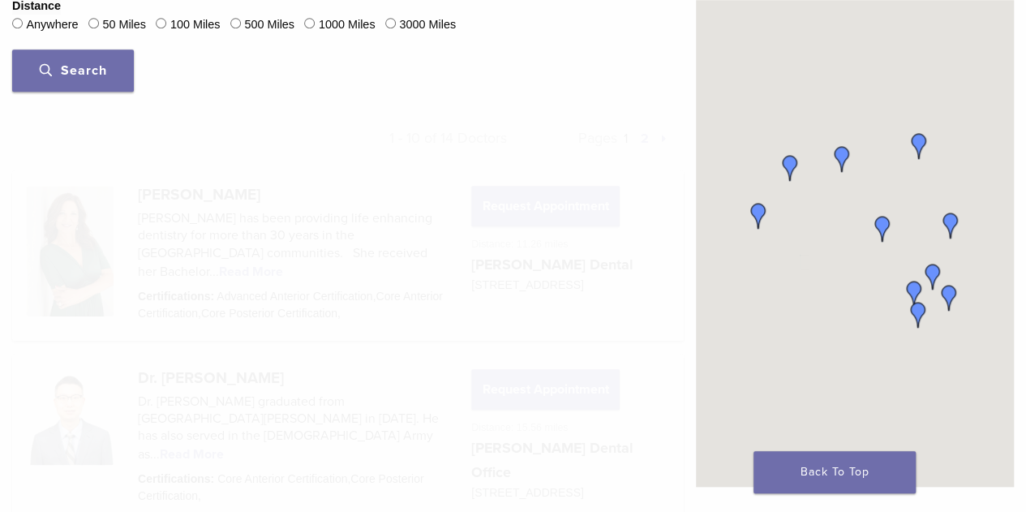
scroll to position [372, 0]
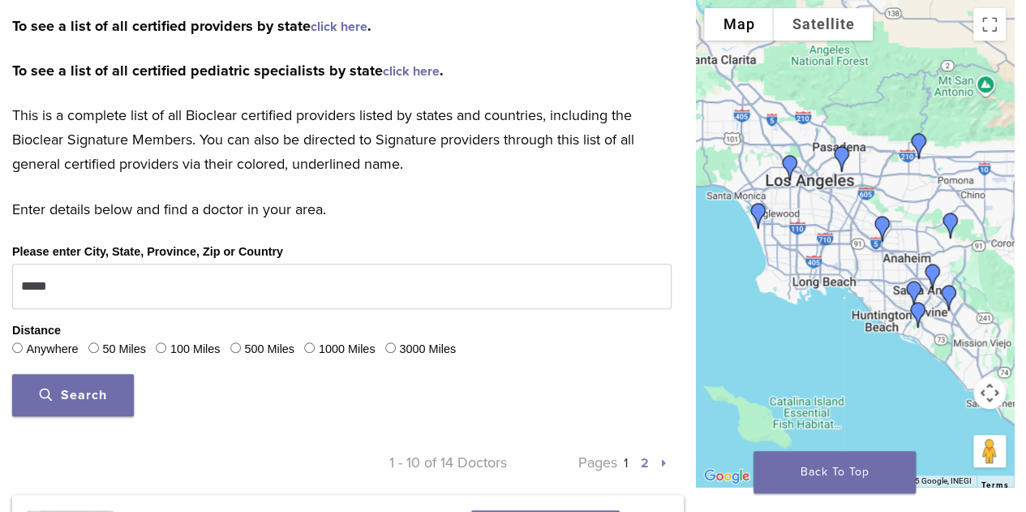
click at [639, 457] on p "Pages 1 2" at bounding box center [589, 462] width 165 height 24
click at [644, 461] on link "2" at bounding box center [644, 463] width 8 height 16
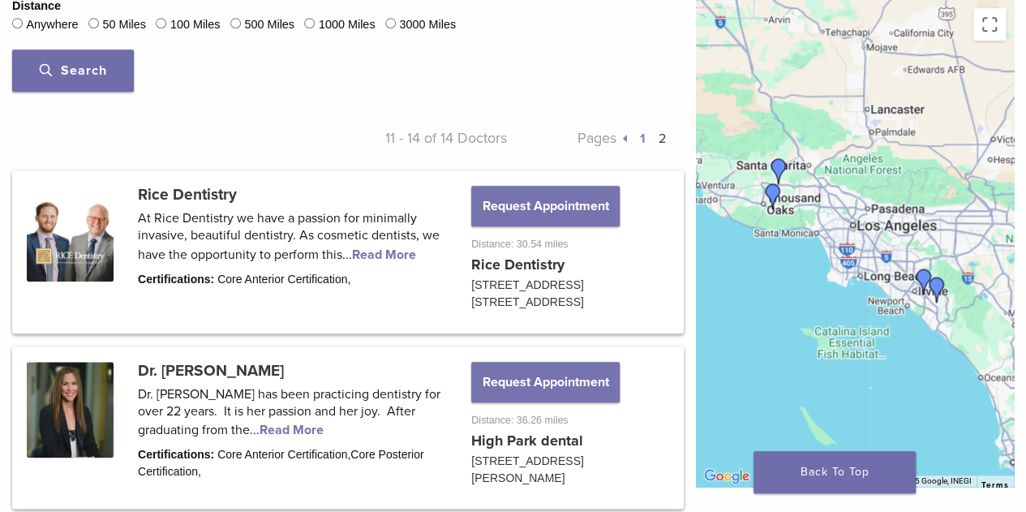
scroll to position [940, 0]
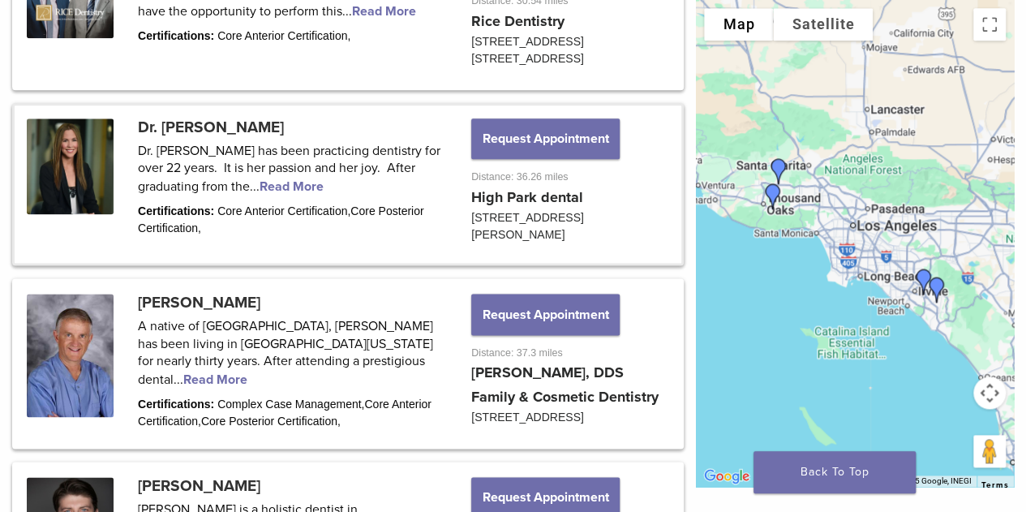
click at [205, 124] on link at bounding box center [348, 184] width 667 height 158
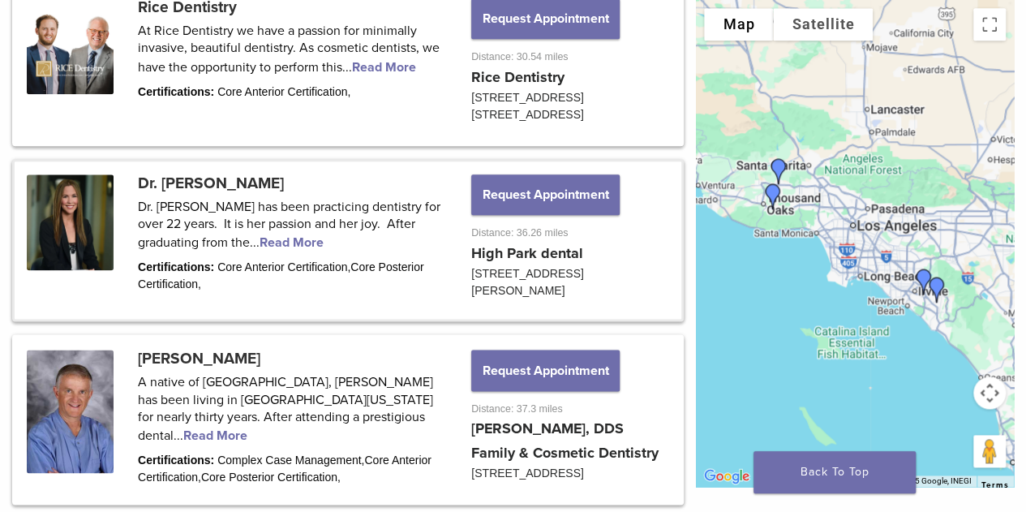
scroll to position [859, 0]
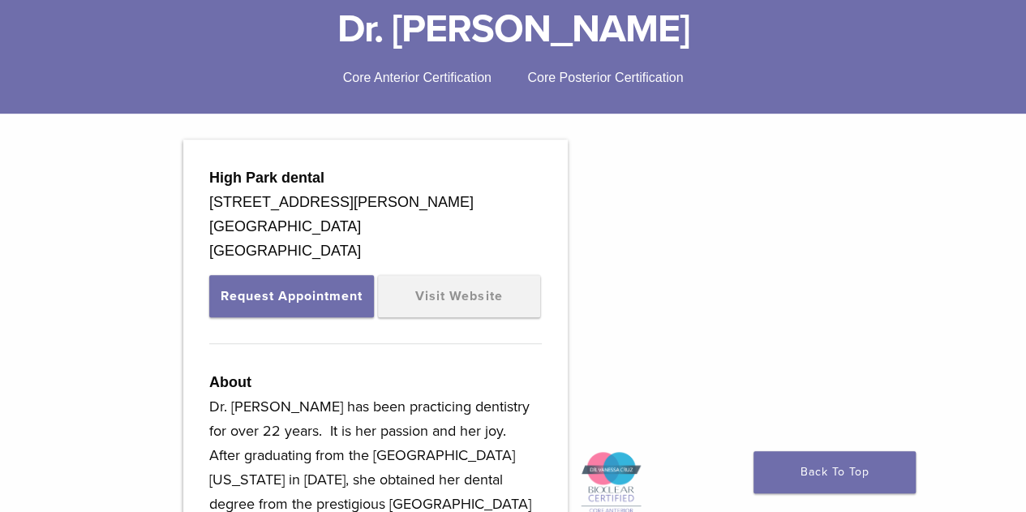
scroll to position [406, 0]
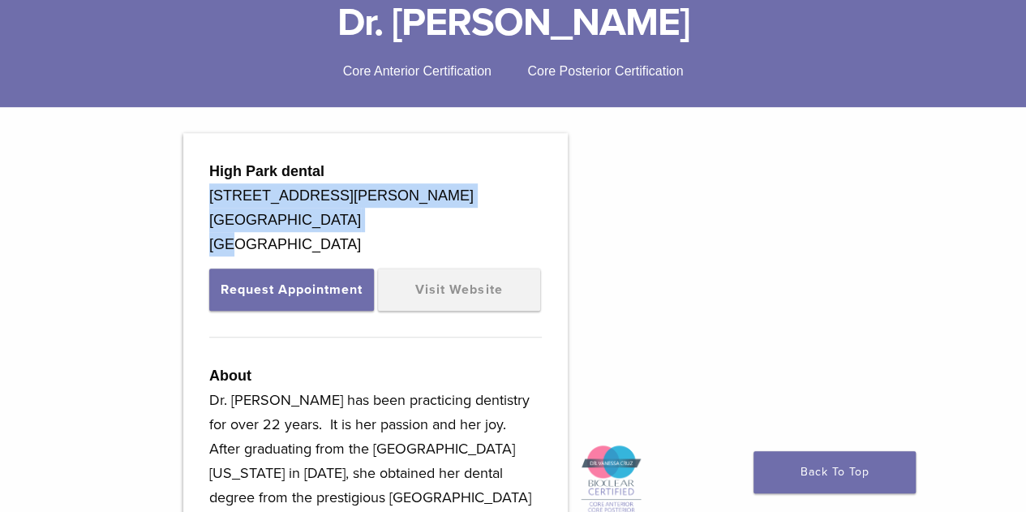
drag, startPoint x: 305, startPoint y: 252, endPoint x: 182, endPoint y: 191, distance: 137.5
copy div "[STREET_ADDRESS][PERSON_NAME]"
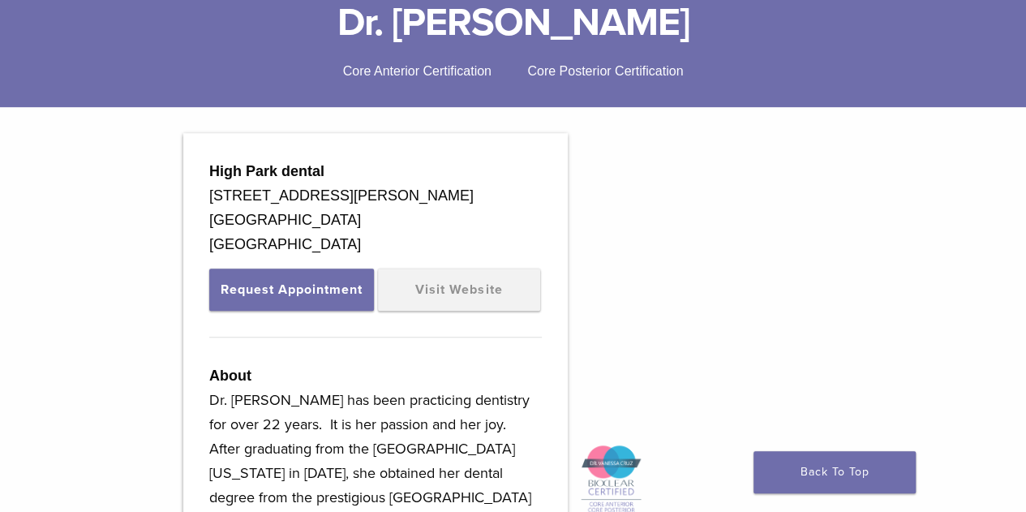
click at [255, 174] on strong "High Park dental" at bounding box center [266, 171] width 115 height 16
copy div "High Park dental"
click at [480, 25] on h1 "Dr. [PERSON_NAME]" at bounding box center [513, 22] width 1002 height 39
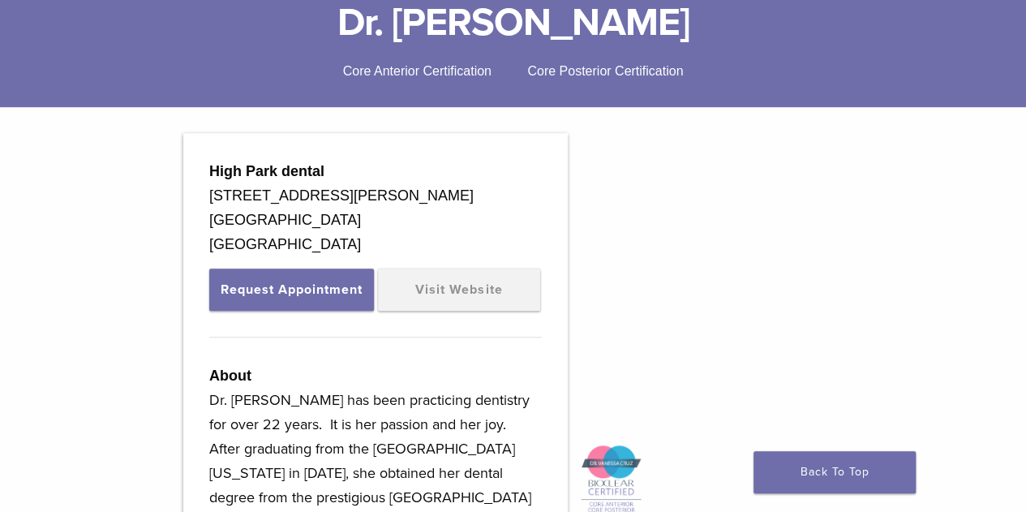
click at [480, 25] on h1 "Dr. [PERSON_NAME]" at bounding box center [513, 22] width 1002 height 39
copy div "Dr. [PERSON_NAME]"
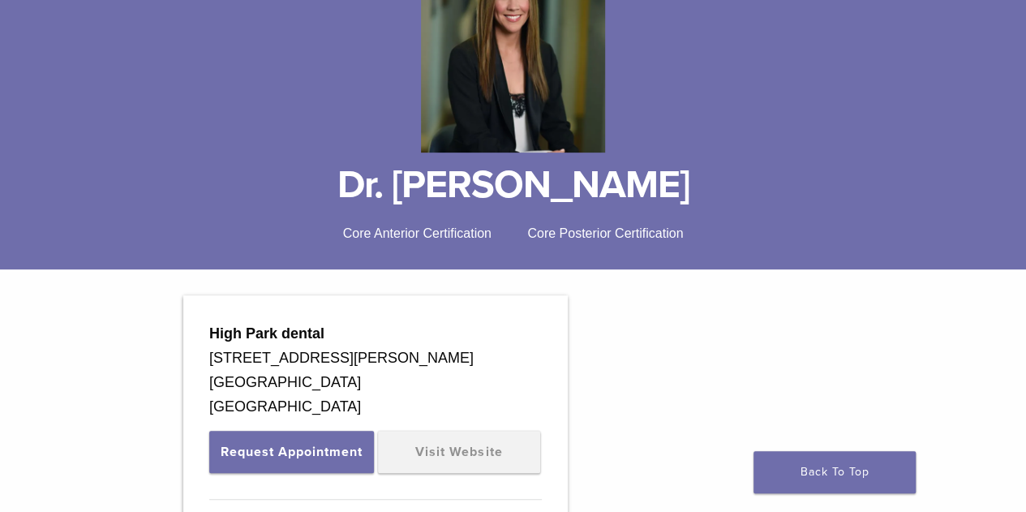
scroll to position [193, 0]
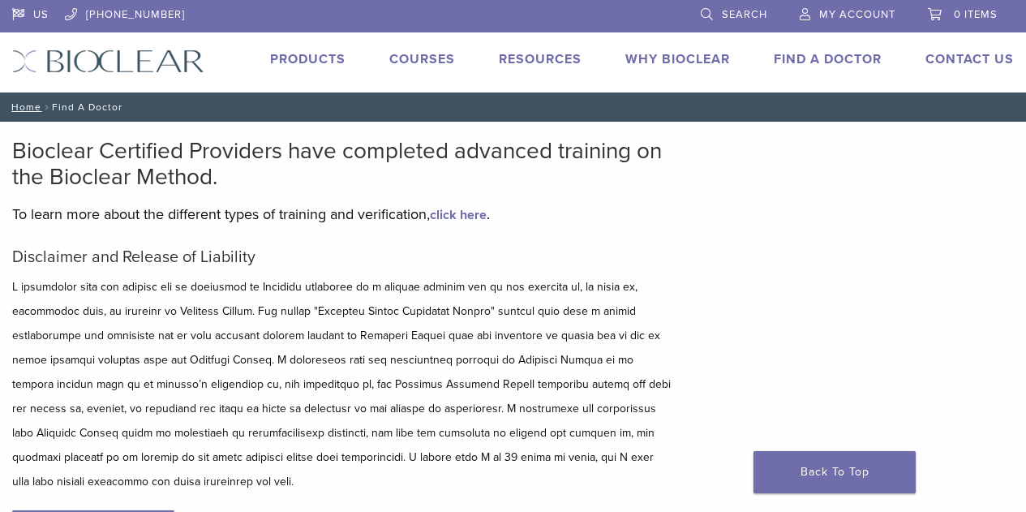
scroll to position [476, 0]
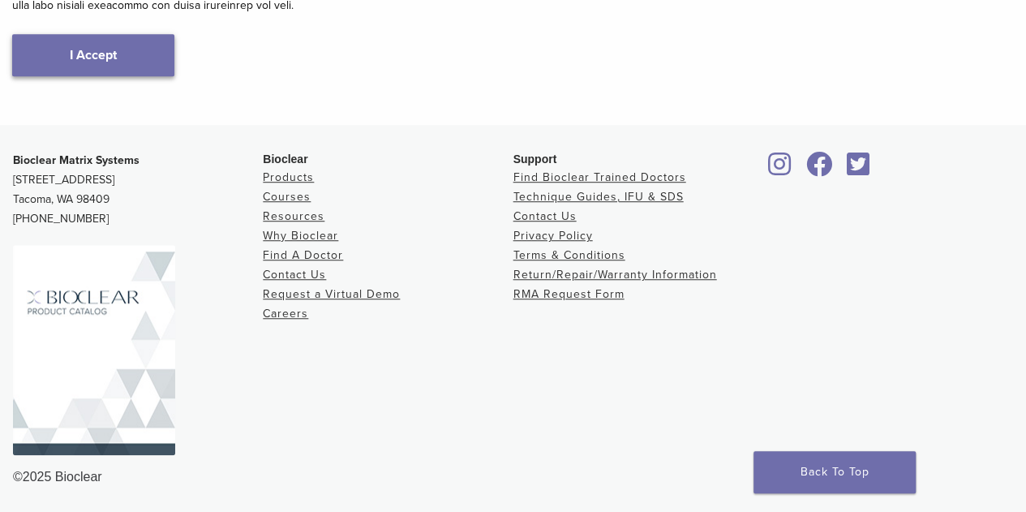
click at [97, 54] on link "I Accept" at bounding box center [93, 55] width 162 height 42
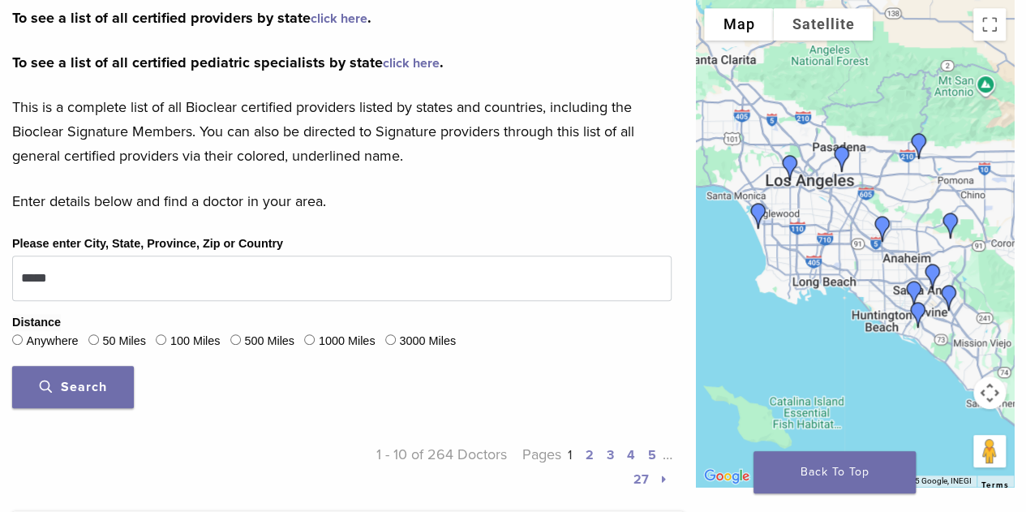
scroll to position [487, 0]
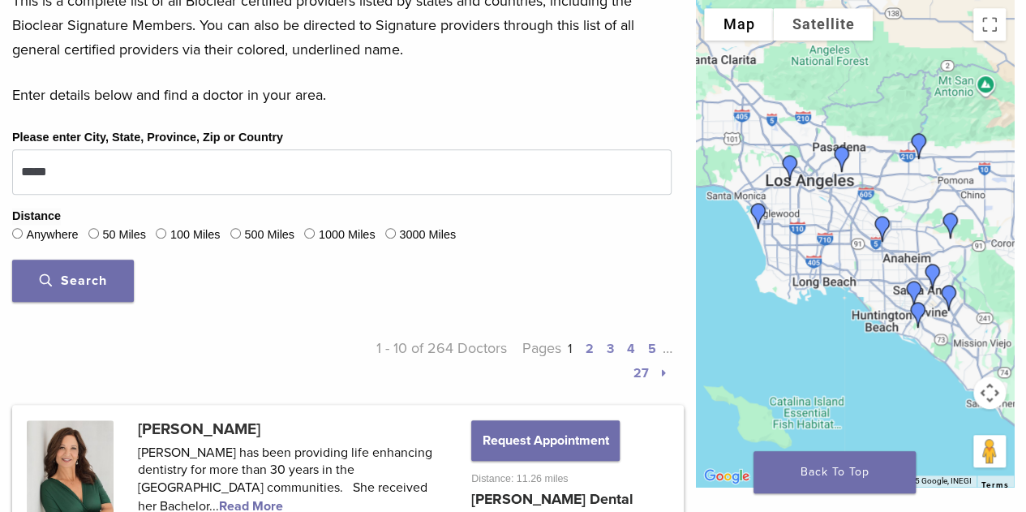
click at [76, 268] on button "Search" at bounding box center [73, 281] width 122 height 42
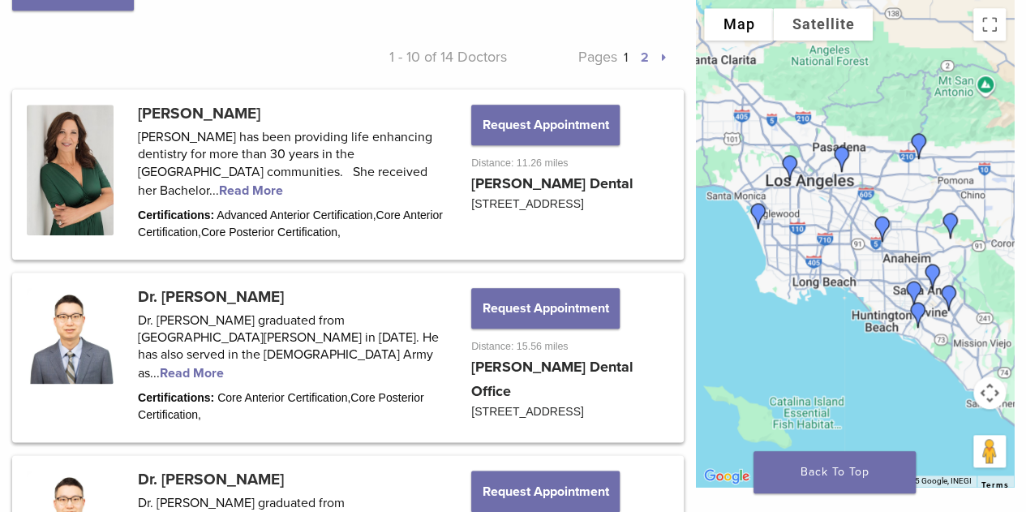
click at [644, 58] on link "2" at bounding box center [644, 57] width 8 height 16
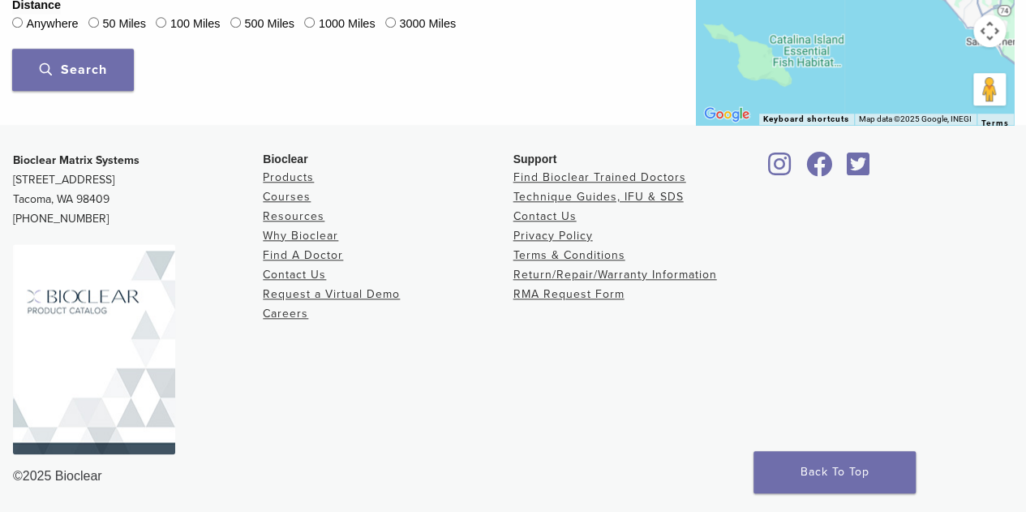
scroll to position [697, 0]
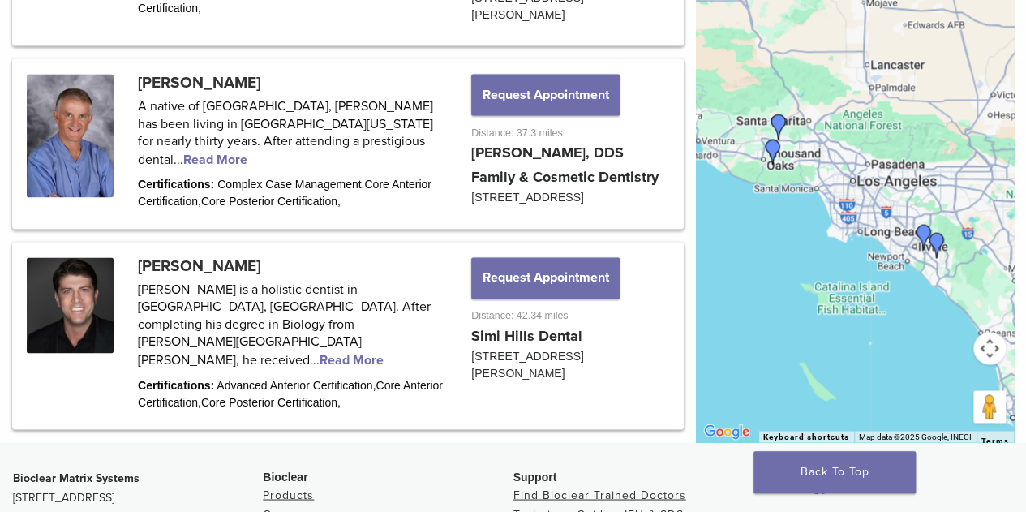
scroll to position [1183, 0]
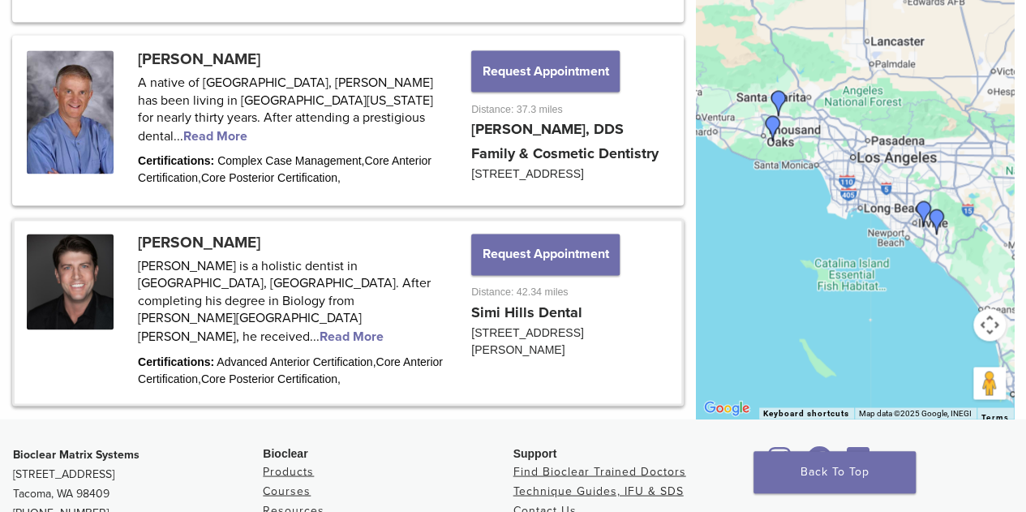
click at [217, 260] on link at bounding box center [348, 312] width 667 height 182
